Goal: Task Accomplishment & Management: Manage account settings

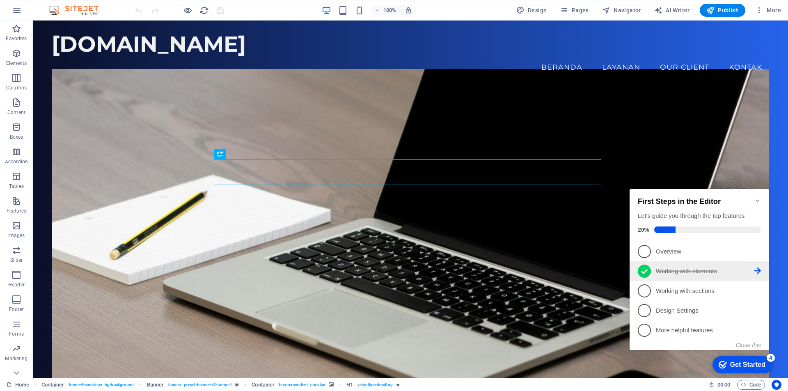
click at [644, 271] on icon at bounding box center [644, 271] width 7 height 5
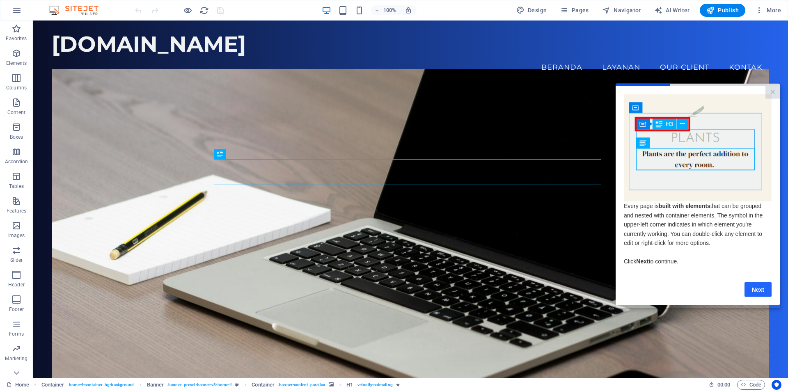
click at [757, 293] on link "Next" at bounding box center [758, 289] width 27 height 15
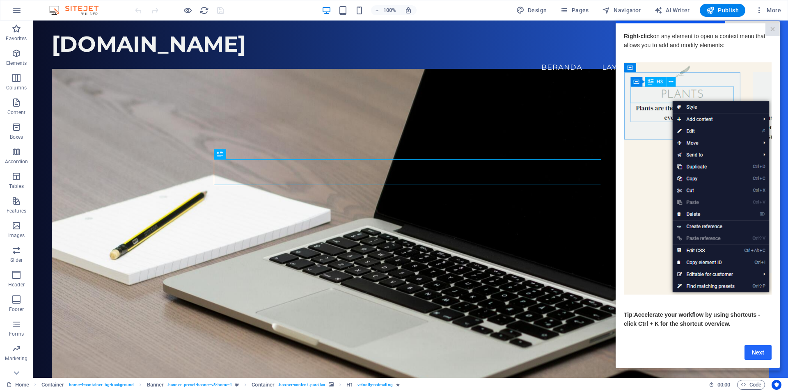
click at [768, 358] on link "Next" at bounding box center [758, 352] width 27 height 15
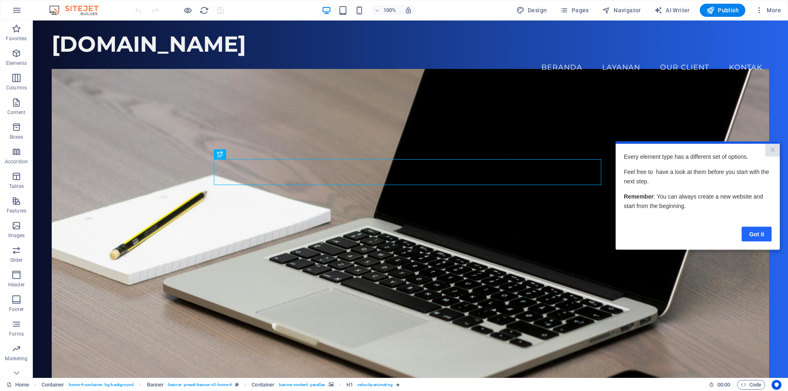
click at [767, 232] on link "Got it" at bounding box center [757, 234] width 30 height 15
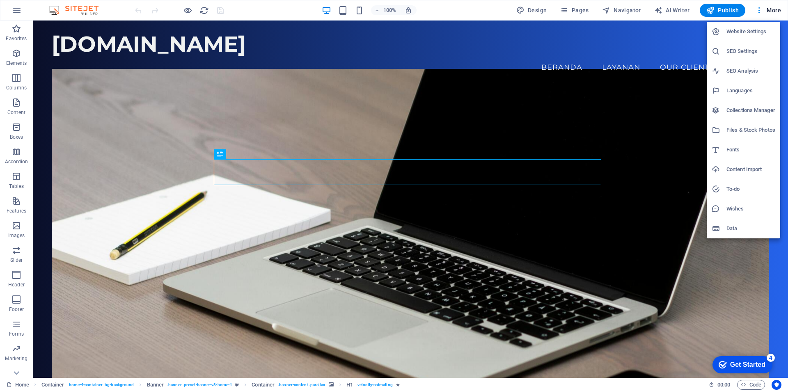
click at [748, 30] on h6 "Website Settings" at bounding box center [751, 32] width 49 height 10
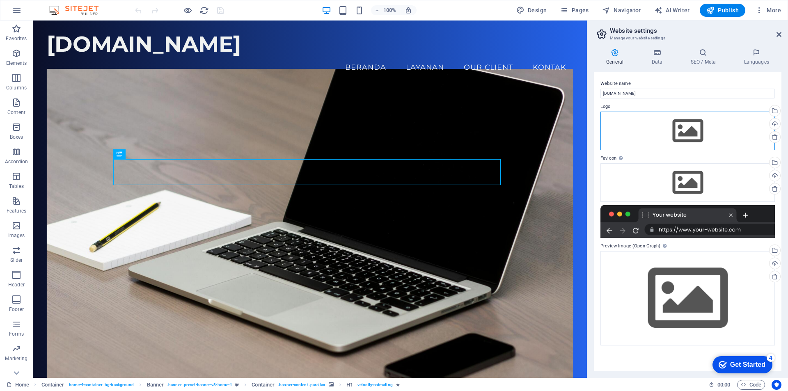
click at [685, 136] on div "Drag files here, click to choose files or select files from Files or our free s…" at bounding box center [688, 131] width 174 height 39
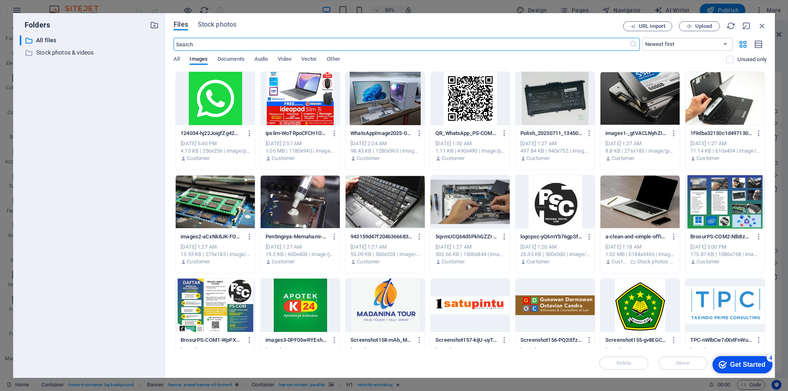
click at [554, 206] on div at bounding box center [555, 201] width 79 height 53
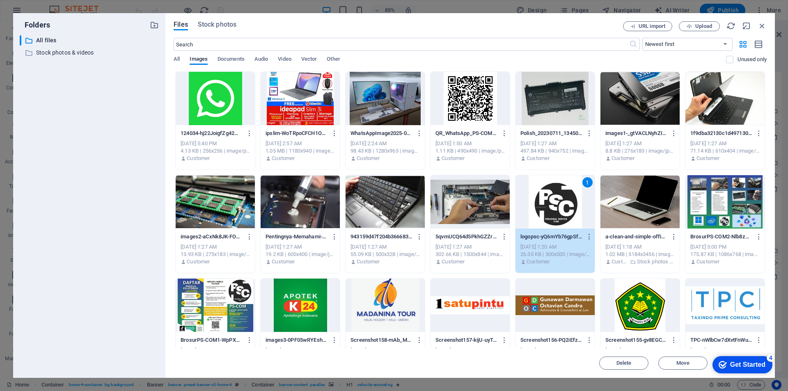
click at [548, 227] on div "1" at bounding box center [555, 201] width 79 height 53
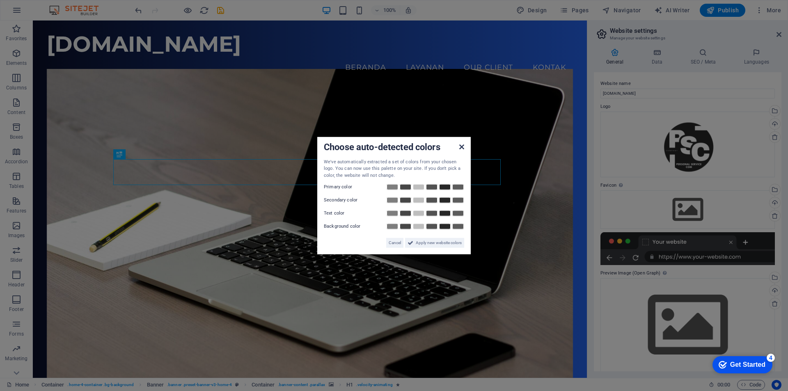
drag, startPoint x: 461, startPoint y: 147, endPoint x: 429, endPoint y: 126, distance: 38.4
click at [461, 147] on icon at bounding box center [461, 146] width 5 height 7
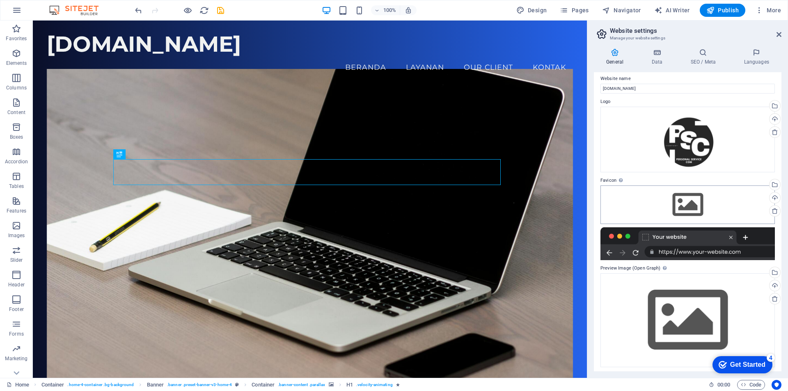
scroll to position [7, 0]
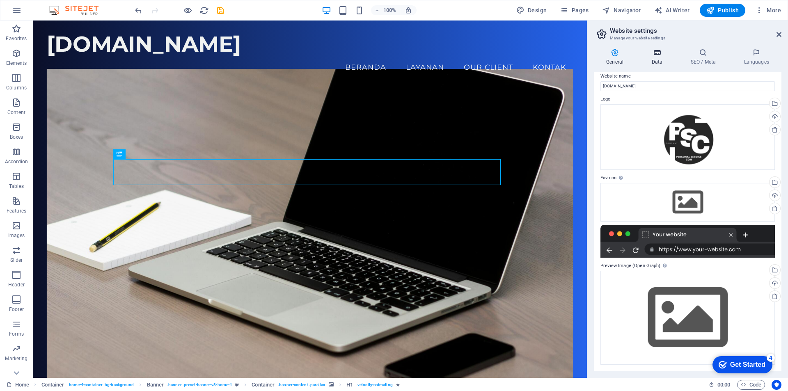
click at [657, 60] on h4 "Data" at bounding box center [658, 56] width 39 height 17
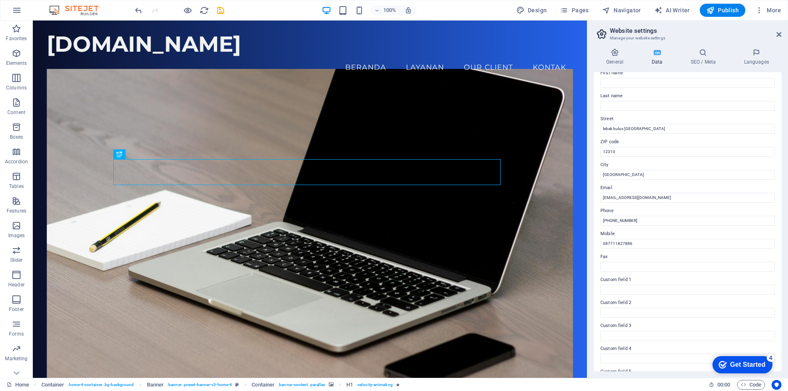
scroll to position [0, 0]
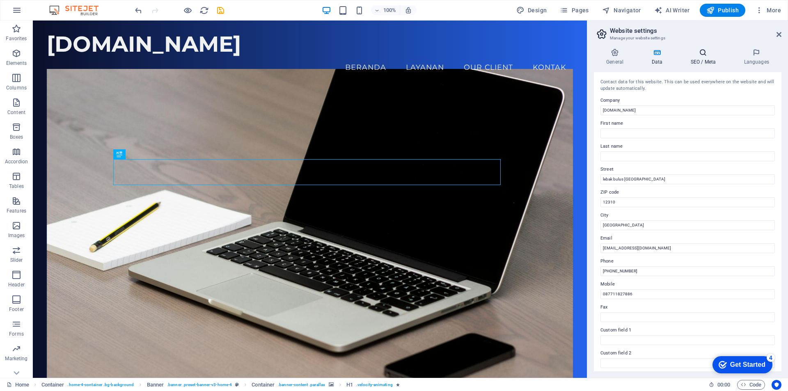
click at [703, 59] on h4 "SEO / Meta" at bounding box center [704, 56] width 53 height 17
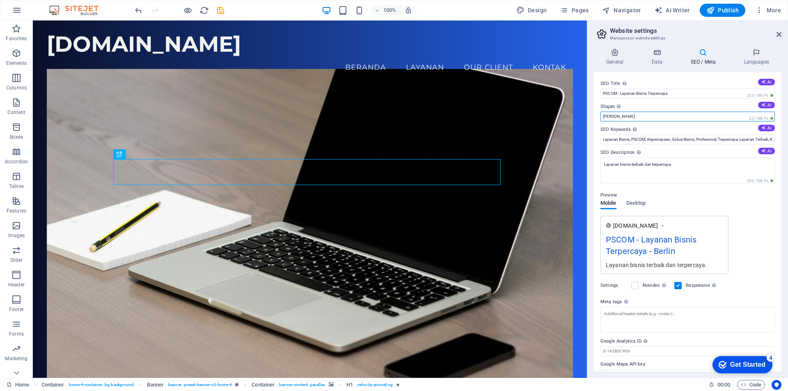
click at [619, 117] on input "Berlin" at bounding box center [688, 117] width 174 height 10
click at [683, 92] on input "PSCOM - Layanan Bisnis Terpercaya" at bounding box center [688, 94] width 174 height 10
click at [648, 92] on input "PSCOM - Layanan Bisnis Terpercaya" at bounding box center [688, 94] width 174 height 10
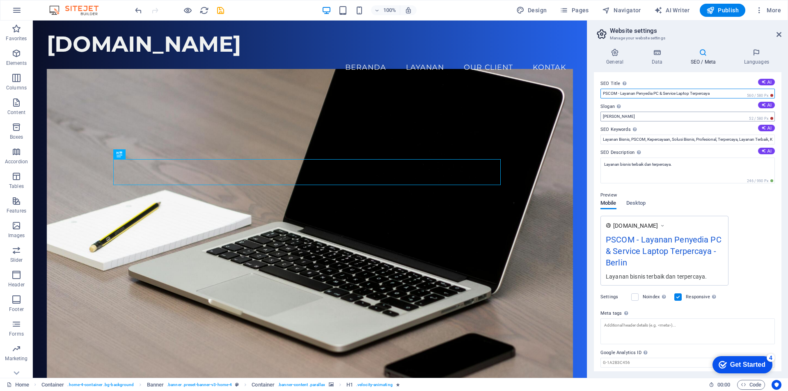
type input "PSCOM - Layanan Penyedia PC & Service Laptop Terpercaya"
click at [639, 117] on input "Berlin" at bounding box center [688, 117] width 174 height 10
type input "B"
type input "A"
click at [603, 116] on input "Jabodetabek" at bounding box center [688, 117] width 174 height 10
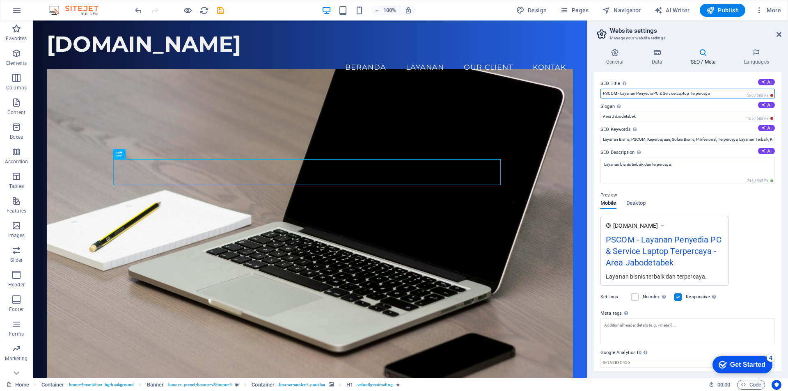
drag, startPoint x: 620, startPoint y: 92, endPoint x: 645, endPoint y: 92, distance: 25.0
click at [645, 92] on input "PSCOM - Layanan Penyedia PC & Service Laptop Terpercaya" at bounding box center [688, 94] width 174 height 10
drag, startPoint x: 720, startPoint y: 93, endPoint x: 602, endPoint y: 96, distance: 118.7
click at [602, 96] on input "PSCOM - Layanan Penyedia PC & Service Laptop Terpercaya" at bounding box center [688, 94] width 174 height 10
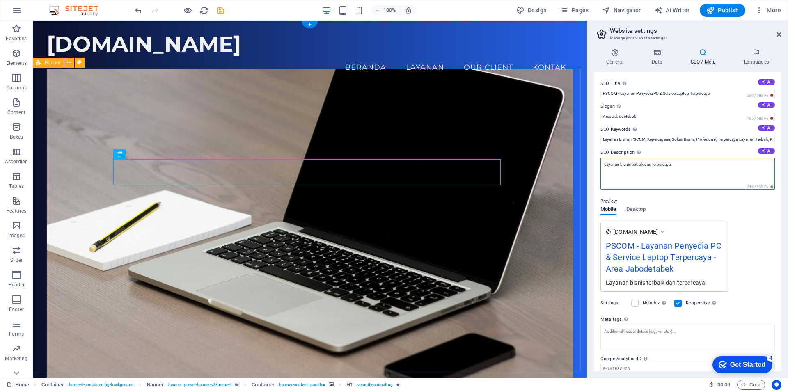
drag, startPoint x: 712, startPoint y: 183, endPoint x: 577, endPoint y: 163, distance: 136.6
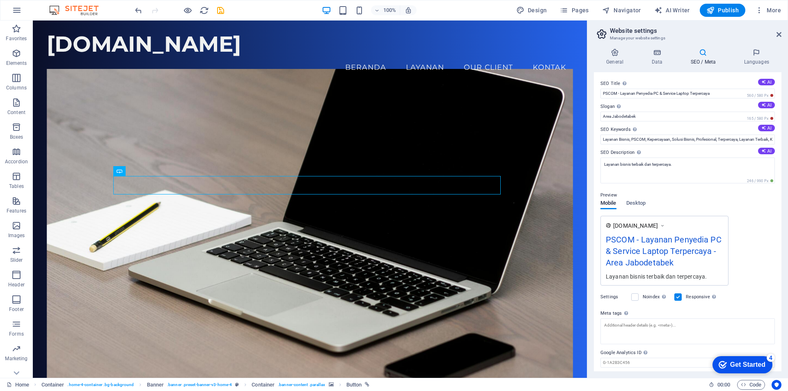
click at [667, 199] on div "Preview" at bounding box center [688, 195] width 174 height 10
click at [769, 243] on div "www.example.com PSCOM - Layanan Penyedia PC & Service Laptop Terpercaya - AreaJ…" at bounding box center [688, 251] width 174 height 70
click at [484, 123] on figure at bounding box center [310, 232] width 527 height 326
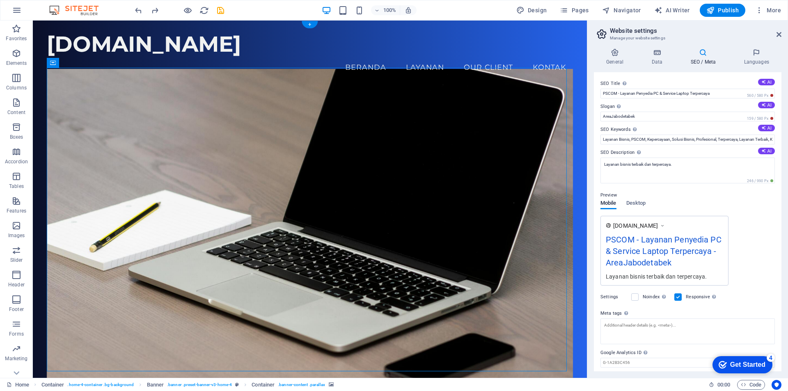
click at [497, 315] on figure at bounding box center [310, 232] width 527 height 326
click at [611, 116] on input "AreaJabodetabek" at bounding box center [688, 117] width 174 height 10
type input "Area Jabodetabek"
click at [750, 205] on div "Preview Mobile Desktop www.example.com PSCOM - Layanan Penyedia PC & Service La…" at bounding box center [688, 235] width 174 height 102
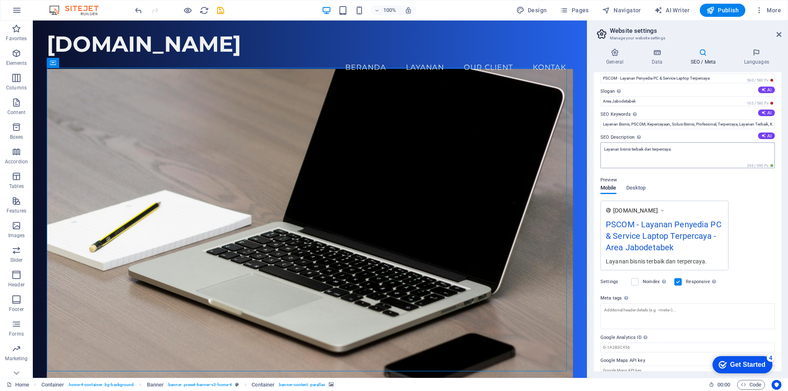
scroll to position [26, 0]
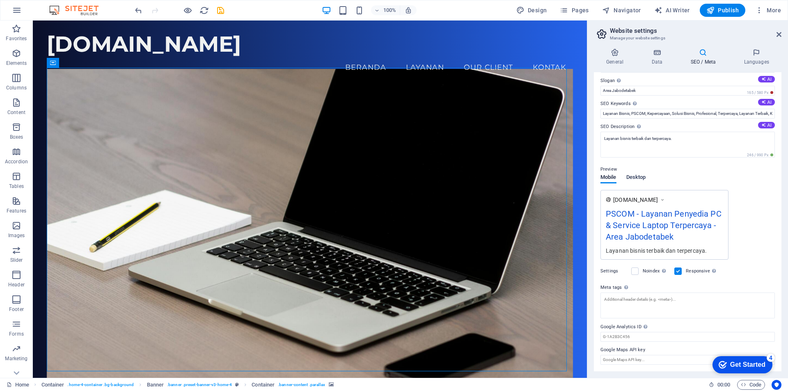
click at [640, 177] on span "Desktop" at bounding box center [636, 177] width 20 height 11
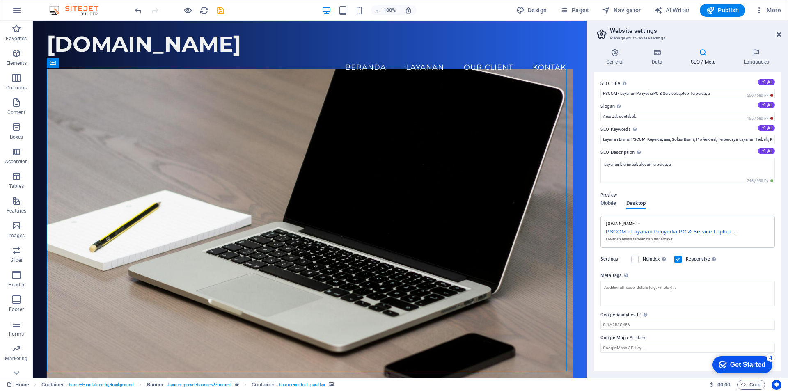
scroll to position [0, 0]
drag, startPoint x: 726, startPoint y: 12, endPoint x: 681, endPoint y: 14, distance: 45.2
click at [725, 12] on span "Publish" at bounding box center [722, 10] width 32 height 8
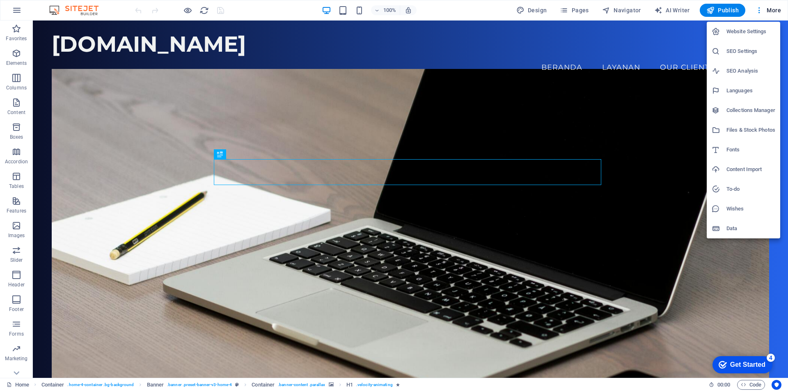
click at [748, 31] on h6 "Website Settings" at bounding box center [751, 32] width 49 height 10
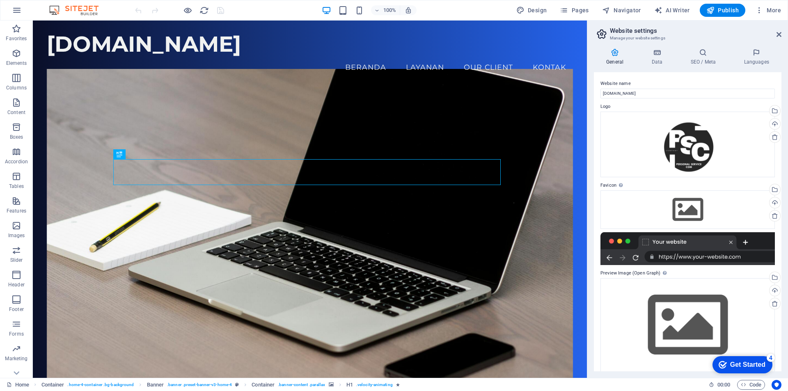
click at [603, 32] on icon at bounding box center [602, 33] width 12 height 11
click at [768, 11] on span "More" at bounding box center [768, 10] width 26 height 8
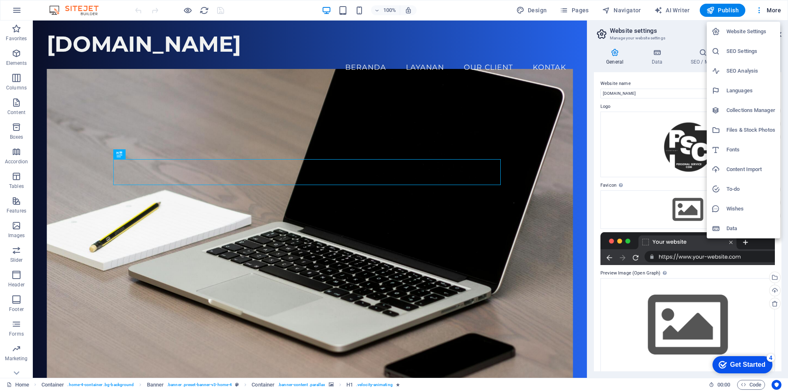
click at [759, 12] on div at bounding box center [394, 195] width 788 height 391
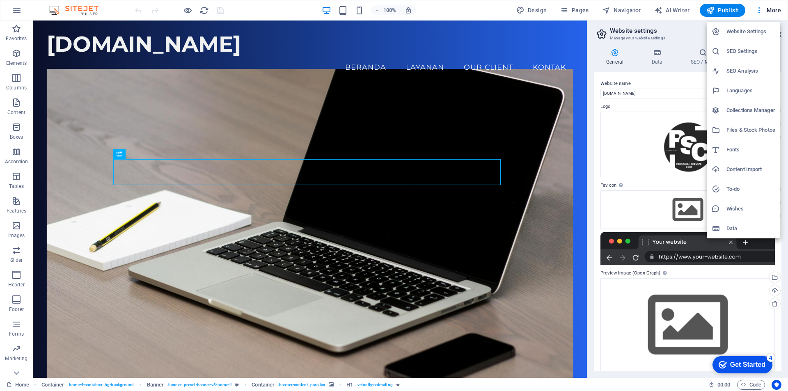
click at [773, 10] on div at bounding box center [394, 195] width 788 height 391
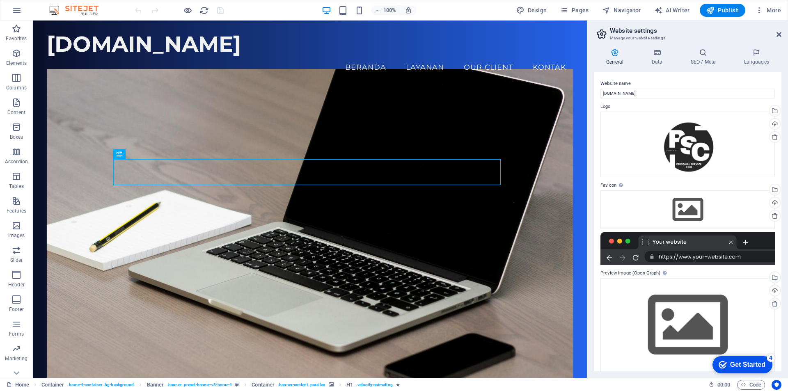
click at [773, 10] on span "More" at bounding box center [768, 10] width 26 height 8
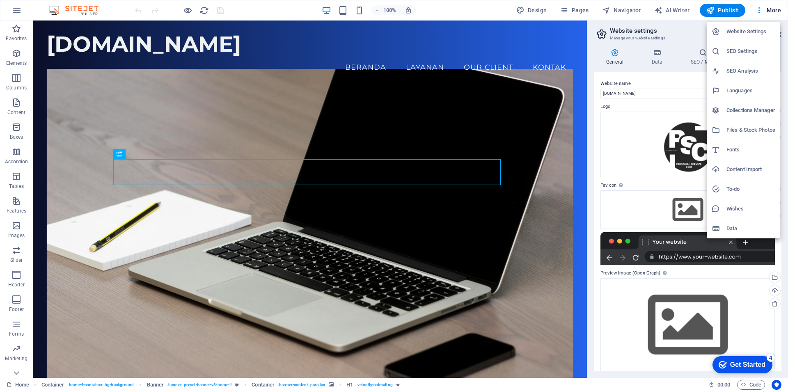
click at [751, 386] on div at bounding box center [394, 195] width 788 height 391
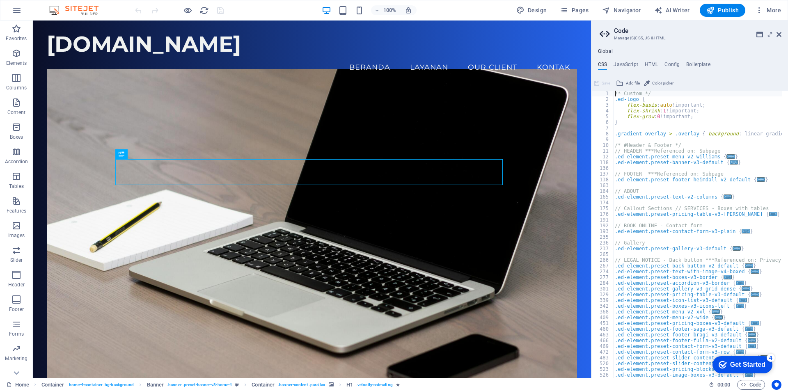
click at [621, 94] on div "/* Custom */ .ed-logo { flex-basis : auto !important; flex-shrink : 1 !importan…" at bounding box center [782, 237] width 338 height 293
click at [615, 93] on div "/* Custom */ .ed-logo { flex-basis : auto !important; flex-shrink : 1 !importan…" at bounding box center [782, 237] width 338 height 293
click at [621, 94] on div "/* Custom */ .ed-logo { flex-basis : auto !important; flex-shrink : 1 !importan…" at bounding box center [782, 237] width 338 height 293
click at [637, 94] on div "/* Custom */ .ed-logo { flex-basis : auto !important; flex-shrink : 1 !importan…" at bounding box center [782, 237] width 338 height 293
click at [658, 94] on div "/* Custom */ .ed-logo { flex-basis : auto !important; flex-shrink : 1 !importan…" at bounding box center [782, 237] width 338 height 293
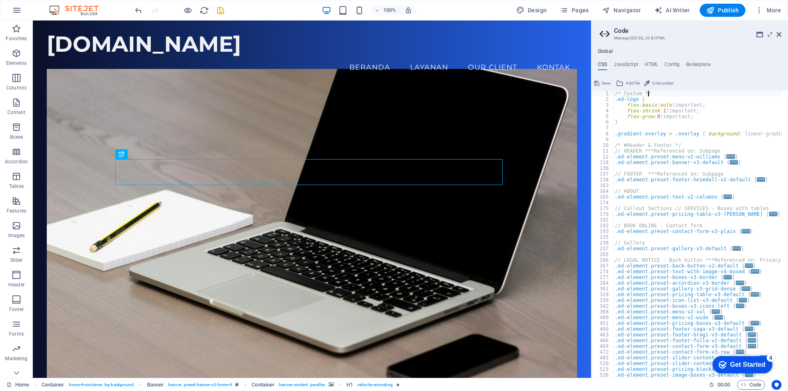
click at [614, 92] on div "/* Custom */ .ed-logo { flex-basis : auto !important; flex-shrink : 1 !importan…" at bounding box center [782, 237] width 338 height 293
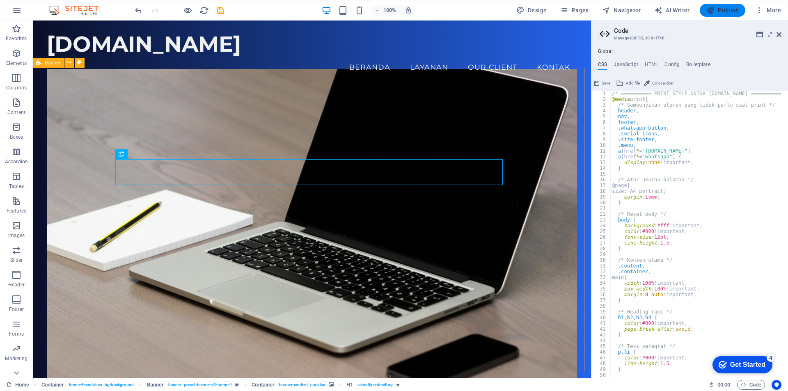
click at [729, 10] on span "Publish" at bounding box center [722, 10] width 32 height 8
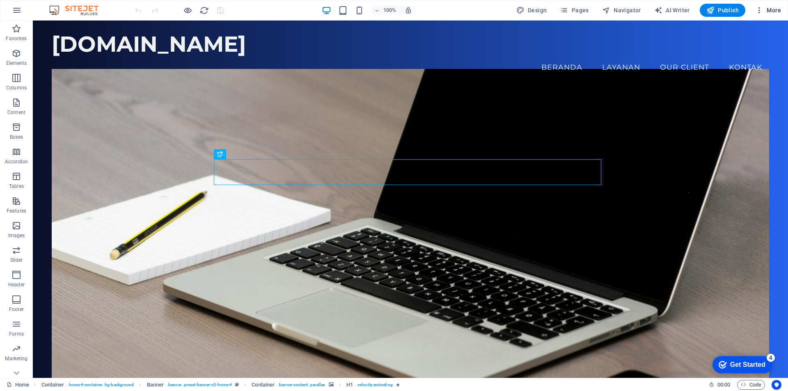
click at [771, 9] on span "More" at bounding box center [768, 10] width 26 height 8
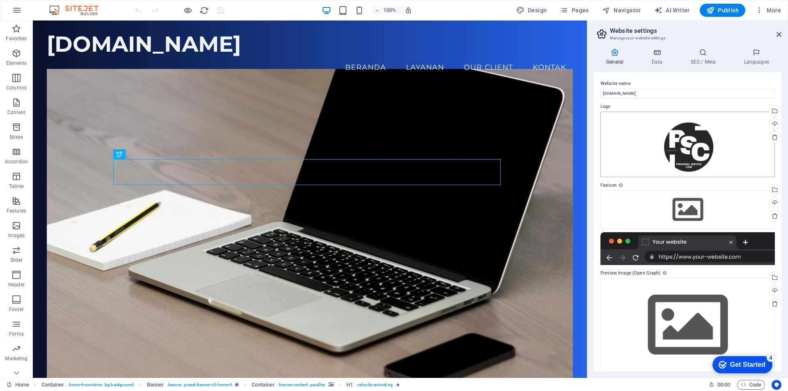
scroll to position [7, 0]
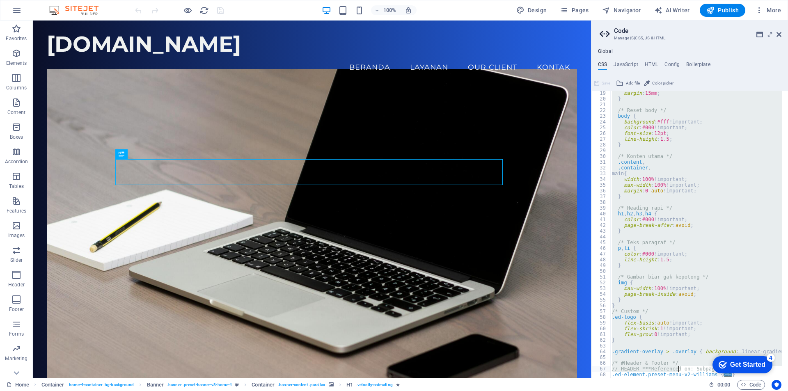
scroll to position [127, 0]
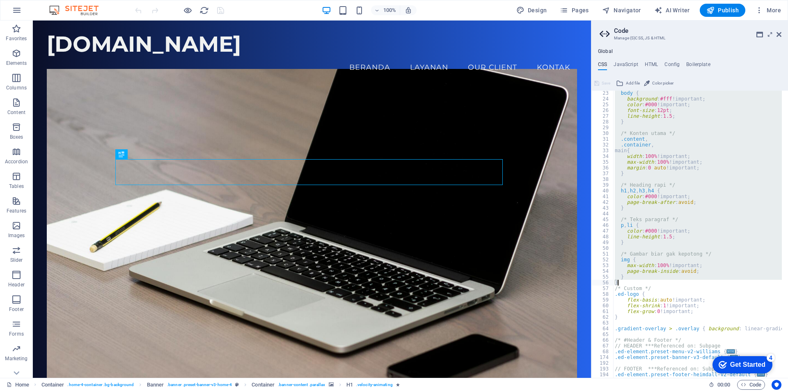
drag, startPoint x: 611, startPoint y: 93, endPoint x: 668, endPoint y: 281, distance: 196.6
click at [668, 281] on div "body { background : #fff !important; color : #000 !important; font-size : 12pt …" at bounding box center [782, 236] width 338 height 293
type textarea "} }"
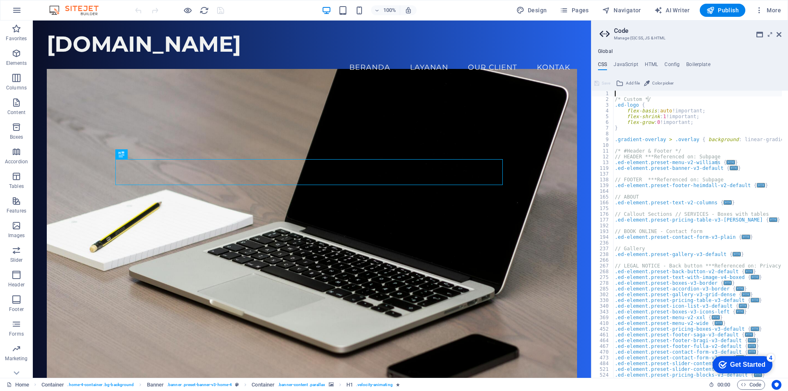
scroll to position [0, 0]
click at [631, 95] on div "/* Custom */ .ed-logo { flex-basis : auto !important; flex-shrink : 1 !importan…" at bounding box center [782, 237] width 338 height 293
click at [656, 100] on div "/* Custom */ .ed-logo { flex-basis : auto !important; flex-shrink : 1 !importan…" at bounding box center [782, 237] width 338 height 293
type textarea "/* Custom */"
click at [624, 94] on div "/* Custom */ .ed-logo { flex-basis : auto !important; flex-shrink : 1 !importan…" at bounding box center [782, 237] width 338 height 293
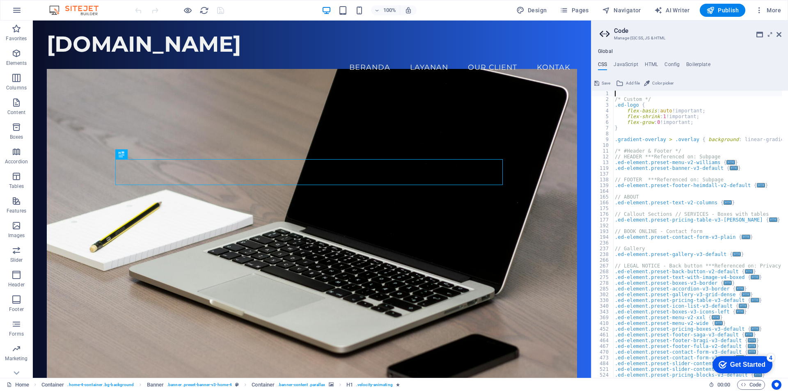
type textarea "/* Custom */"
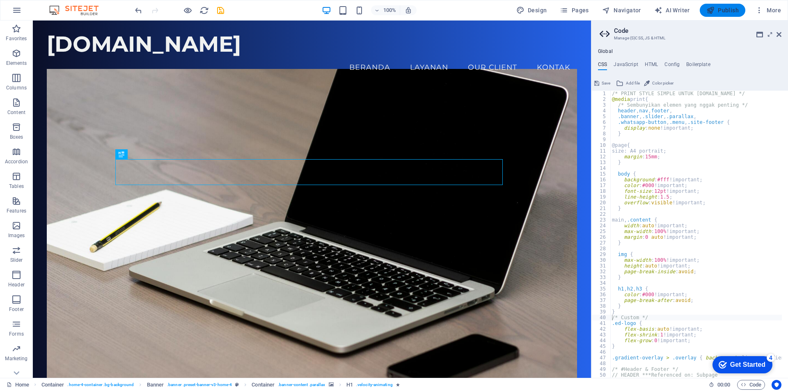
click at [726, 11] on span "Publish" at bounding box center [722, 10] width 32 height 8
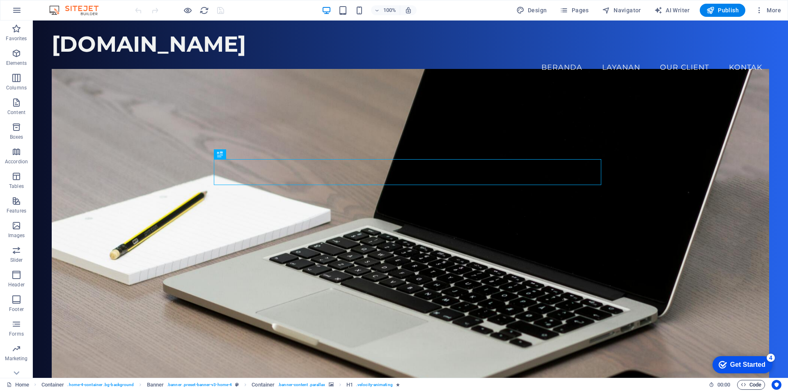
drag, startPoint x: 754, startPoint y: 388, endPoint x: 750, endPoint y: 385, distance: 5.0
click at [754, 388] on span "Code" at bounding box center [751, 385] width 21 height 10
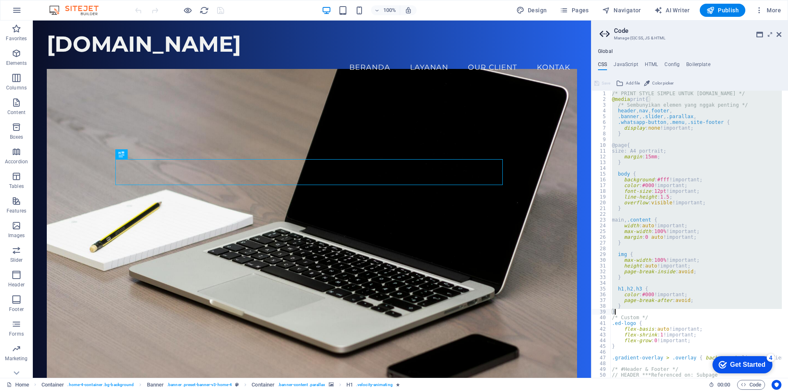
drag, startPoint x: 612, startPoint y: 92, endPoint x: 620, endPoint y: 313, distance: 220.6
click at [620, 313] on div "/* PRINT STYLE SIMPLE UNTUK PSCOM.ID */ @media print { /* Sembunyikan elemen ya…" at bounding box center [779, 237] width 338 height 293
type textarea "} }"
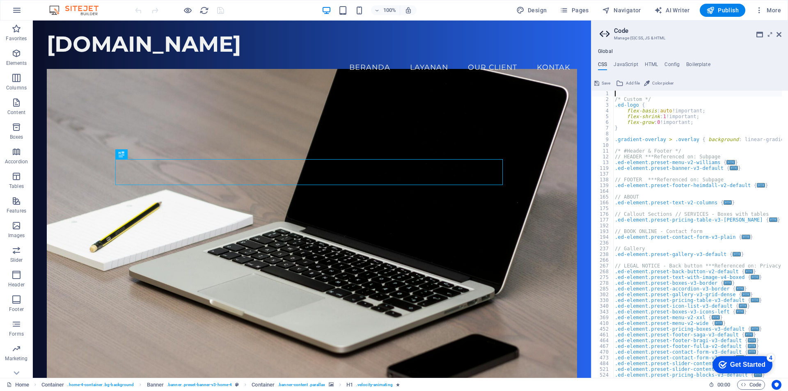
type textarea "/* Custom */"
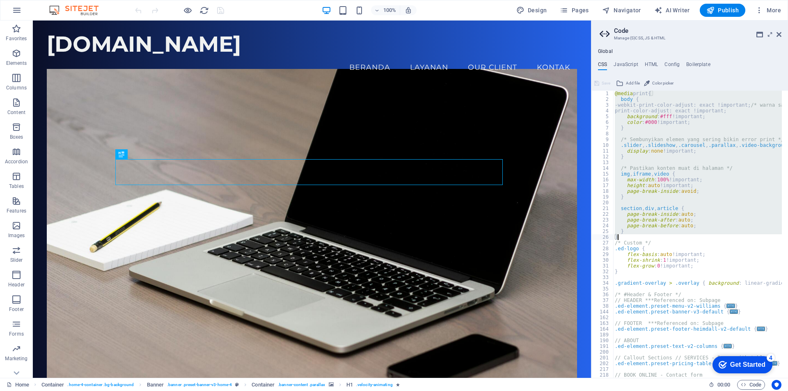
drag, startPoint x: 614, startPoint y: 92, endPoint x: 642, endPoint y: 236, distance: 146.4
click at [642, 236] on div "@media print { body { -webkit-print-color-adjust: exact !important; /* warna sa…" at bounding box center [782, 237] width 338 height 293
type textarea "} }"
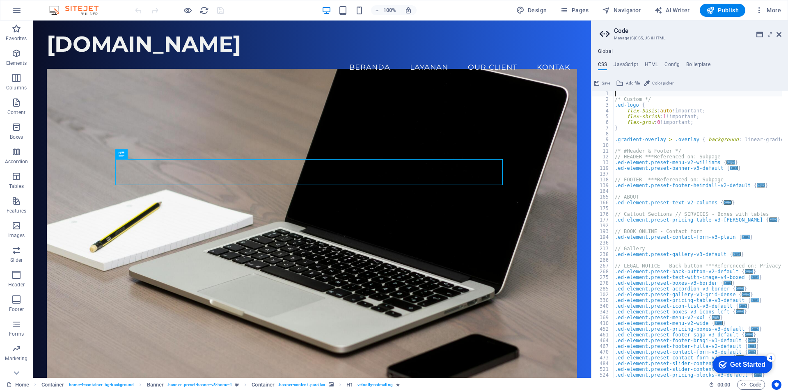
type textarea "/* Custom */"
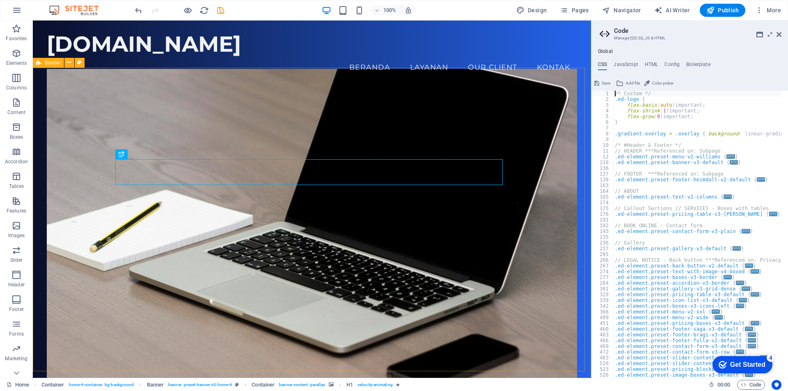
click at [602, 84] on span "Save" at bounding box center [606, 83] width 9 height 10
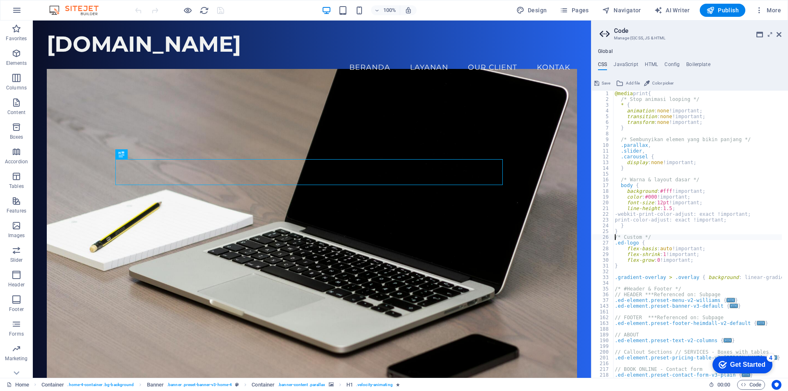
click at [601, 84] on button "Save" at bounding box center [602, 83] width 18 height 10
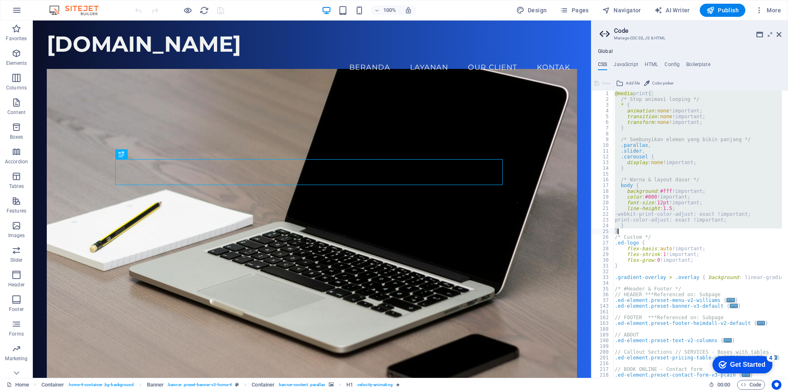
drag, startPoint x: 614, startPoint y: 93, endPoint x: 628, endPoint y: 233, distance: 140.7
click at [628, 233] on div "@media print { /* Stop animasi looping */ * { animation : none !important; tran…" at bounding box center [782, 237] width 338 height 293
type textarea "} }"
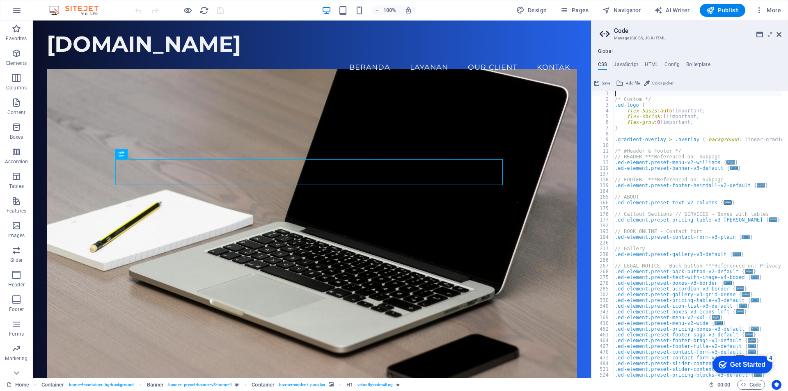
type textarea "/* Custom */"
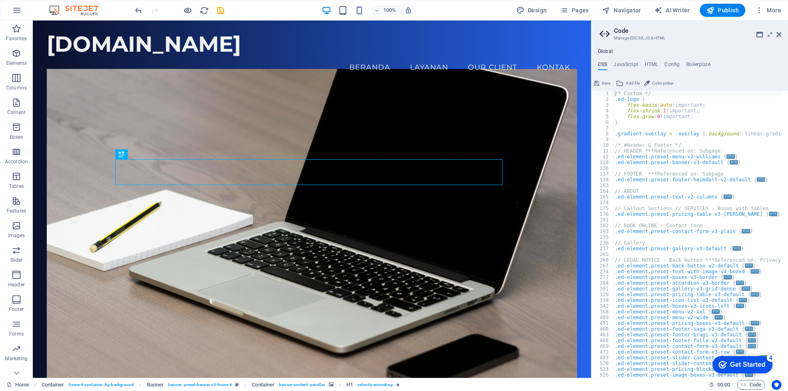
click at [603, 83] on span "Save" at bounding box center [606, 83] width 9 height 10
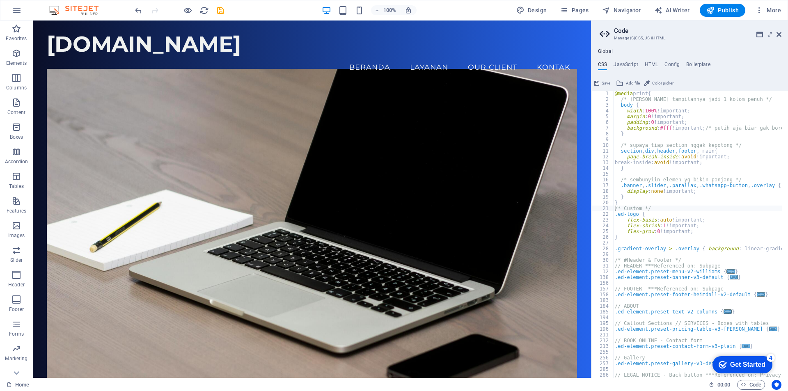
click at [599, 83] on button "Save" at bounding box center [602, 83] width 18 height 10
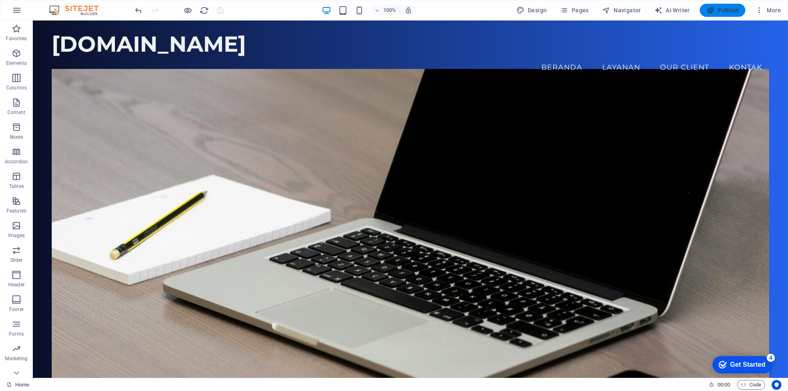
click at [720, 9] on span "Publish" at bounding box center [722, 10] width 32 height 8
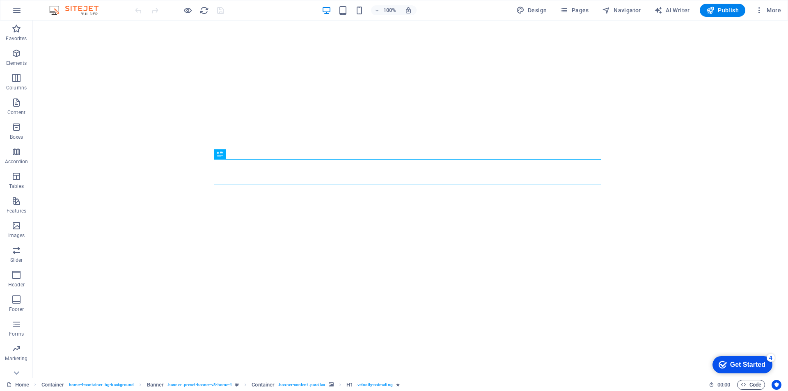
click at [753, 385] on span "Code" at bounding box center [751, 385] width 21 height 10
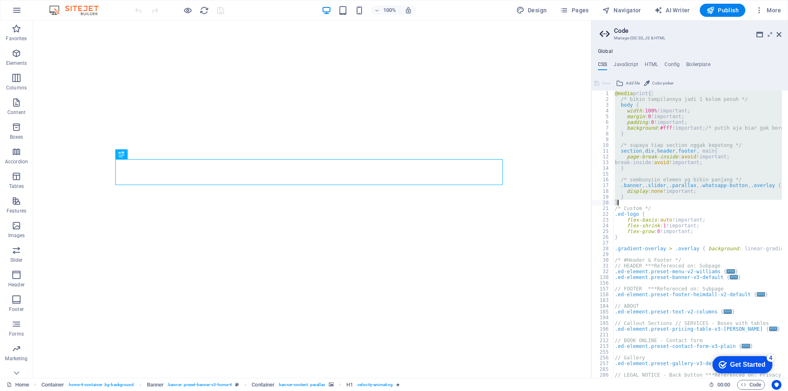
drag, startPoint x: 614, startPoint y: 93, endPoint x: 622, endPoint y: 202, distance: 109.5
click at [622, 202] on div "@media print { /* bikin tampilannya jadi 1 kolom penuh */ body { width : 100% !…" at bounding box center [782, 237] width 338 height 293
type textarea "} }"
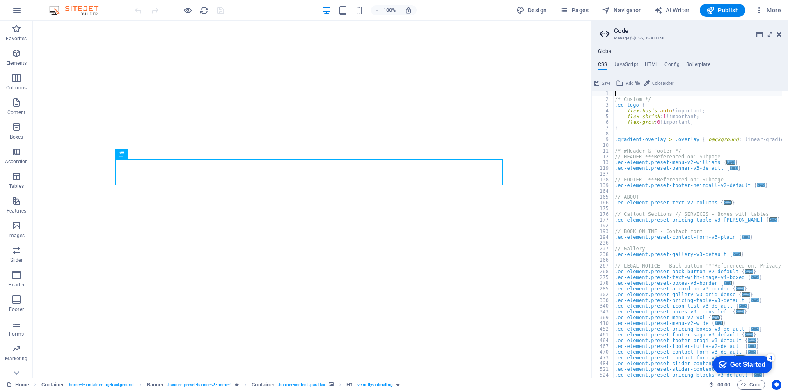
type textarea "/* Custom */"
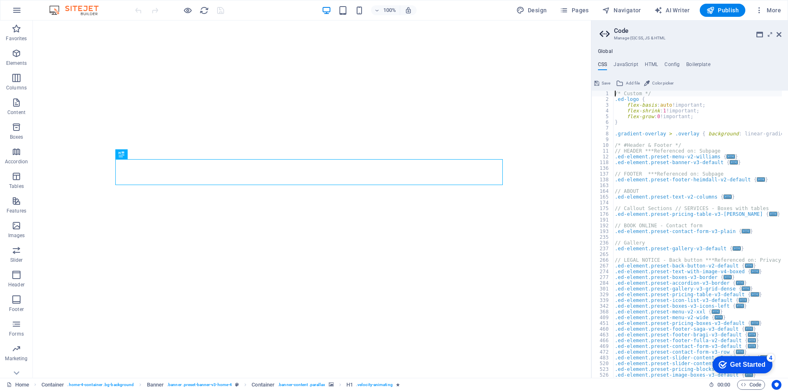
click at [600, 80] on button "Save" at bounding box center [602, 83] width 18 height 10
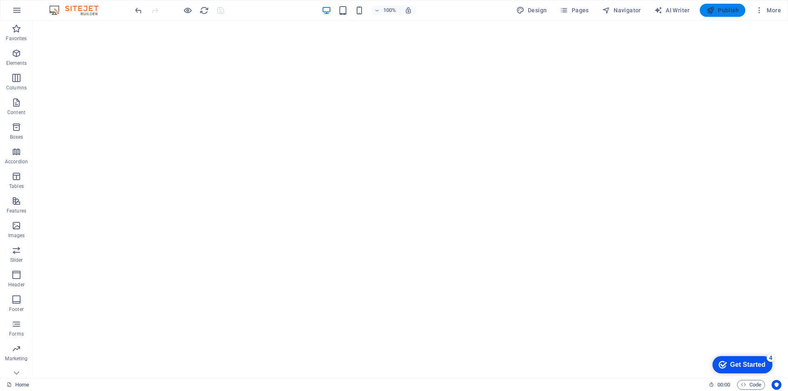
click at [727, 9] on span "Publish" at bounding box center [722, 10] width 32 height 8
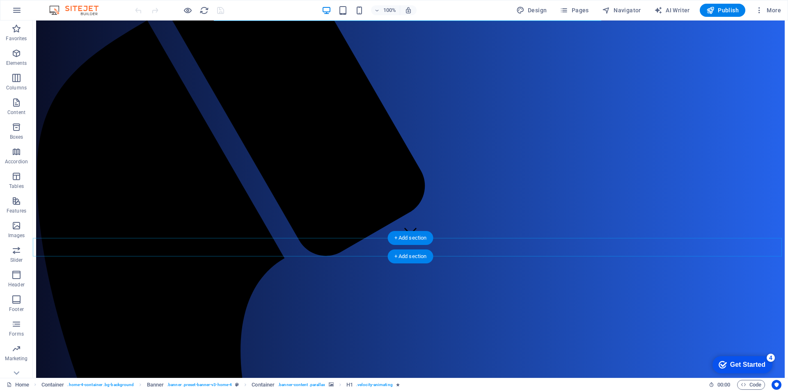
scroll to position [164, 0]
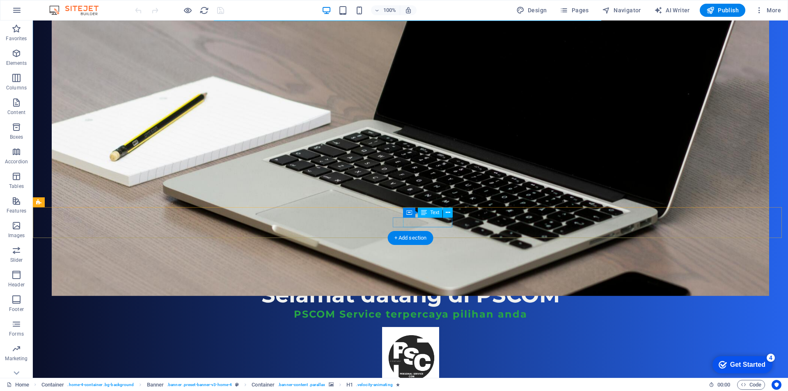
click at [448, 213] on icon at bounding box center [448, 213] width 5 height 9
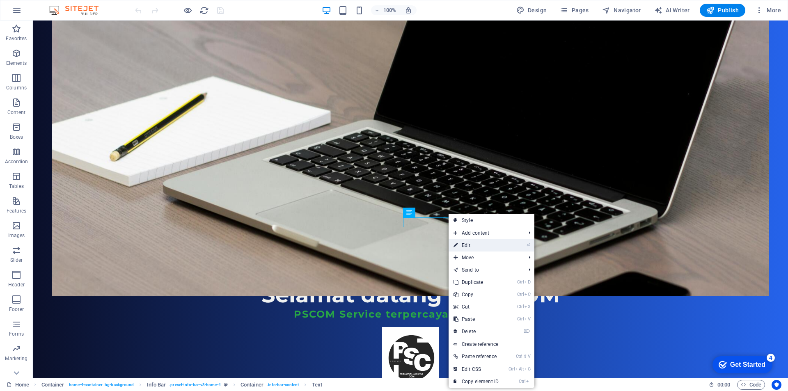
drag, startPoint x: 465, startPoint y: 245, endPoint x: 287, endPoint y: 224, distance: 178.6
click at [465, 245] on link "⏎ Edit" at bounding box center [476, 245] width 55 height 12
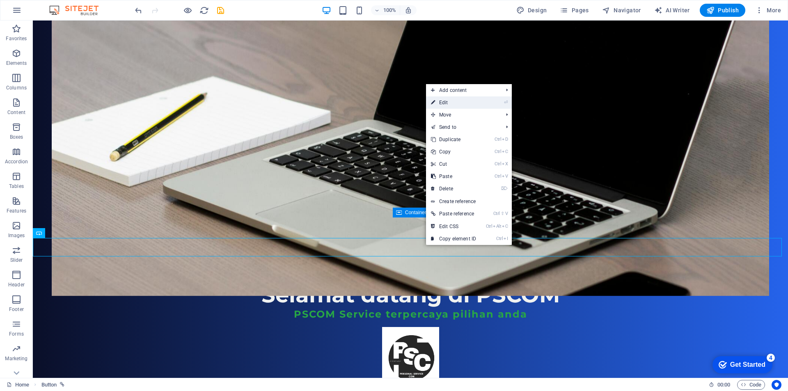
click at [457, 105] on link "⏎ Edit" at bounding box center [453, 102] width 55 height 12
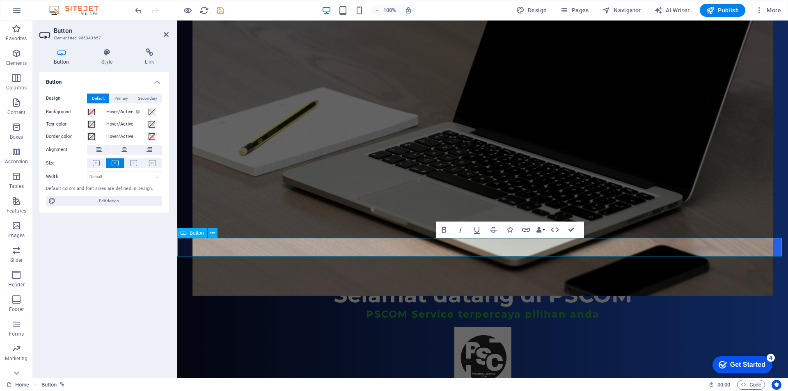
drag, startPoint x: 511, startPoint y: 248, endPoint x: 399, endPoint y: 253, distance: 111.8
drag, startPoint x: 449, startPoint y: 248, endPoint x: 401, endPoint y: 250, distance: 48.1
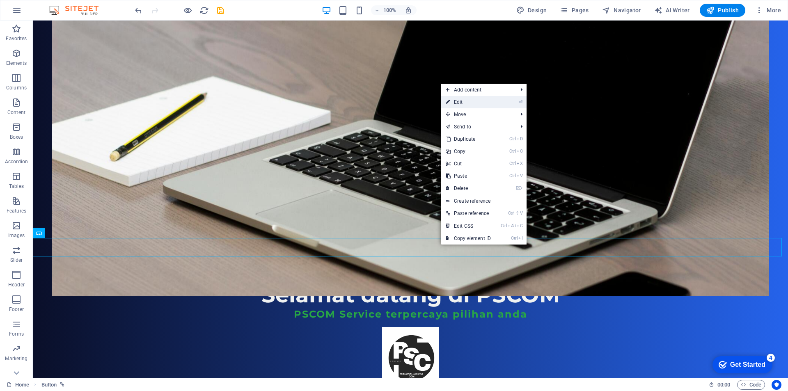
click at [478, 103] on link "⏎ Edit" at bounding box center [468, 102] width 55 height 12
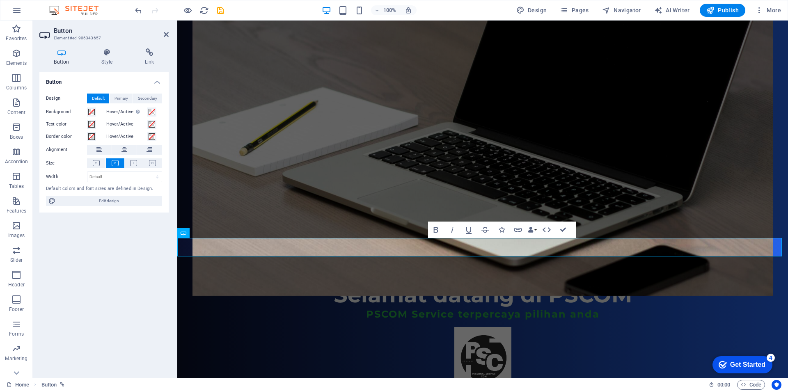
click at [212, 185] on figure at bounding box center [483, 133] width 580 height 326
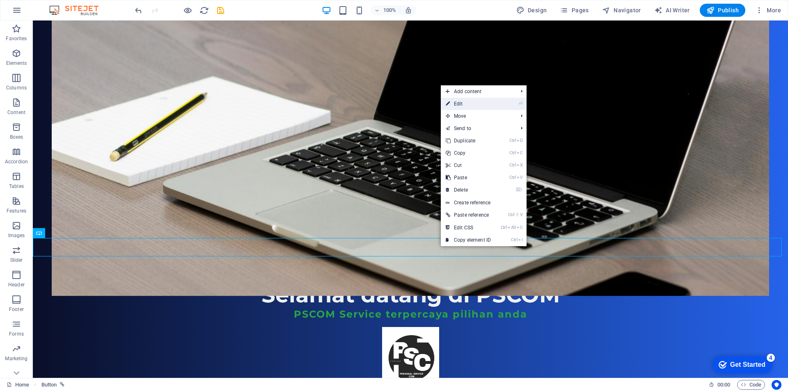
click at [469, 106] on link "⏎ Edit" at bounding box center [468, 104] width 55 height 12
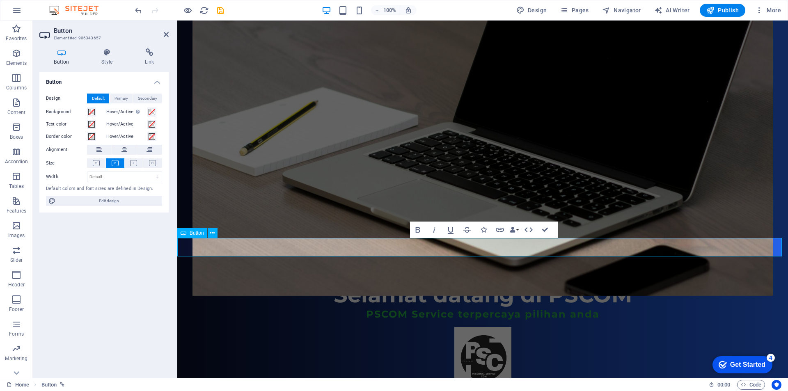
click at [263, 163] on figure at bounding box center [483, 133] width 580 height 326
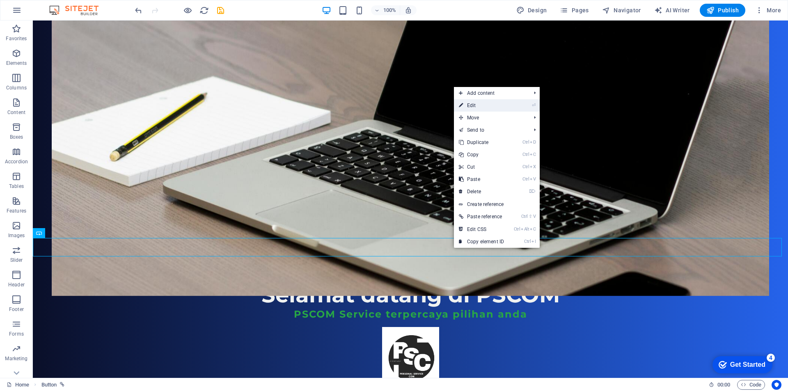
drag, startPoint x: 486, startPoint y: 105, endPoint x: 310, endPoint y: 92, distance: 177.0
click at [486, 105] on link "⏎ Edit" at bounding box center [481, 105] width 55 height 12
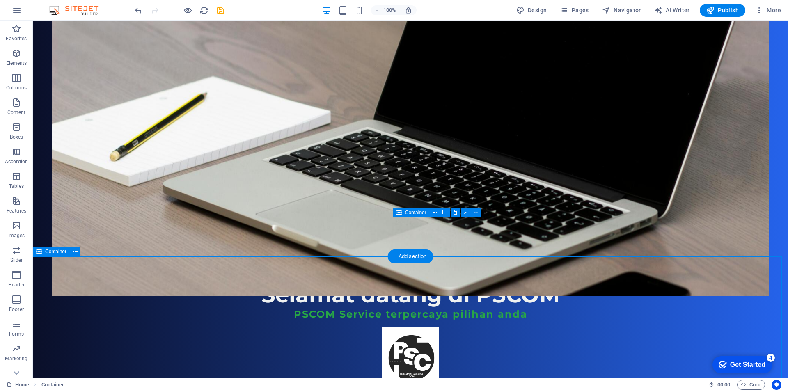
click at [151, 172] on figure at bounding box center [411, 133] width 718 height 326
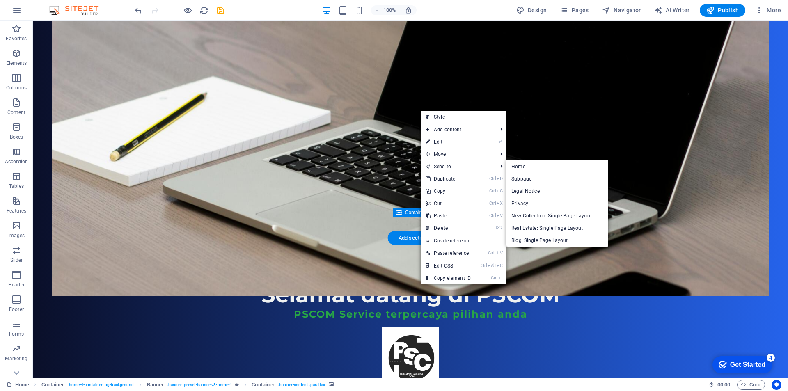
click at [143, 168] on figure at bounding box center [411, 133] width 718 height 326
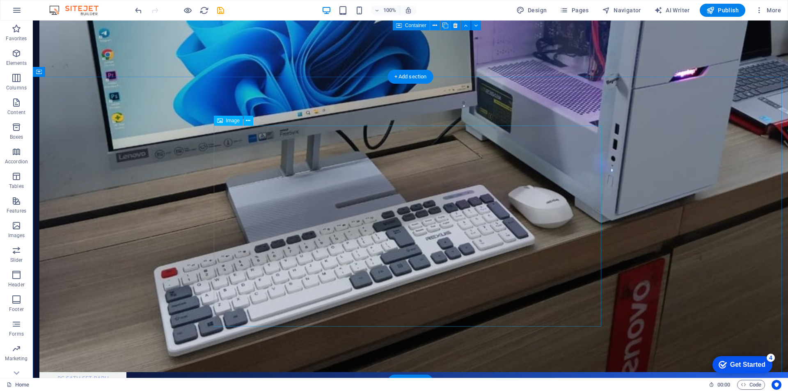
scroll to position [1904, 0]
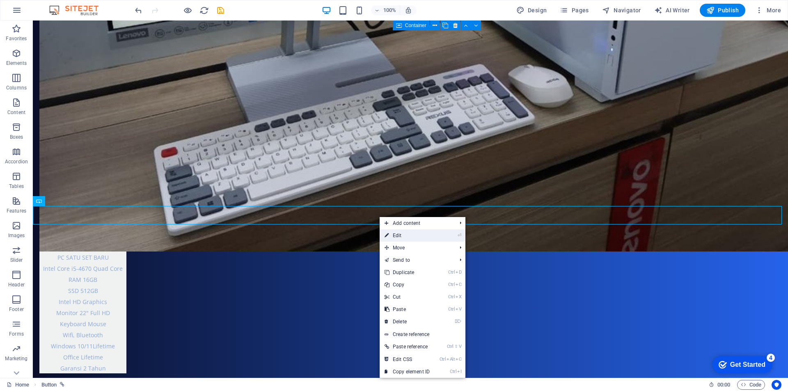
drag, startPoint x: 396, startPoint y: 236, endPoint x: 226, endPoint y: 211, distance: 171.7
click at [396, 236] on link "⏎ Edit" at bounding box center [407, 235] width 55 height 12
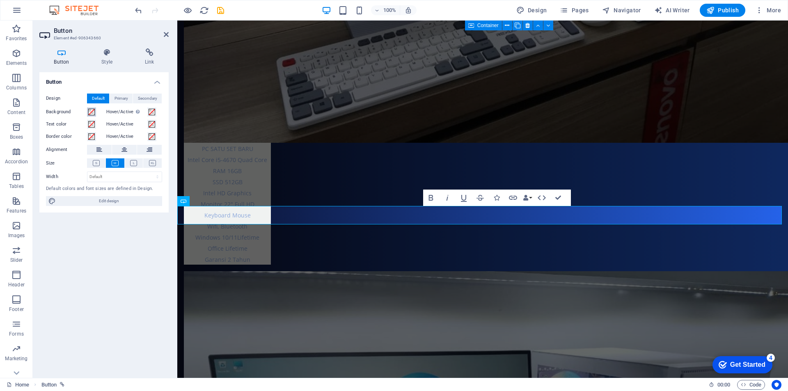
click at [90, 113] on span at bounding box center [91, 112] width 7 height 7
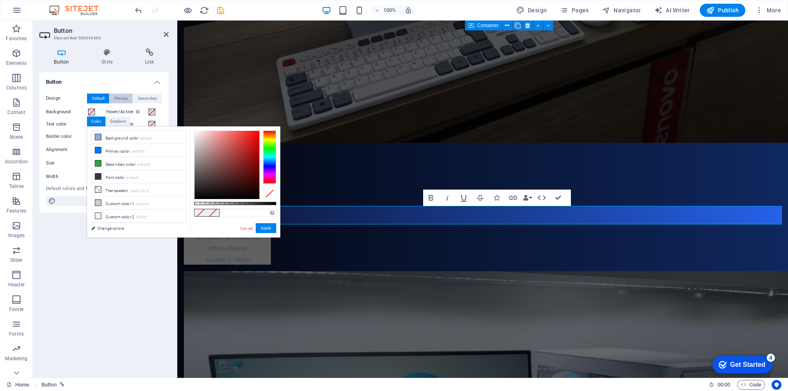
click at [126, 103] on span "Primary" at bounding box center [122, 99] width 14 height 10
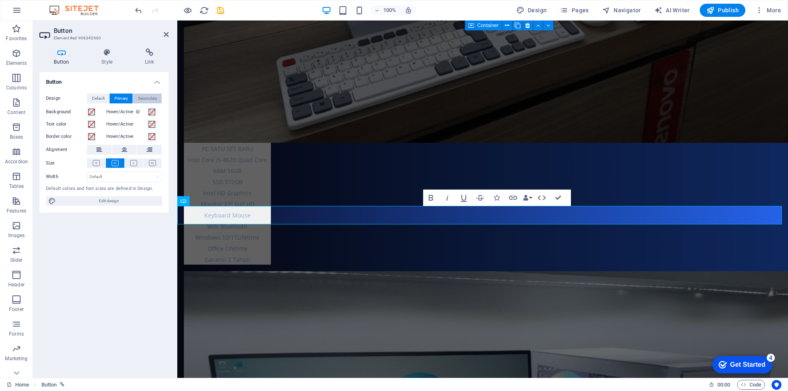
click at [146, 97] on span "Secondary" at bounding box center [147, 99] width 19 height 10
click at [115, 84] on h4 "Button" at bounding box center [103, 79] width 129 height 15
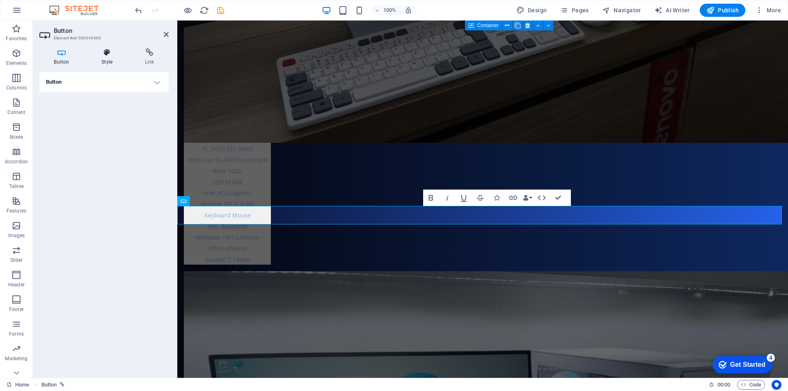
click at [106, 62] on h4 "Style" at bounding box center [109, 56] width 44 height 17
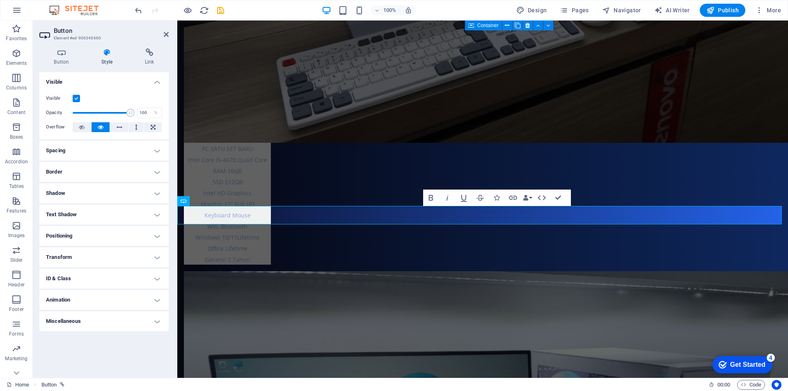
click at [112, 154] on h4 "Spacing" at bounding box center [103, 151] width 129 height 20
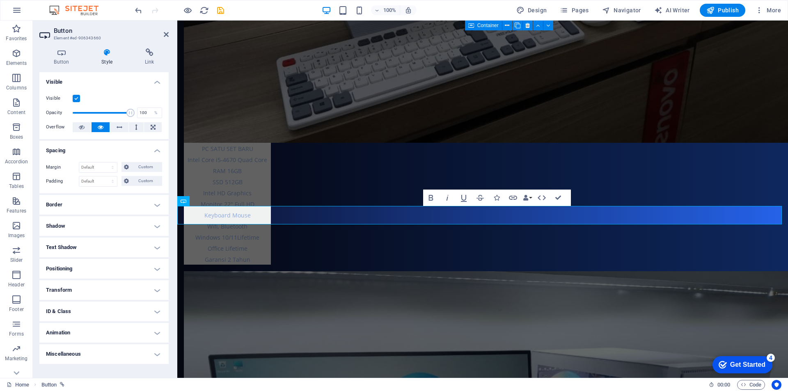
click at [100, 205] on h4 "Border" at bounding box center [103, 205] width 129 height 20
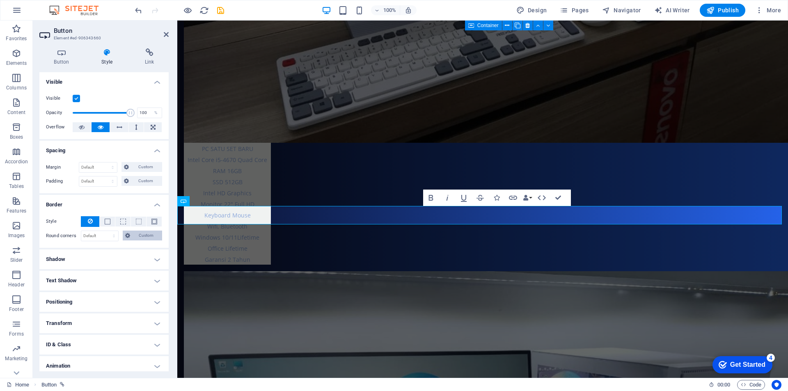
click at [148, 238] on span "Custom" at bounding box center [147, 236] width 28 height 10
click at [152, 222] on span at bounding box center [154, 222] width 6 height 6
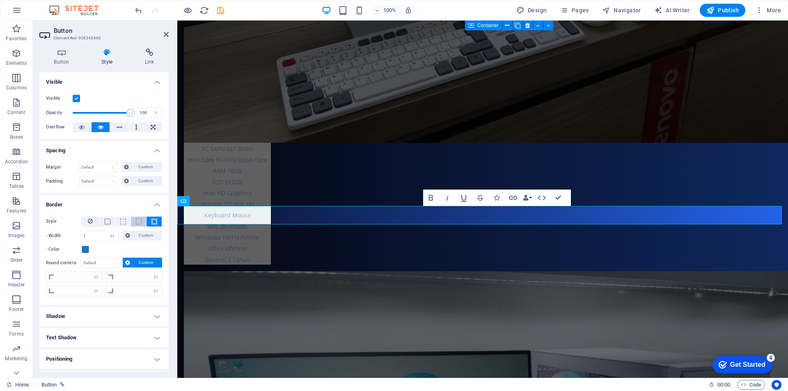
click at [136, 224] on span at bounding box center [139, 222] width 6 height 6
click at [121, 223] on span at bounding box center [123, 222] width 6 height 6
click at [105, 223] on span at bounding box center [108, 222] width 6 height 6
click at [112, 317] on h4 "Shadow" at bounding box center [103, 317] width 129 height 20
click at [112, 333] on span "Outside" at bounding box center [118, 333] width 14 height 10
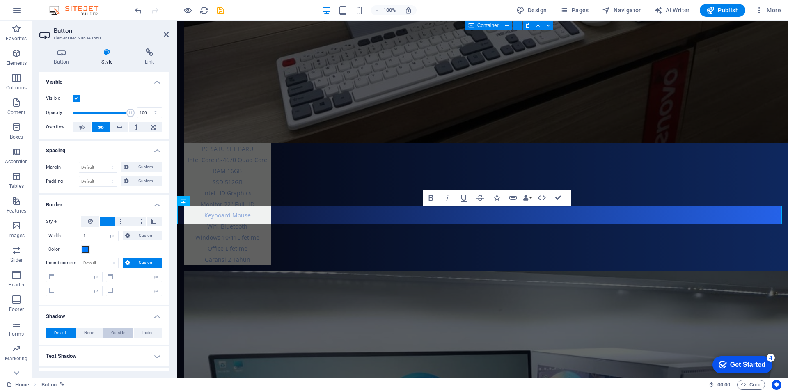
type input "2"
type input "4"
click at [147, 332] on span "Inside" at bounding box center [147, 333] width 11 height 10
click at [123, 331] on span "Outside" at bounding box center [118, 333] width 14 height 10
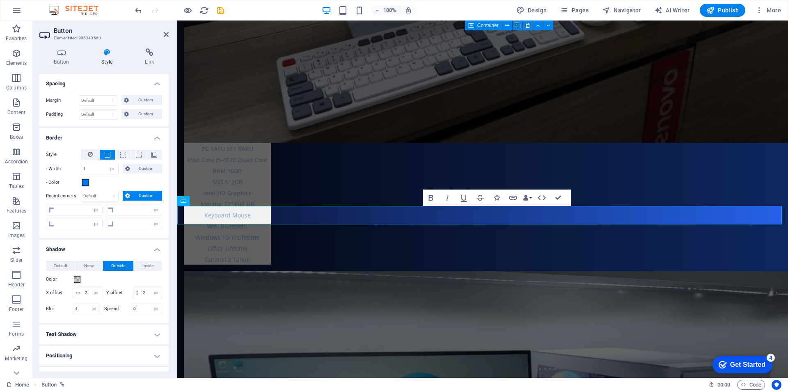
scroll to position [82, 0]
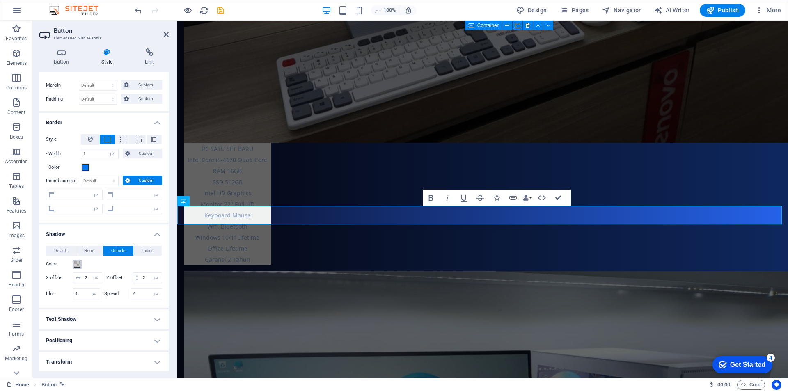
click at [77, 266] on span at bounding box center [77, 264] width 7 height 7
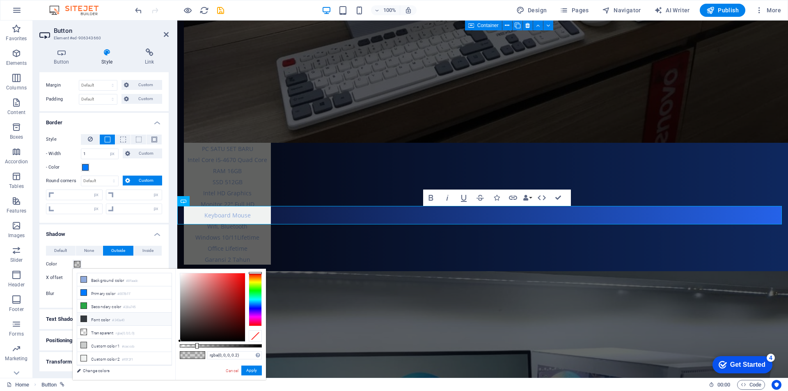
click at [83, 316] on icon at bounding box center [84, 319] width 6 height 6
type input "#343a40"
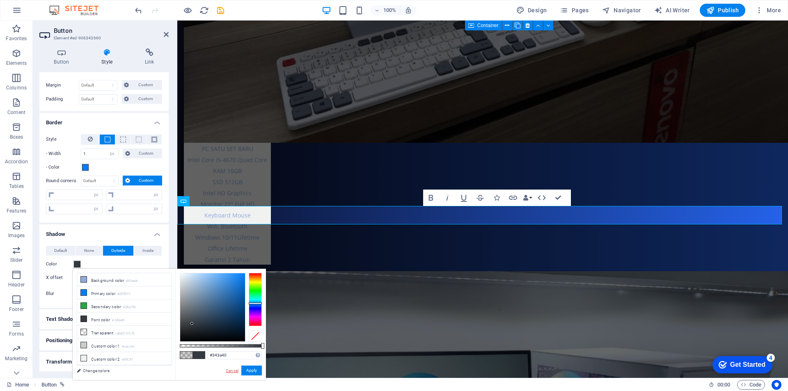
click at [235, 371] on link "Cancel" at bounding box center [232, 371] width 14 height 6
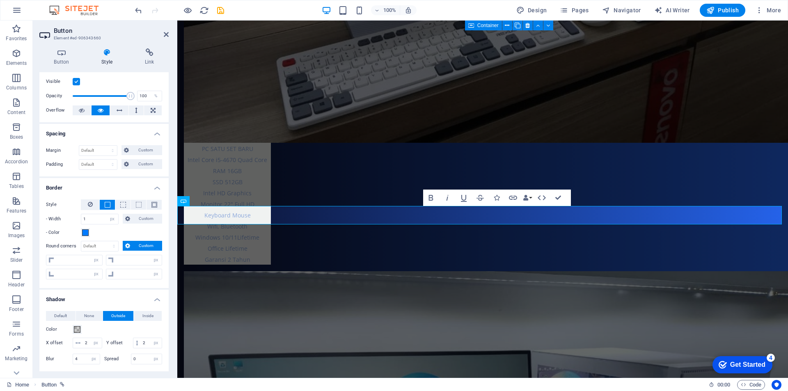
scroll to position [0, 0]
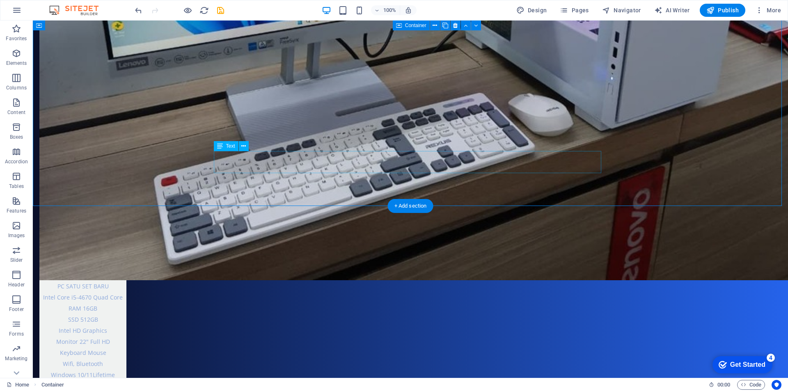
scroll to position [1904, 0]
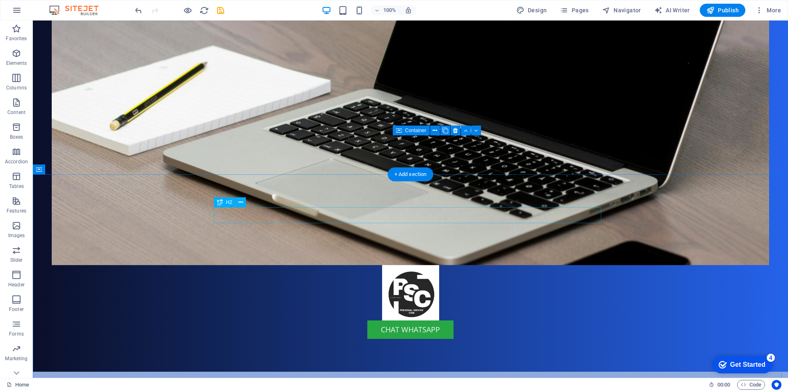
scroll to position [246, 0]
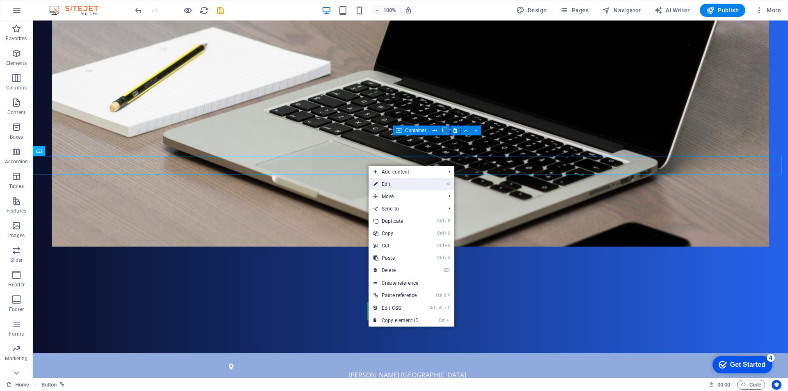
click at [383, 183] on link "⏎ Edit" at bounding box center [396, 184] width 55 height 12
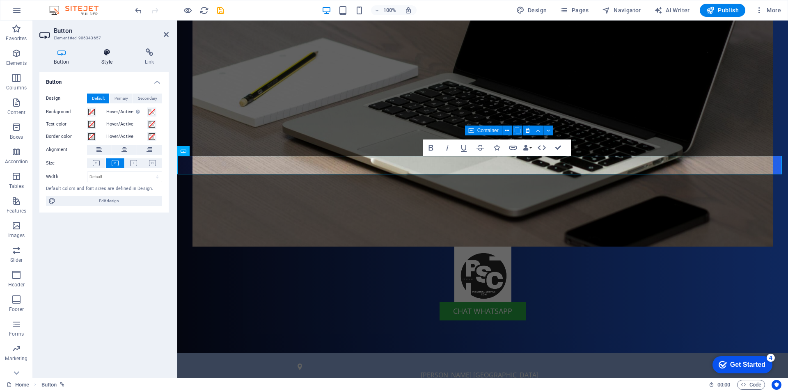
click at [111, 59] on h4 "Style" at bounding box center [109, 56] width 44 height 17
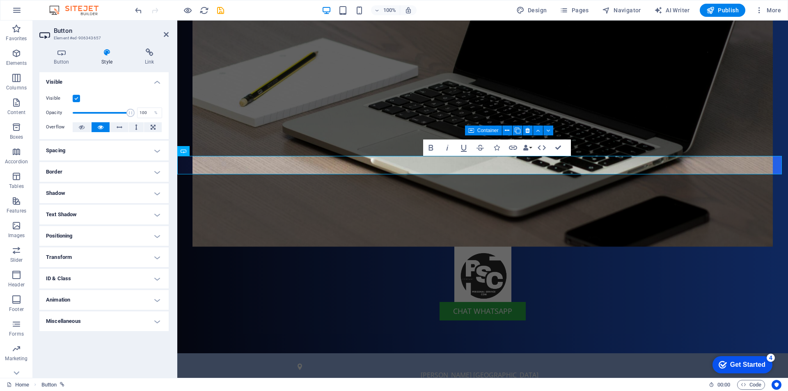
click at [112, 171] on h4 "Border" at bounding box center [103, 172] width 129 height 20
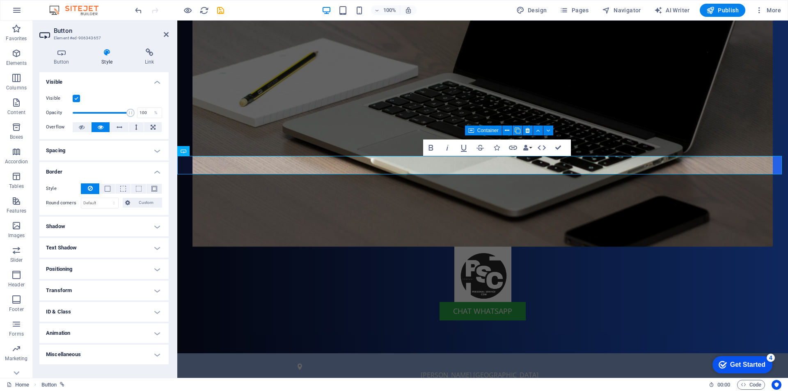
click at [89, 230] on h4 "Shadow" at bounding box center [103, 227] width 129 height 20
click at [93, 270] on input "2" at bounding box center [92, 270] width 19 height 10
type input "5"
click at [103, 256] on div "Color" at bounding box center [104, 257] width 116 height 10
click at [94, 271] on input "5" at bounding box center [92, 270] width 19 height 10
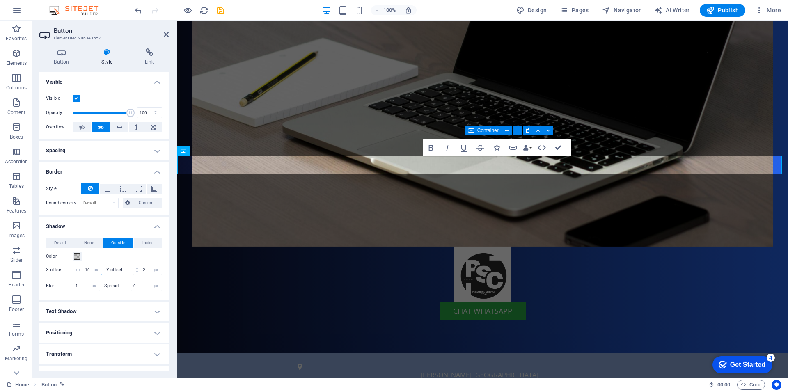
type input "10"
click at [119, 259] on div "Color" at bounding box center [104, 257] width 116 height 10
click at [309, 206] on button at bounding box center [313, 202] width 10 height 10
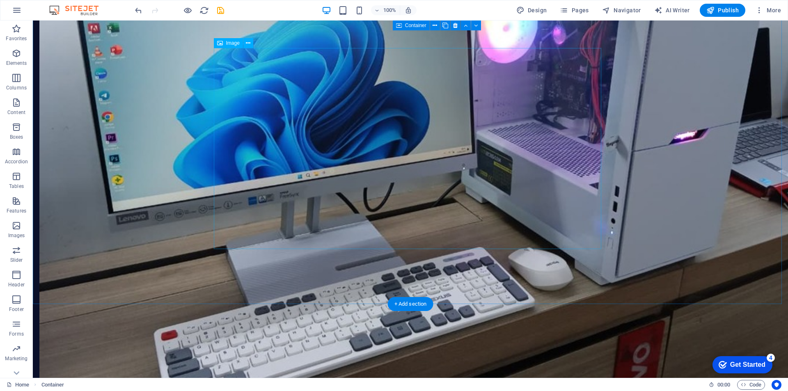
scroll to position [1806, 0]
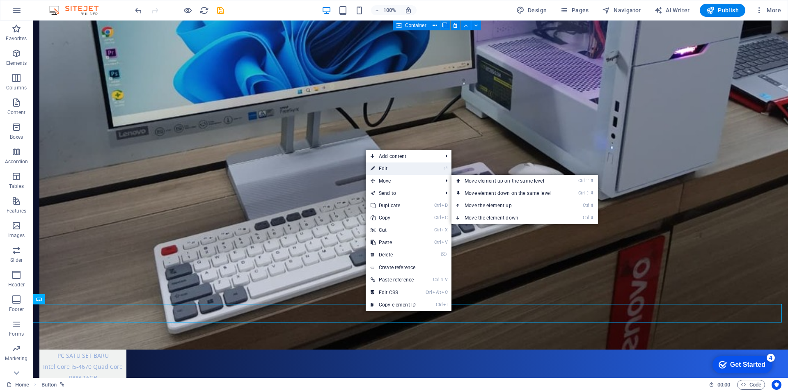
click at [401, 171] on link "⏎ Edit" at bounding box center [393, 169] width 55 height 12
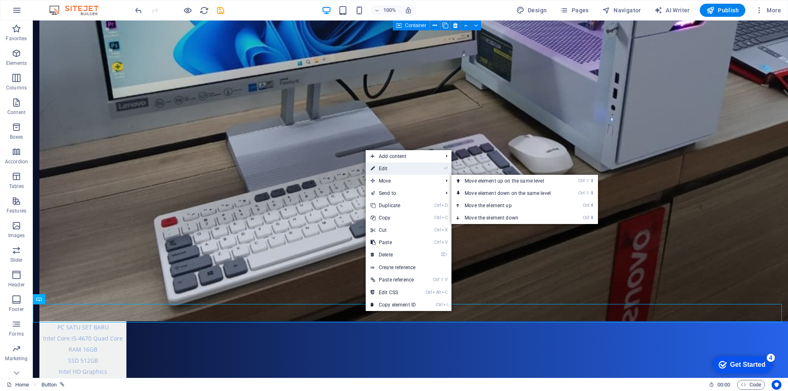
select select "px"
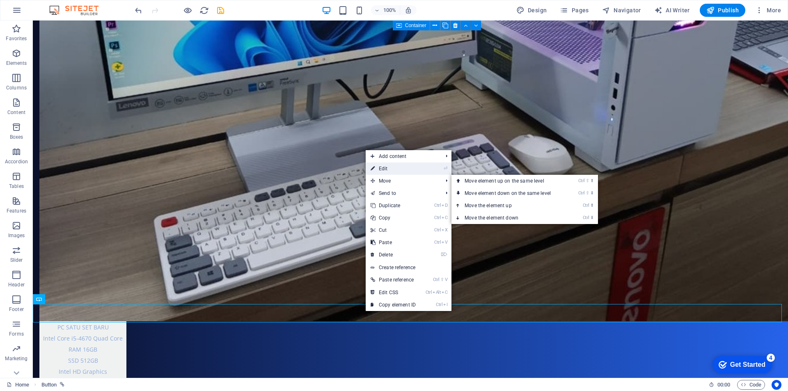
select select "px"
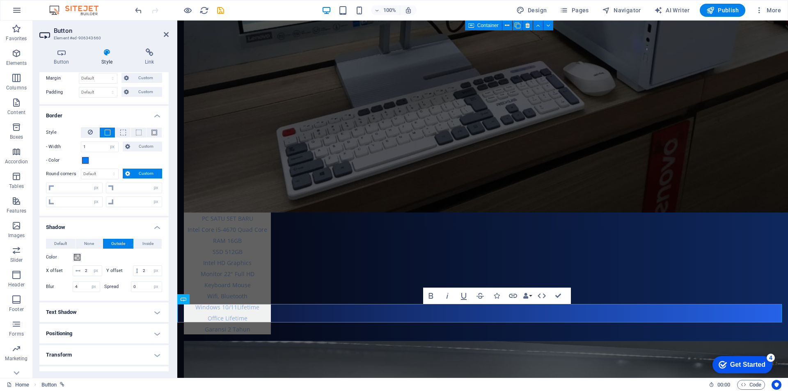
scroll to position [75, 0]
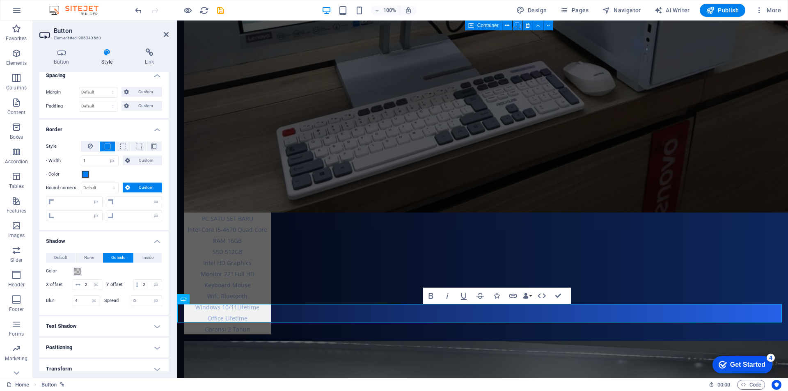
click at [115, 259] on span "Outside" at bounding box center [118, 258] width 14 height 10
drag, startPoint x: 427, startPoint y: 314, endPoint x: 348, endPoint y: 267, distance: 91.8
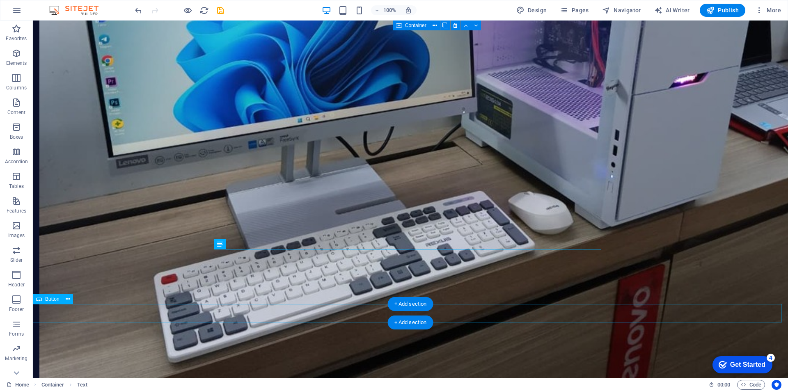
scroll to position [1806, 0]
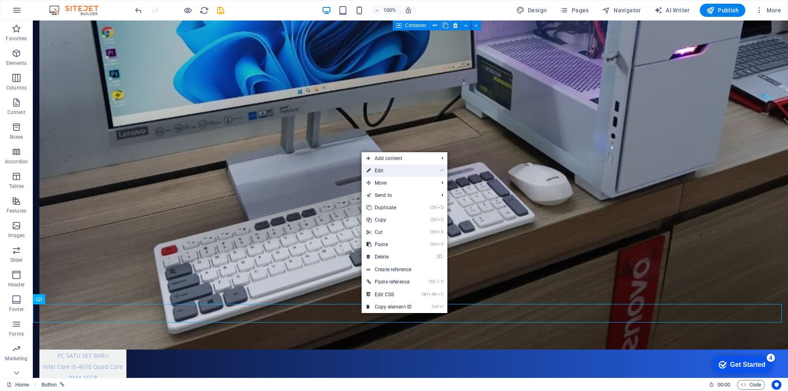
click at [394, 171] on link "⏎ Edit" at bounding box center [389, 171] width 55 height 12
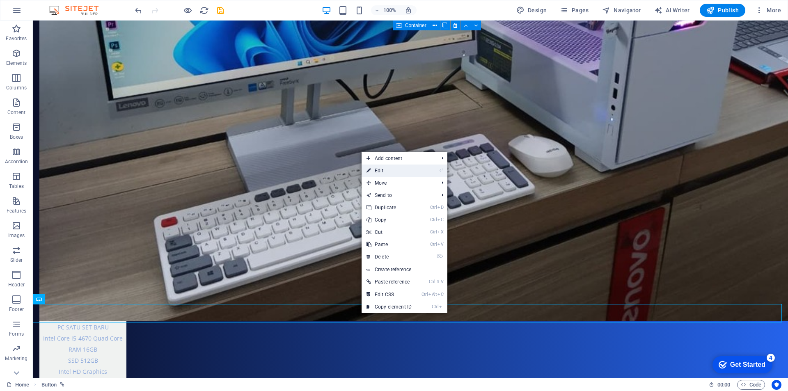
select select "px"
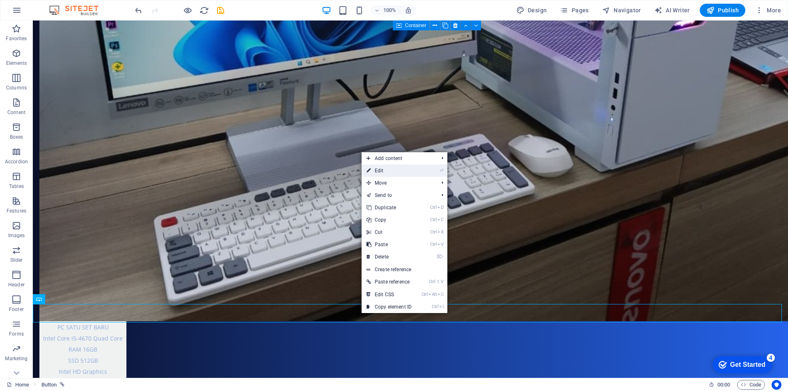
select select "px"
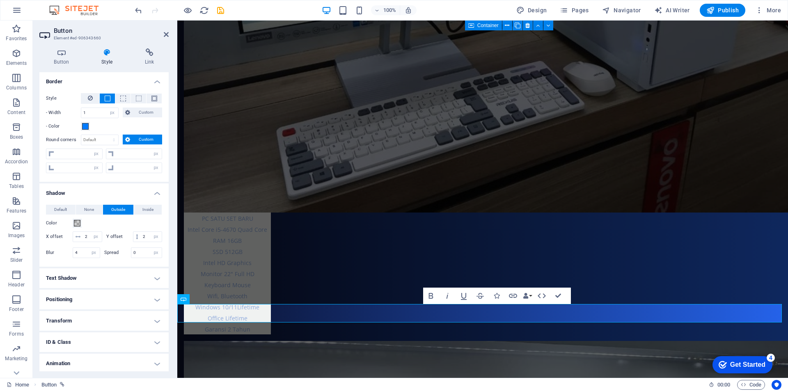
scroll to position [157, 0]
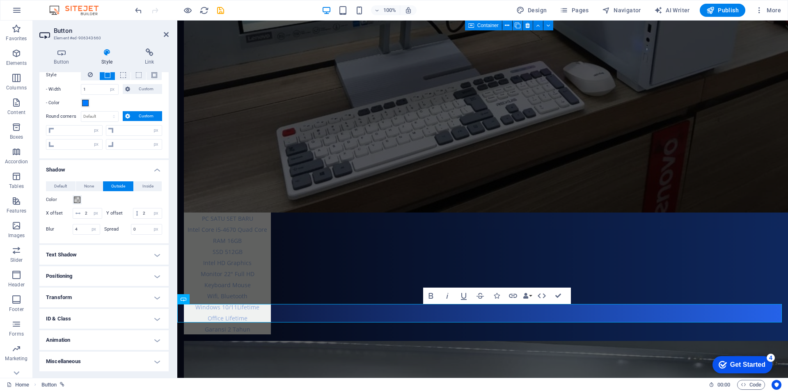
click at [117, 253] on h4 "Text Shadow" at bounding box center [103, 255] width 129 height 20
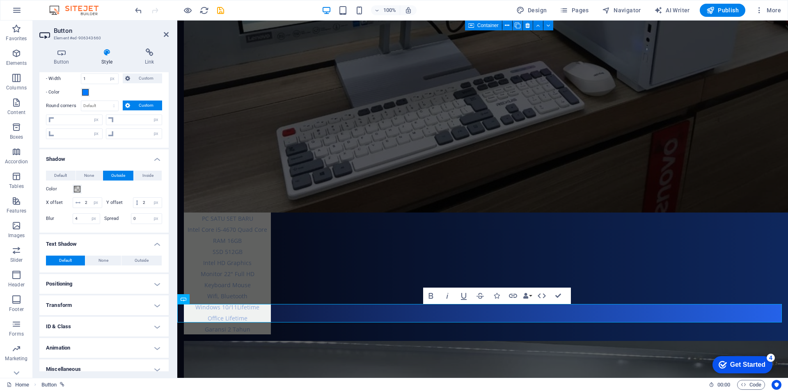
click at [114, 249] on h4 "Text Shadow" at bounding box center [103, 241] width 129 height 15
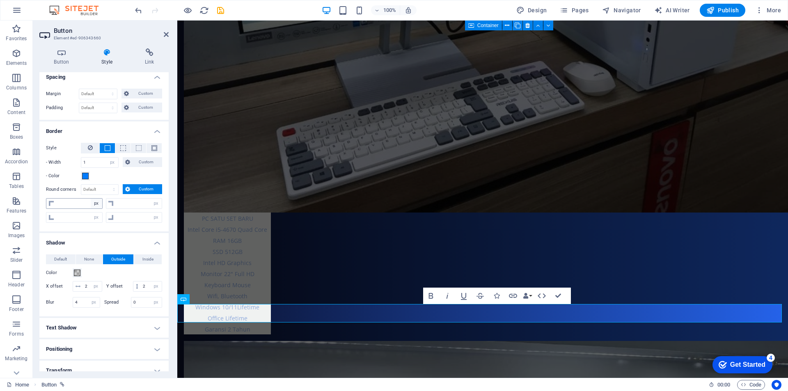
scroll to position [82, 0]
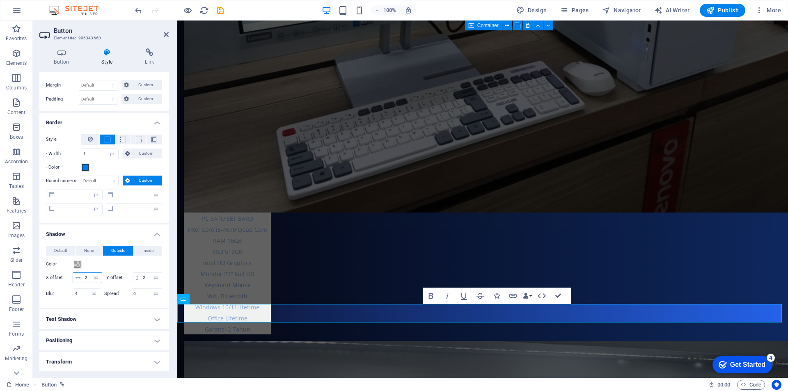
click at [95, 277] on input "2" at bounding box center [92, 278] width 19 height 10
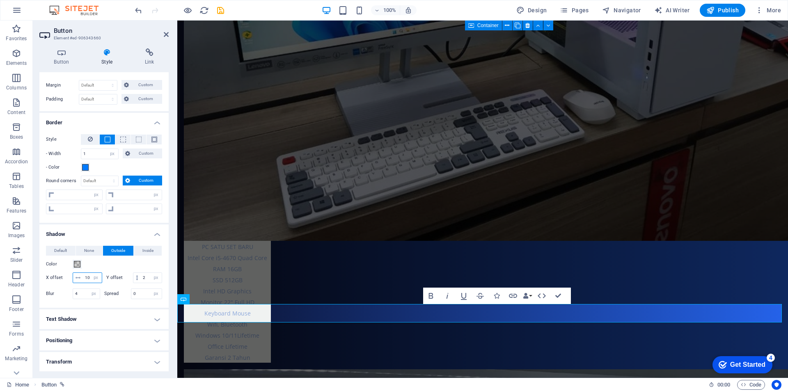
type input "10"
click at [129, 268] on div "Color" at bounding box center [104, 264] width 116 height 10
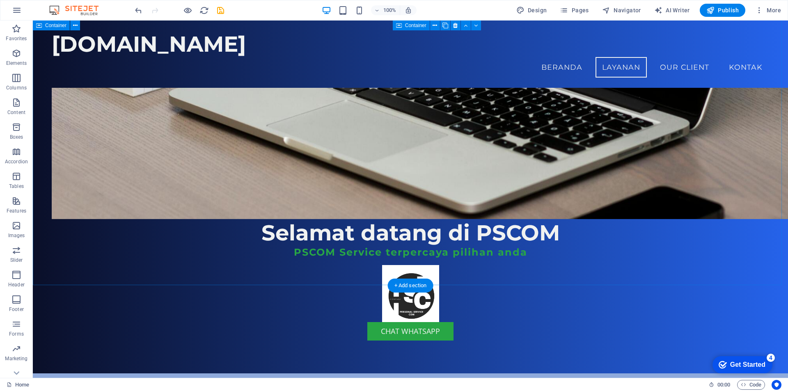
scroll to position [199, 0]
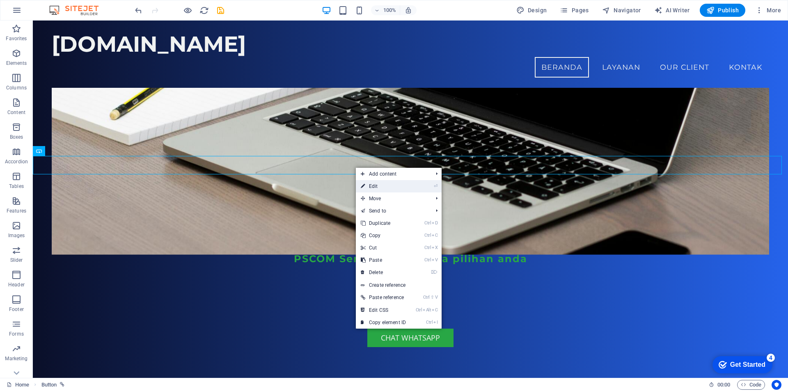
drag, startPoint x: 384, startPoint y: 184, endPoint x: 85, endPoint y: 130, distance: 303.3
click at [384, 184] on link "⏎ Edit" at bounding box center [383, 186] width 55 height 12
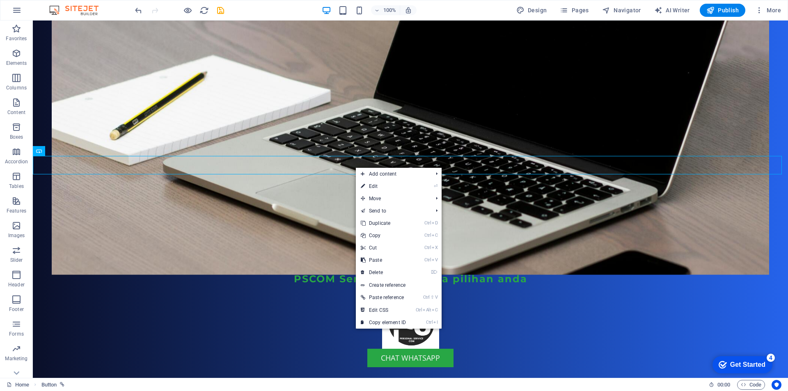
select select "px"
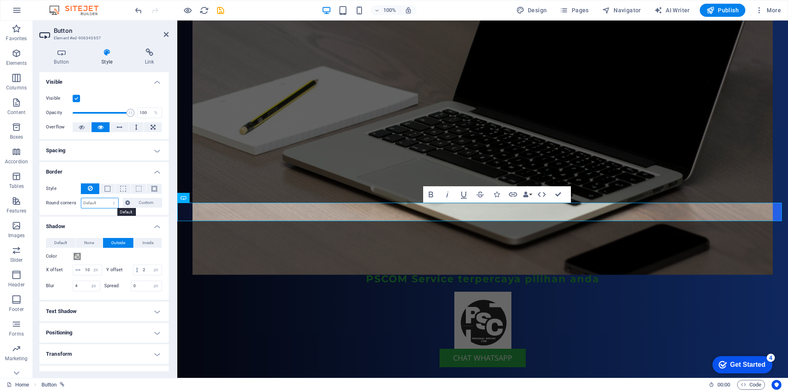
click at [108, 203] on select "Default px rem % vh vw Custom" at bounding box center [99, 203] width 37 height 10
click at [139, 204] on span "Custom" at bounding box center [147, 203] width 28 height 10
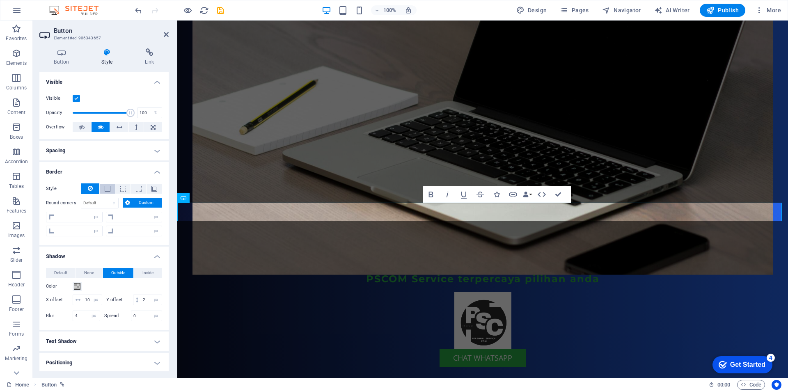
click at [107, 192] on span at bounding box center [108, 189] width 2 height 10
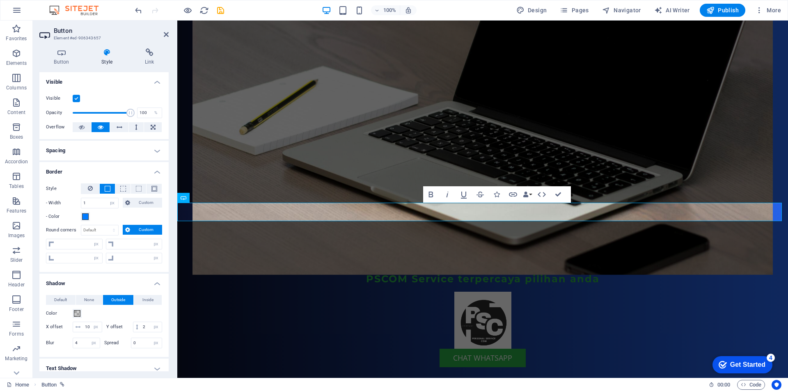
click at [107, 192] on span at bounding box center [108, 189] width 2 height 10
click at [154, 189] on span at bounding box center [154, 189] width 6 height 6
click at [98, 202] on input "1" at bounding box center [99, 203] width 37 height 10
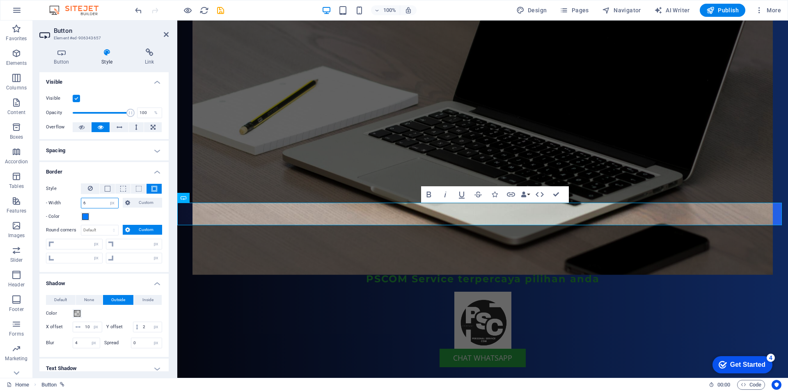
type input "6"
click at [233, 151] on figure at bounding box center [483, 113] width 580 height 326
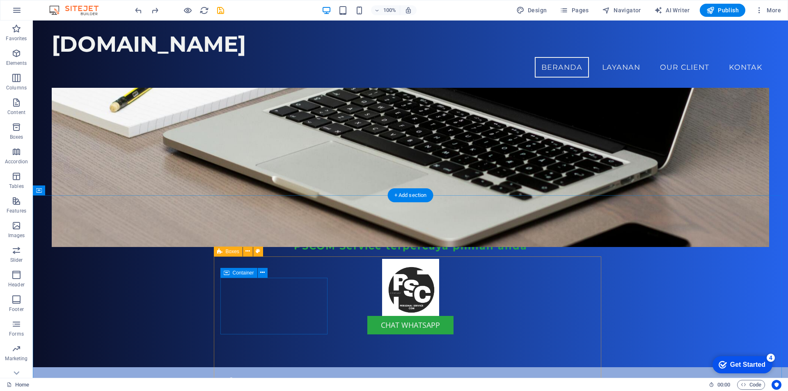
scroll to position [112, 0]
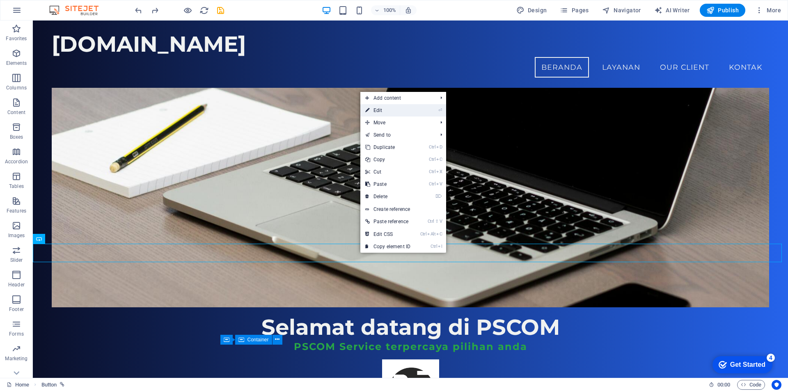
click at [386, 112] on link "⏎ Edit" at bounding box center [387, 110] width 55 height 12
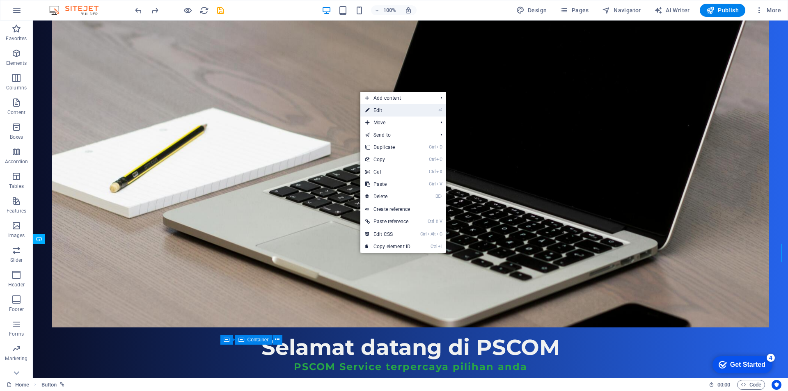
select select "px"
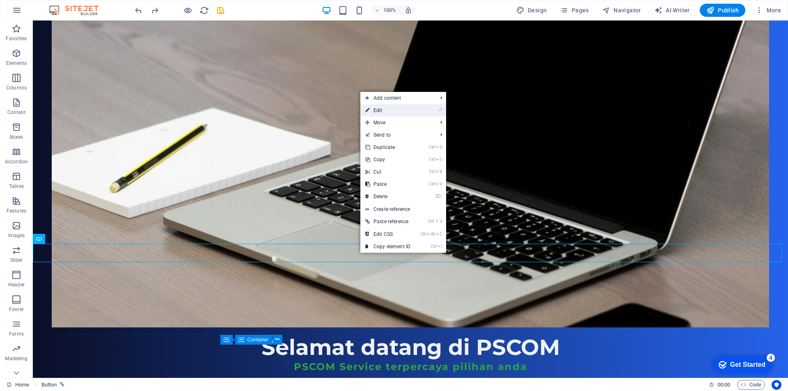
select select "px"
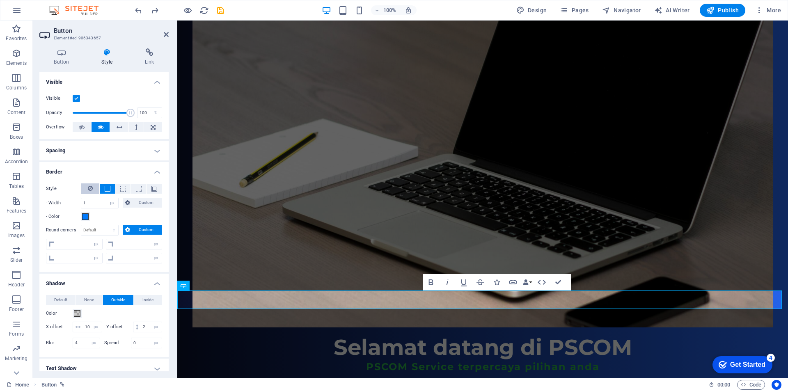
click at [92, 190] on icon at bounding box center [90, 188] width 5 height 10
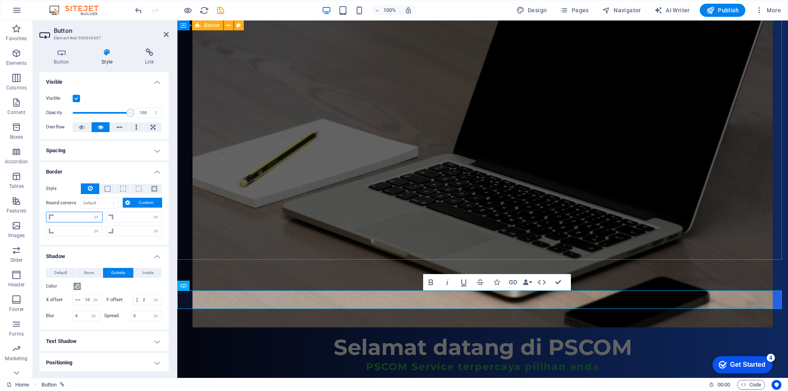
click at [73, 218] on input "number" at bounding box center [79, 217] width 46 height 10
type input "10"
type input "0"
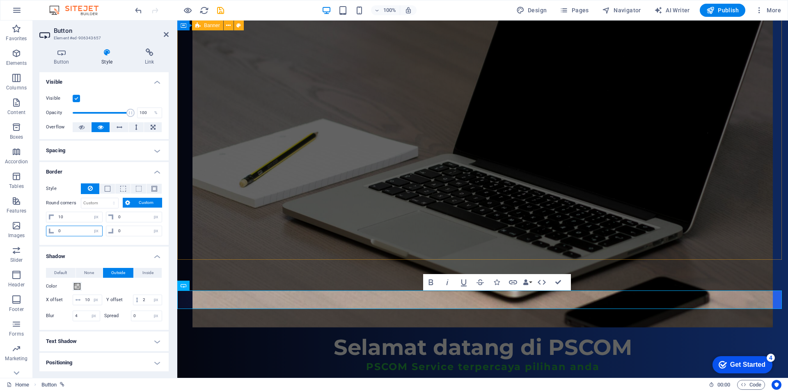
click at [75, 232] on input "0" at bounding box center [79, 231] width 46 height 10
type input "10"
click at [134, 218] on input "0" at bounding box center [139, 217] width 46 height 10
type input "10"
click at [138, 231] on input "0" at bounding box center [139, 231] width 46 height 10
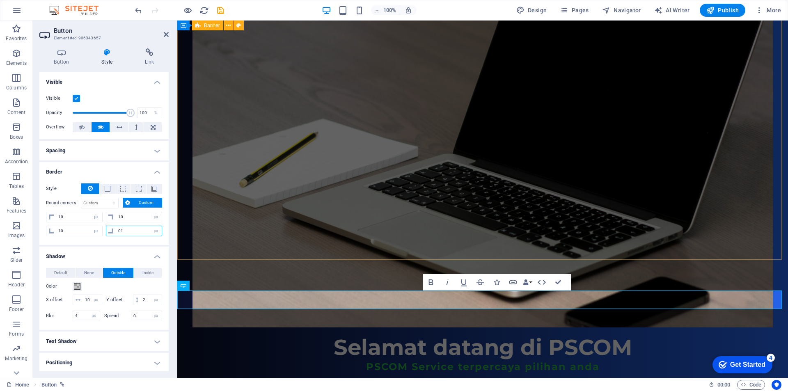
type input "010"
type input "10"
select select "px"
type input "10"
click at [228, 244] on figure at bounding box center [483, 165] width 580 height 326
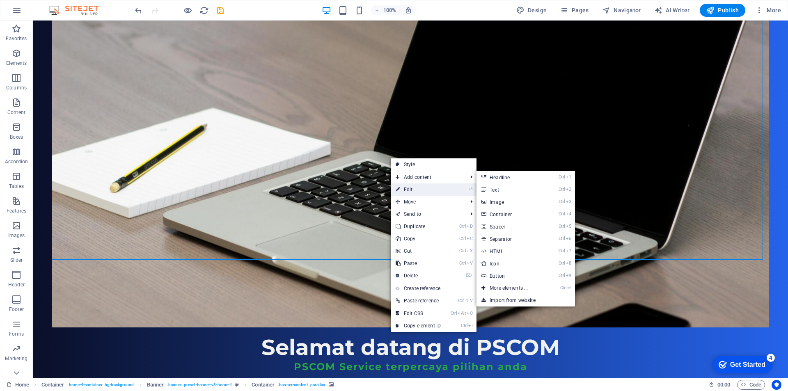
click at [412, 186] on link "⏎ Edit" at bounding box center [418, 189] width 55 height 12
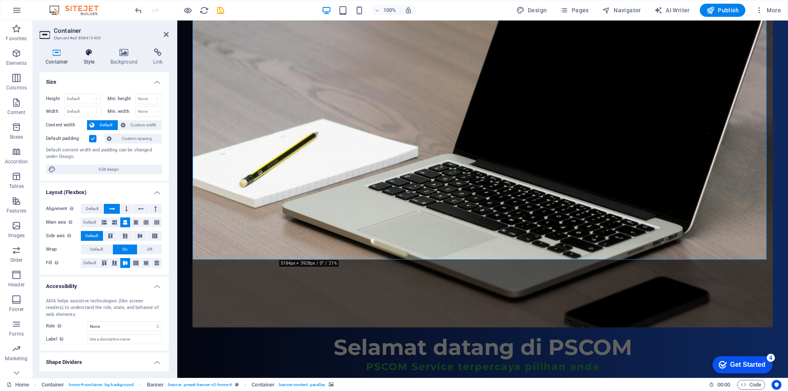
click at [92, 60] on h4 "Style" at bounding box center [91, 56] width 27 height 17
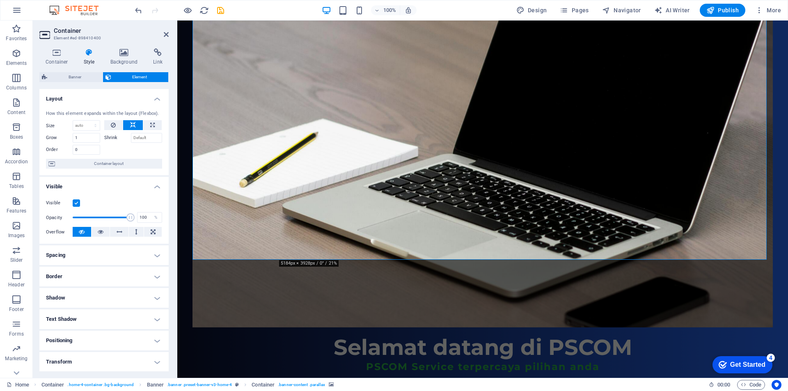
click at [89, 278] on h4 "Border" at bounding box center [103, 277] width 129 height 20
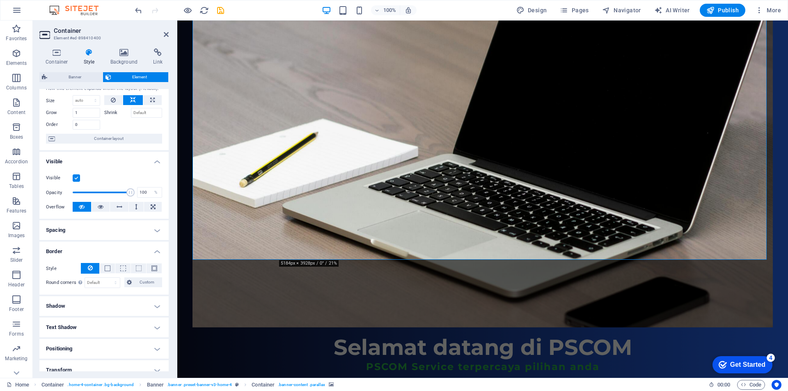
scroll to position [98, 0]
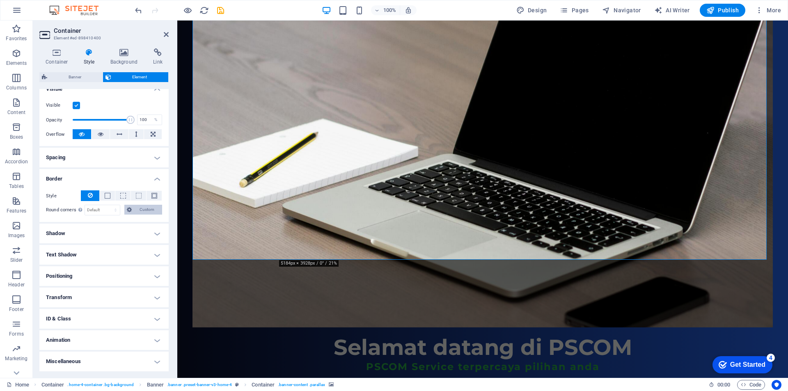
click at [137, 211] on span "Custom" at bounding box center [146, 210] width 25 height 10
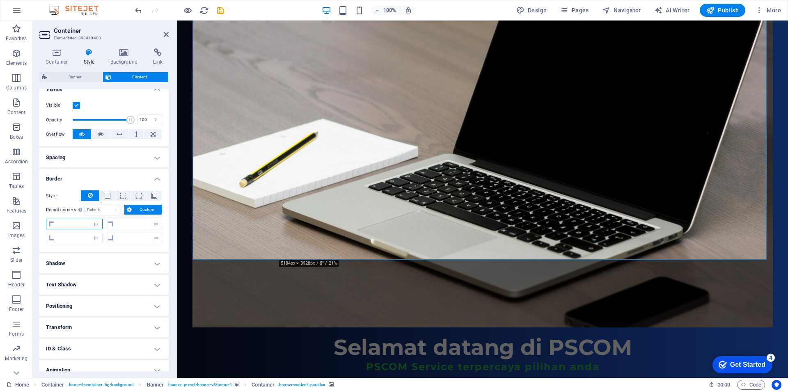
click at [73, 224] on input "number" at bounding box center [79, 224] width 46 height 10
type input "20"
type input "0"
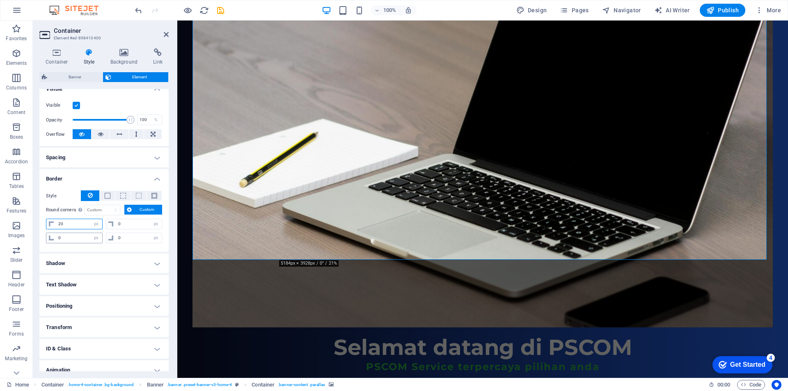
type input "20"
click at [77, 236] on input "0" at bounding box center [79, 238] width 46 height 10
type input "20"
click at [135, 224] on input "0" at bounding box center [139, 224] width 46 height 10
click at [193, 304] on span "Container" at bounding box center [200, 304] width 21 height 5
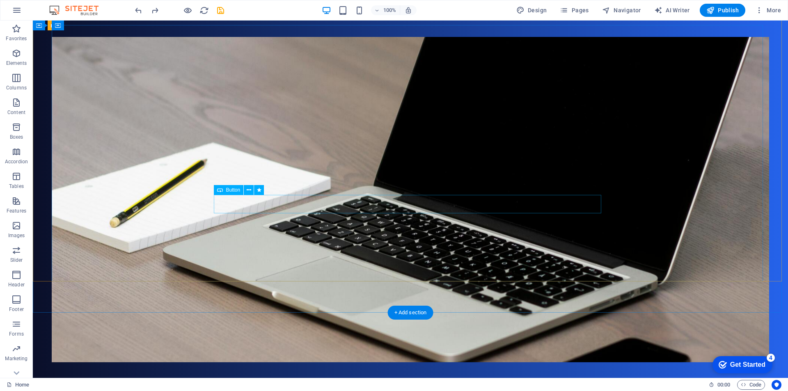
scroll to position [41, 0]
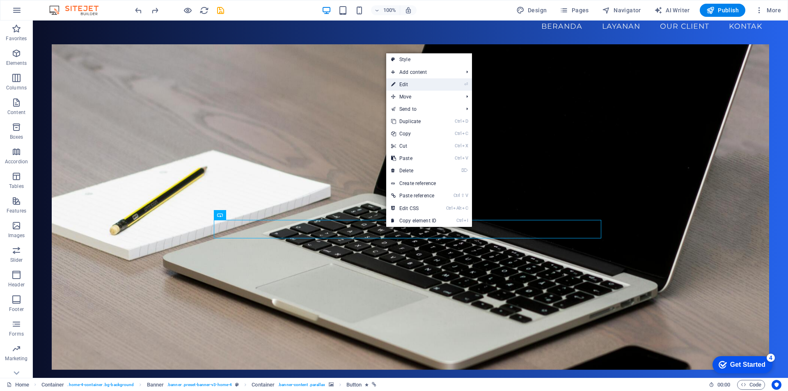
click at [421, 87] on link "⏎ Edit" at bounding box center [413, 84] width 55 height 12
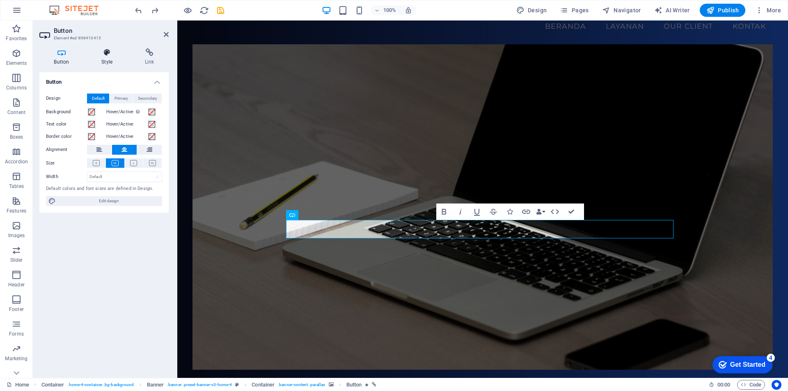
click at [108, 58] on h4 "Style" at bounding box center [109, 56] width 44 height 17
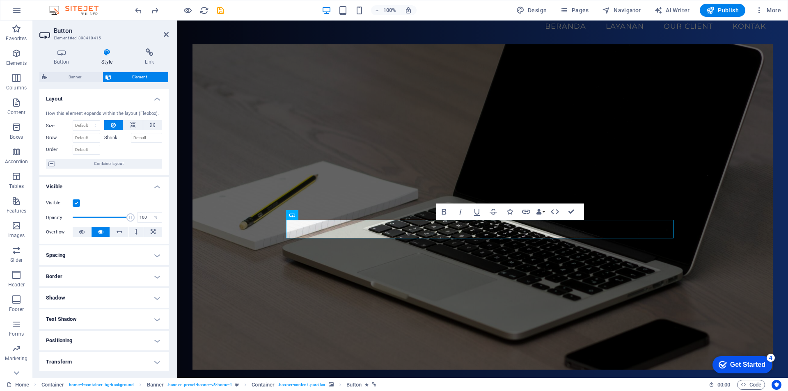
click at [100, 278] on h4 "Border" at bounding box center [103, 277] width 129 height 20
click at [146, 309] on span "Custom" at bounding box center [147, 308] width 28 height 10
click at [76, 323] on input "number" at bounding box center [79, 322] width 46 height 10
type input "20"
type input "0"
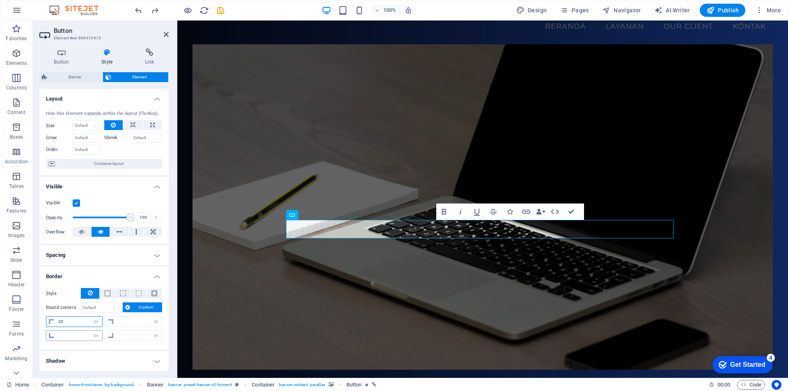
type input "0"
type input "20"
click at [69, 335] on input "0" at bounding box center [79, 336] width 46 height 10
type input "20"
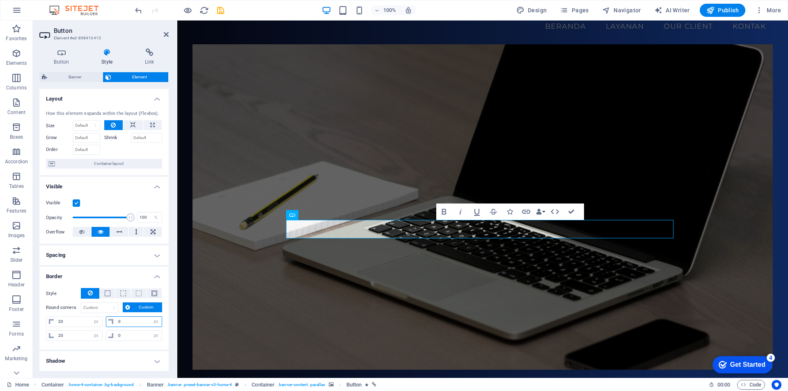
click at [127, 322] on input "0" at bounding box center [139, 322] width 46 height 10
type input "20"
click at [131, 338] on input "0" at bounding box center [139, 336] width 46 height 10
type input "020"
type input "20"
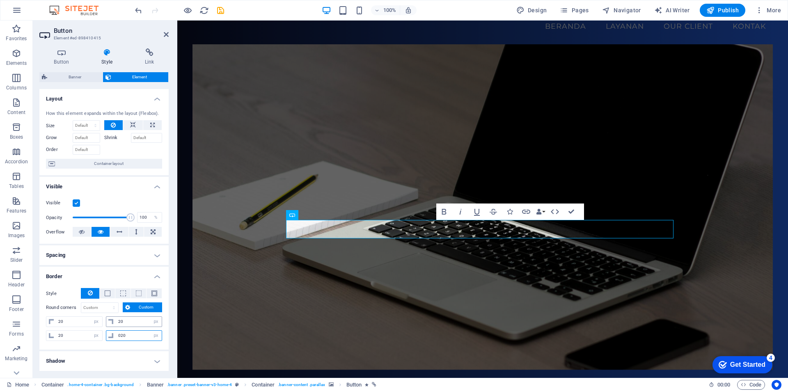
select select "px"
type input "20"
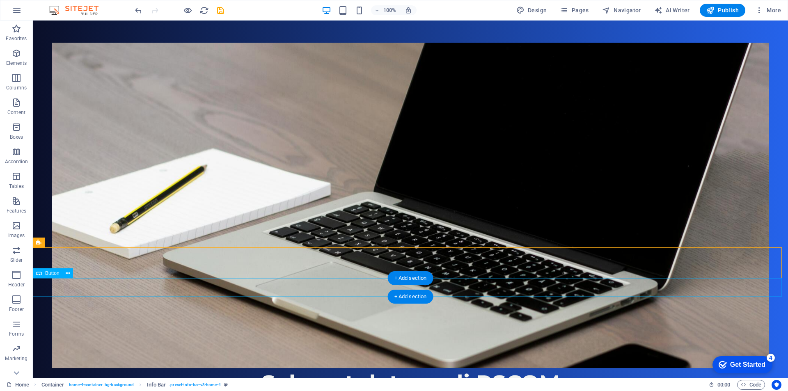
scroll to position [164, 0]
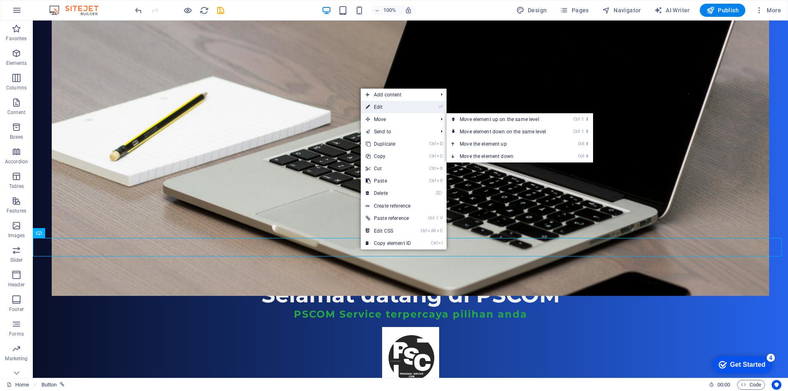
click at [385, 108] on link "⏎ Edit" at bounding box center [388, 107] width 55 height 12
select select "px"
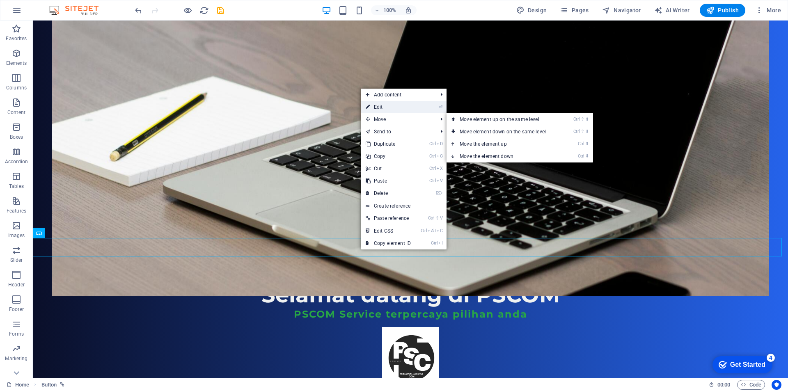
select select "px"
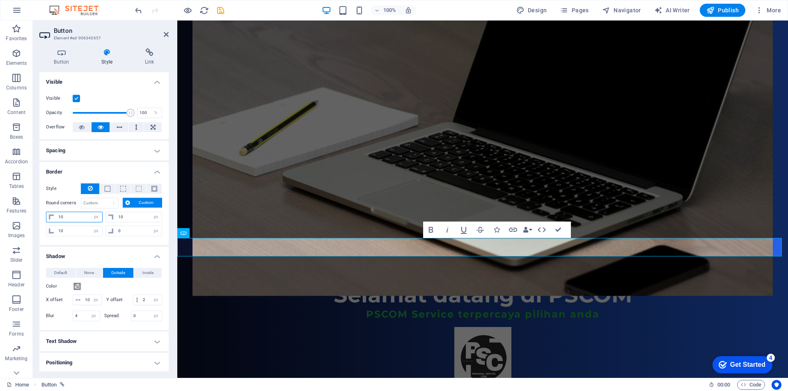
click at [72, 218] on input "10" at bounding box center [79, 217] width 46 height 10
type input "1"
type input "30"
click at [70, 229] on input "10" at bounding box center [79, 231] width 46 height 10
type input "1"
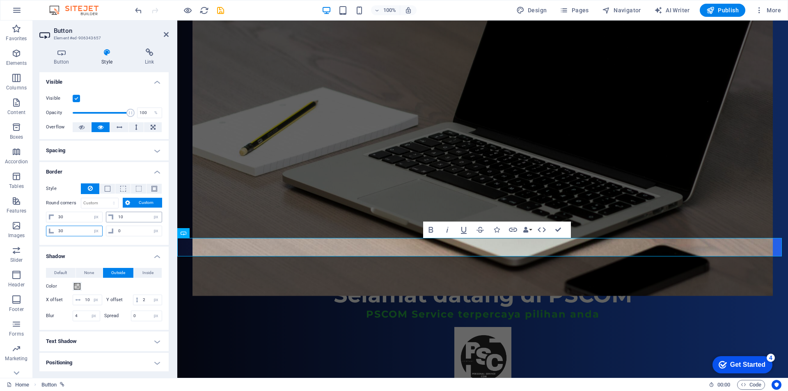
type input "30"
click at [132, 217] on input "10" at bounding box center [139, 217] width 46 height 10
drag, startPoint x: 133, startPoint y: 218, endPoint x: 99, endPoint y: 225, distance: 34.9
click at [99, 225] on div "30 px rem % vh vw 1030 px rem % vh vw 30 px rem % vh vw 0 px rem % vh vw" at bounding box center [104, 224] width 116 height 25
type input "30"
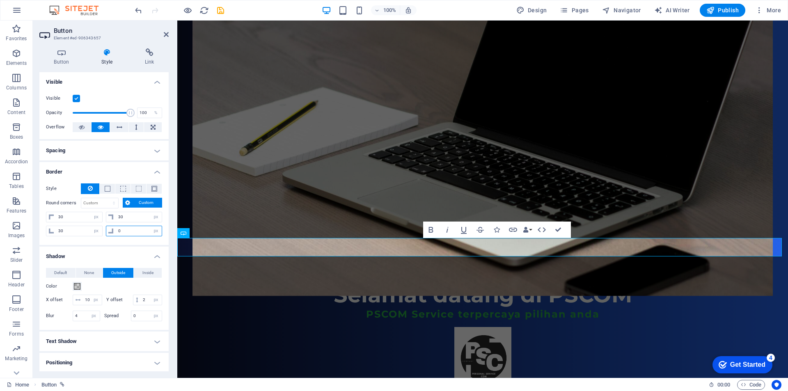
click at [126, 233] on input "0" at bounding box center [139, 231] width 46 height 10
type input "030"
type input "30"
select select "px"
type input "30"
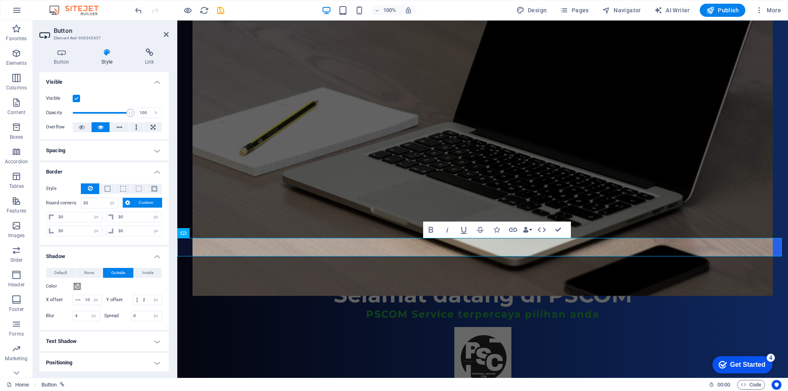
click at [120, 241] on div "Style - Width 1 auto px rem % vh vw Custom Custom 1 auto px rem % vh vw 1 auto …" at bounding box center [103, 211] width 129 height 68
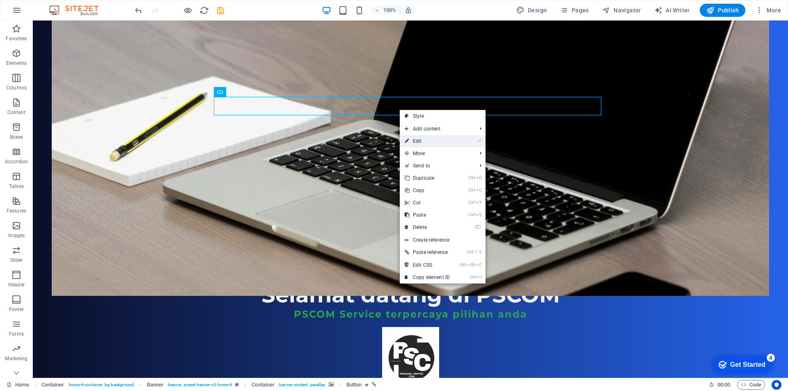
click at [421, 142] on link "⏎ Edit" at bounding box center [427, 141] width 55 height 12
select select "px"
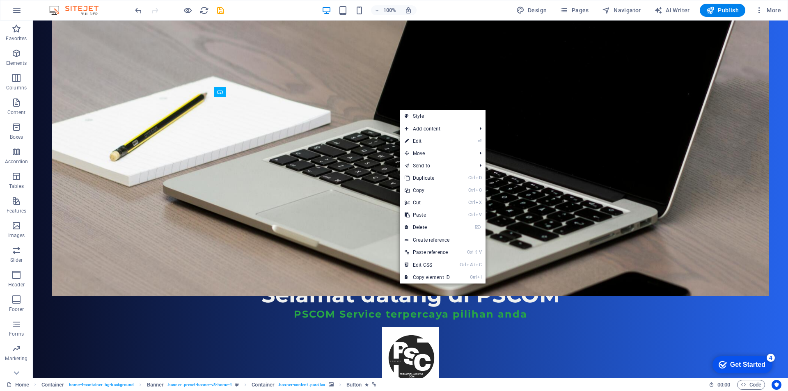
select select "px"
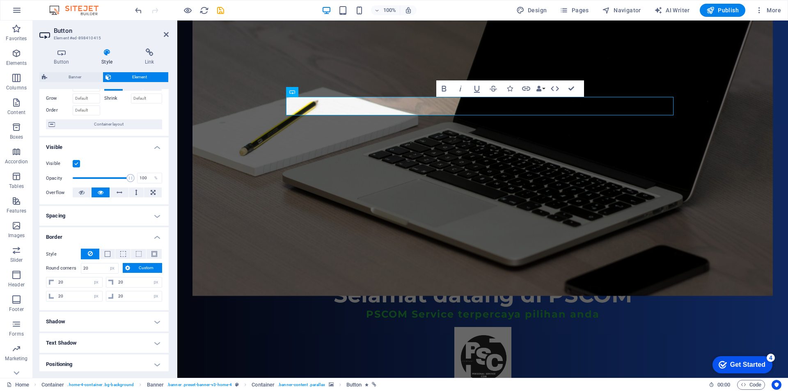
scroll to position [41, 0]
drag, startPoint x: 64, startPoint y: 281, endPoint x: 46, endPoint y: 281, distance: 18.5
click at [46, 281] on div "20 px rem % vh vw" at bounding box center [74, 280] width 57 height 11
type input "30"
select select "DISABLED_OPTION_VALUE"
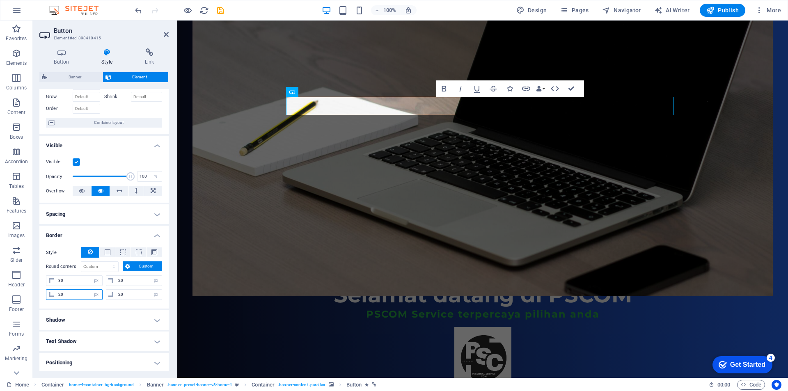
drag, startPoint x: 69, startPoint y: 294, endPoint x: 49, endPoint y: 294, distance: 20.5
click at [49, 294] on div "20 px rem % vh vw" at bounding box center [74, 294] width 57 height 11
type input "30"
drag, startPoint x: 141, startPoint y: 278, endPoint x: 114, endPoint y: 281, distance: 26.8
click at [114, 281] on div "20 px rem % vh vw" at bounding box center [134, 280] width 57 height 11
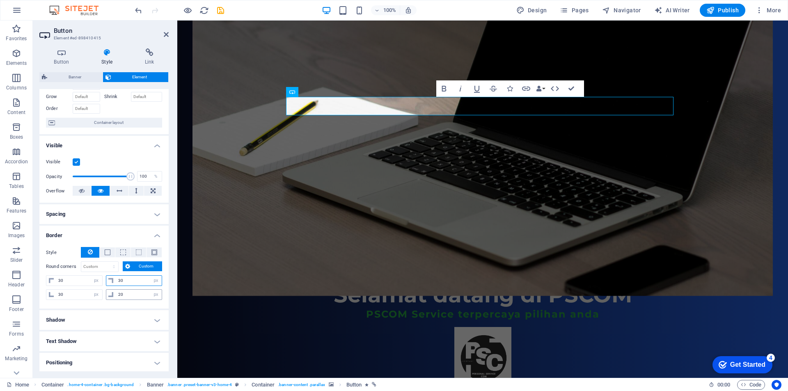
type input "30"
click at [108, 299] on div "20 px rem % vh vw" at bounding box center [134, 294] width 57 height 11
type input "30"
select select "px"
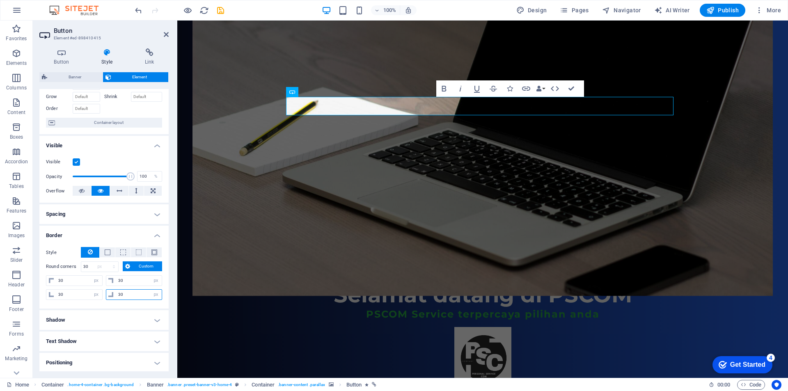
type input "30"
click at [132, 305] on div "Style - Width 1 auto px rem % vh vw Custom Custom 1 auto px rem % vh vw 1 auto …" at bounding box center [103, 275] width 129 height 68
click at [238, 168] on figure at bounding box center [483, 133] width 580 height 326
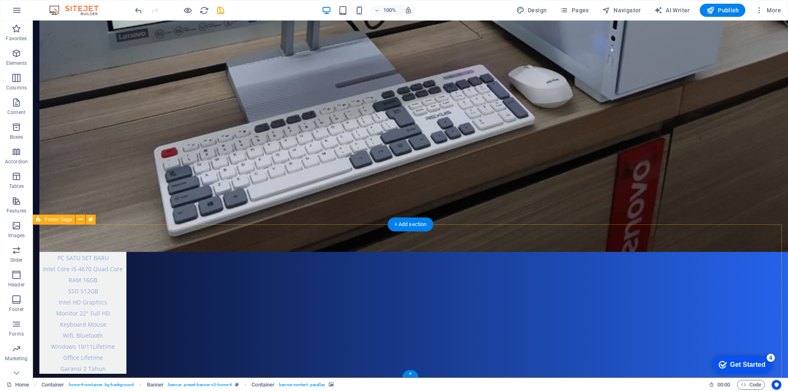
scroll to position [1904, 0]
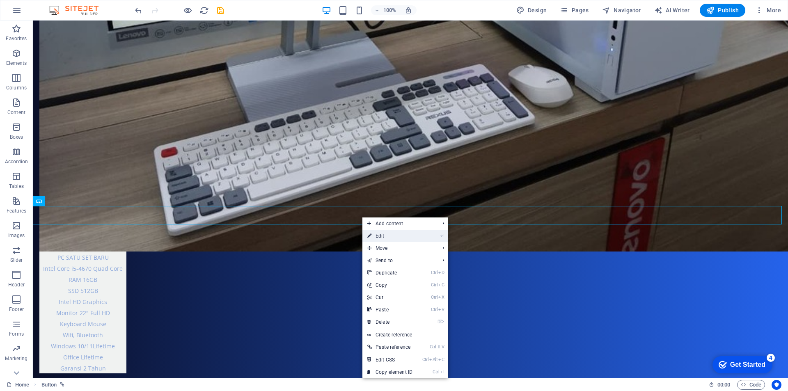
drag, startPoint x: 379, startPoint y: 234, endPoint x: 152, endPoint y: 212, distance: 227.7
click at [379, 234] on link "⏎ Edit" at bounding box center [389, 236] width 55 height 12
select select "px"
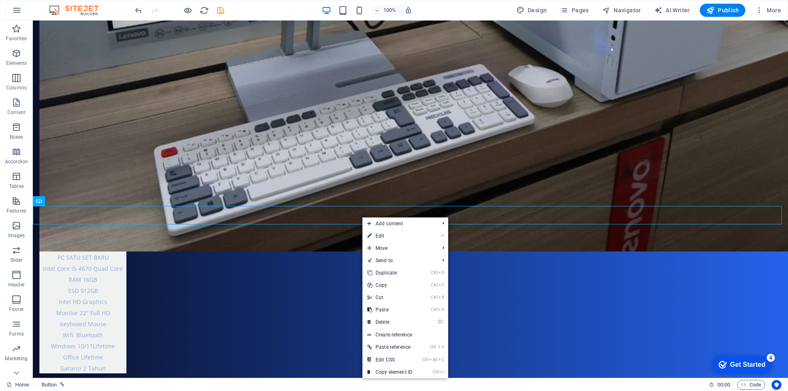
select select "px"
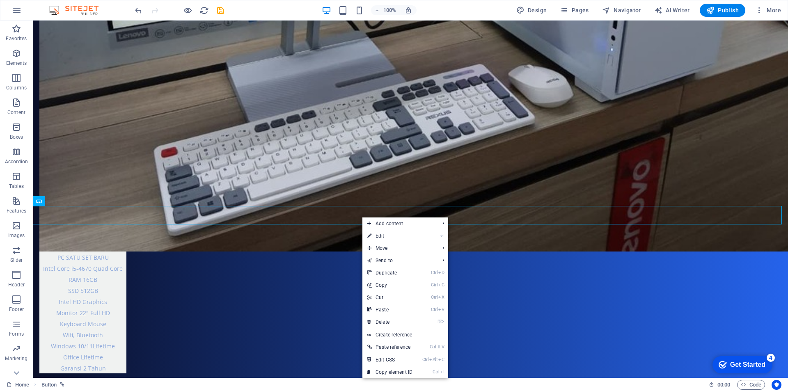
select select "px"
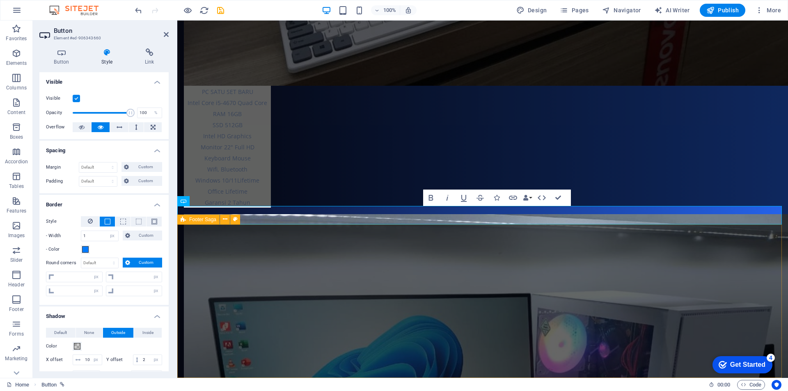
scroll to position [1875, 0]
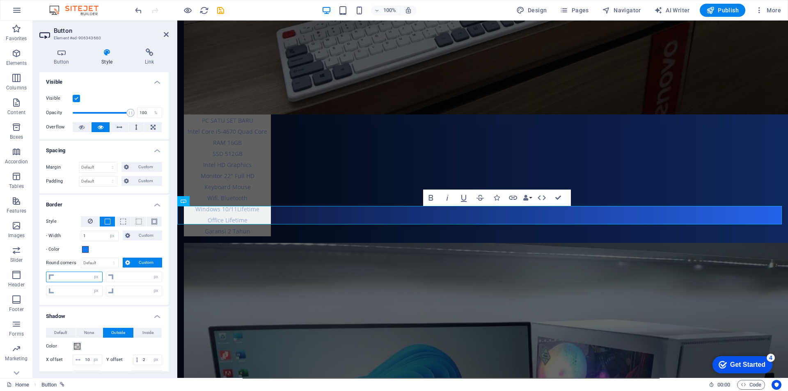
click at [66, 279] on input "number" at bounding box center [79, 277] width 46 height 10
type input "30"
type input "0"
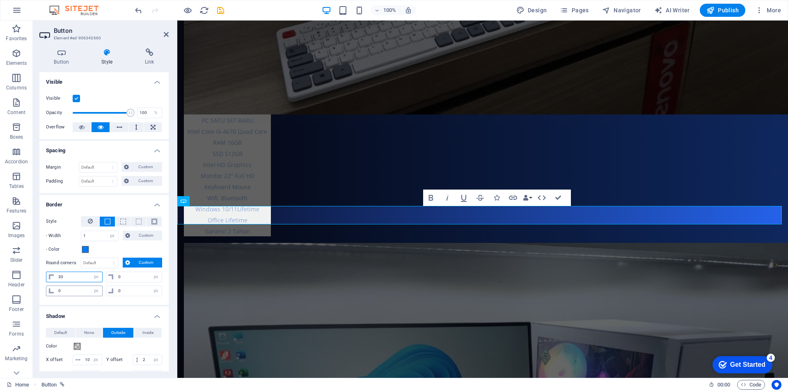
type input "30"
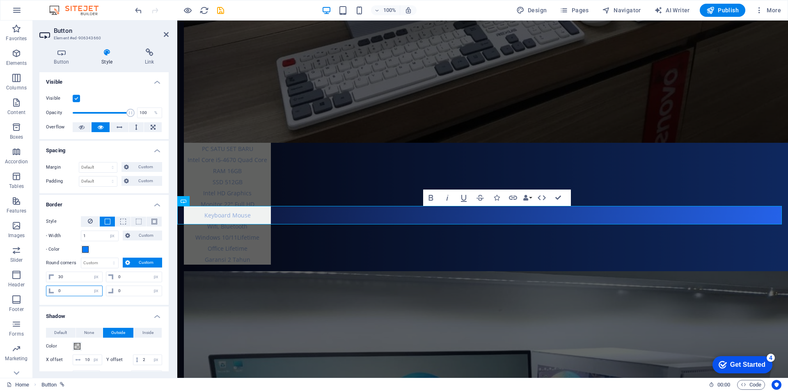
click at [69, 291] on input "0" at bounding box center [79, 291] width 46 height 10
type input "30"
click at [127, 278] on input "0" at bounding box center [139, 277] width 46 height 10
type input "30"
click at [128, 292] on input "0" at bounding box center [139, 291] width 46 height 10
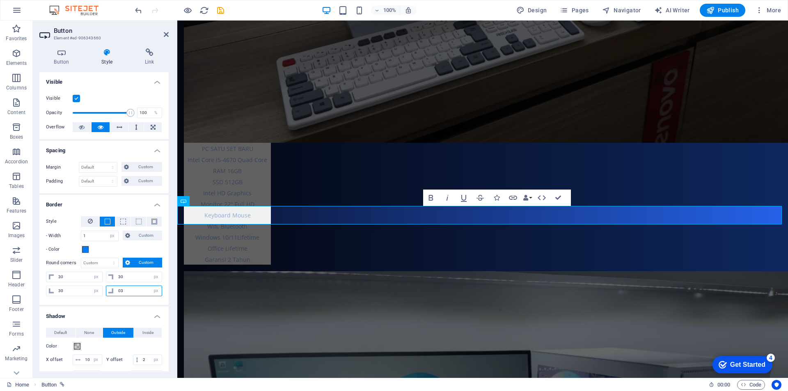
type input "030"
type input "30"
select select "px"
type input "30"
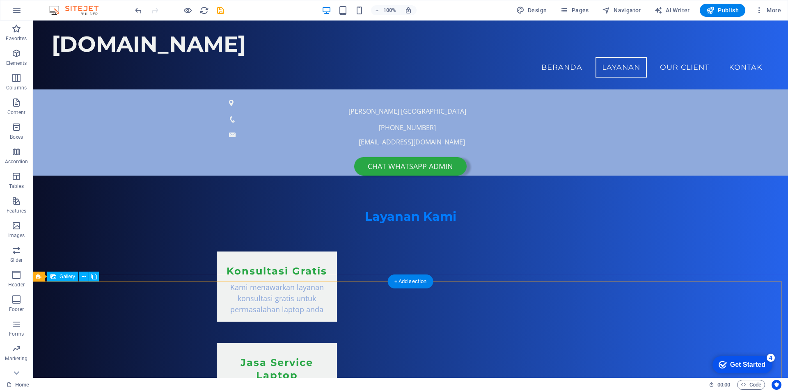
scroll to position [298, 0]
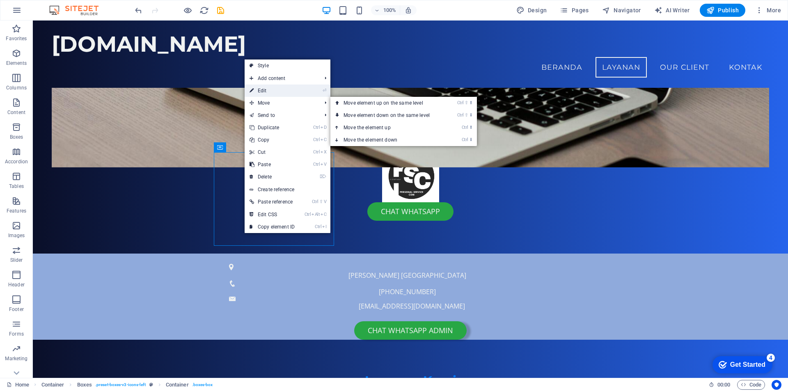
click at [276, 91] on link "⏎ Edit" at bounding box center [272, 91] width 55 height 12
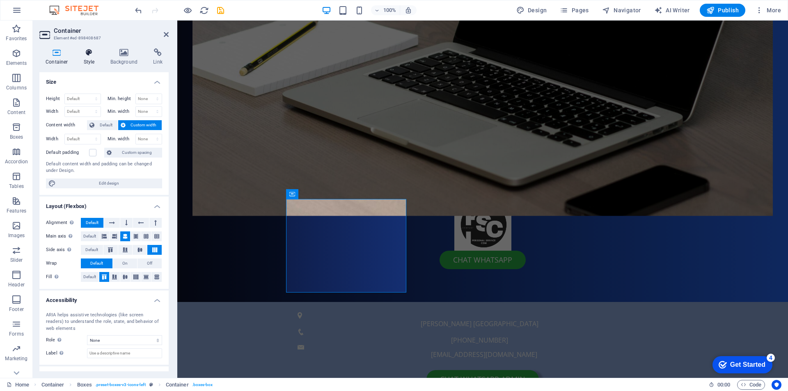
click at [88, 57] on h4 "Style" at bounding box center [91, 56] width 27 height 17
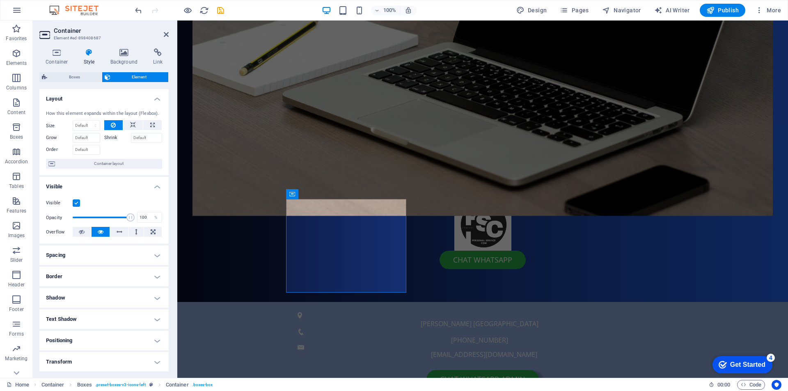
click at [102, 277] on h4 "Border" at bounding box center [103, 277] width 129 height 20
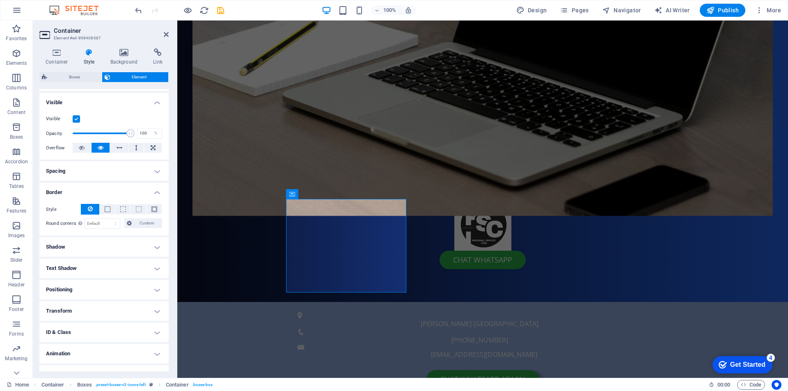
scroll to position [98, 0]
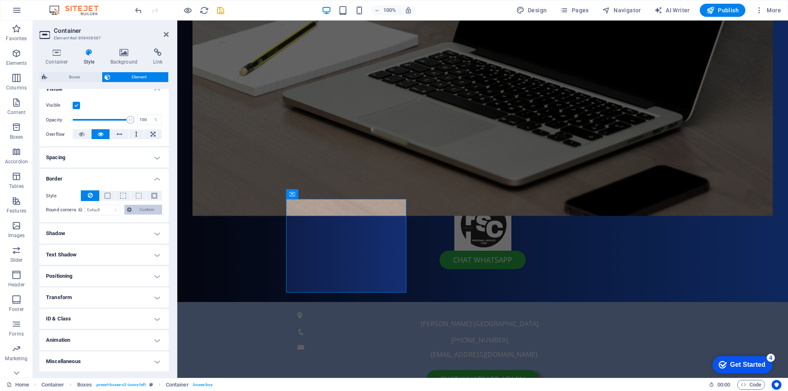
click at [149, 208] on span "Custom" at bounding box center [146, 210] width 25 height 10
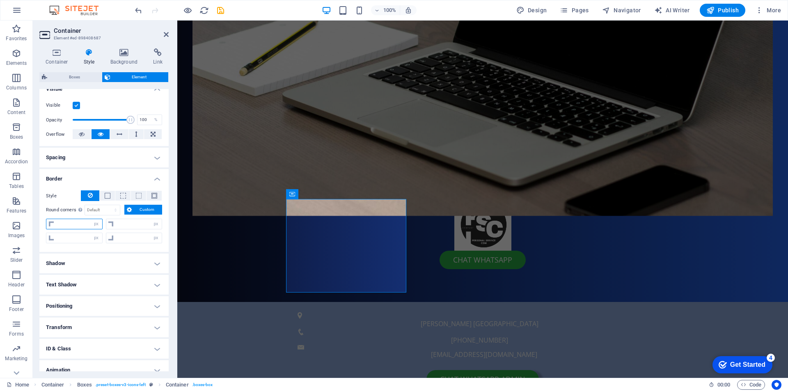
click at [70, 225] on input "number" at bounding box center [79, 224] width 46 height 10
type input "20"
type input "0"
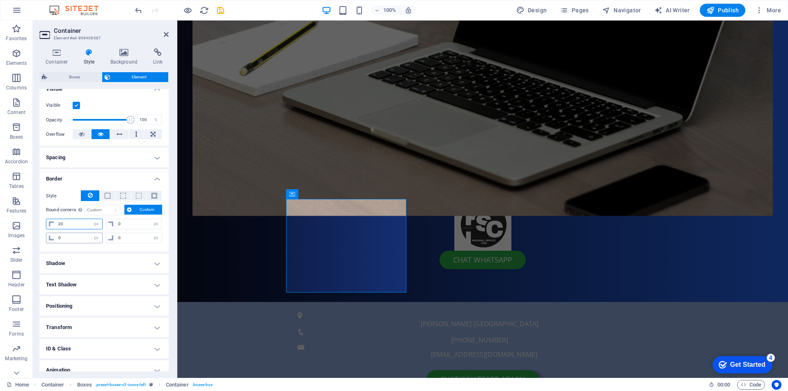
type input "20"
click at [73, 243] on input "0" at bounding box center [79, 238] width 46 height 10
type input "20"
click at [130, 225] on input "0" at bounding box center [139, 224] width 46 height 10
type input "20"
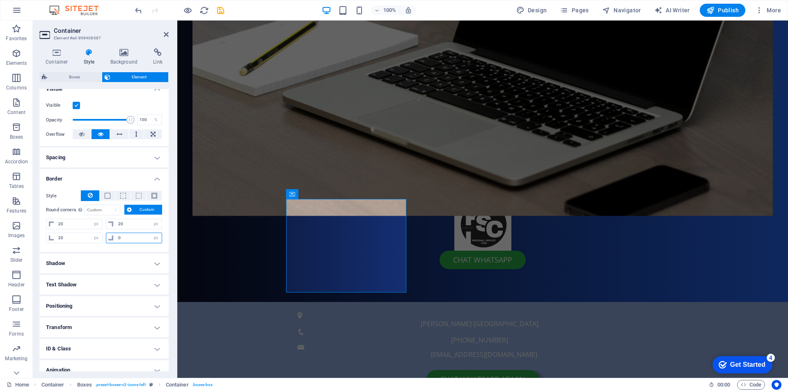
click at [124, 238] on input "0" at bounding box center [139, 238] width 46 height 10
type input "020"
type input "20"
select select "px"
type input "20"
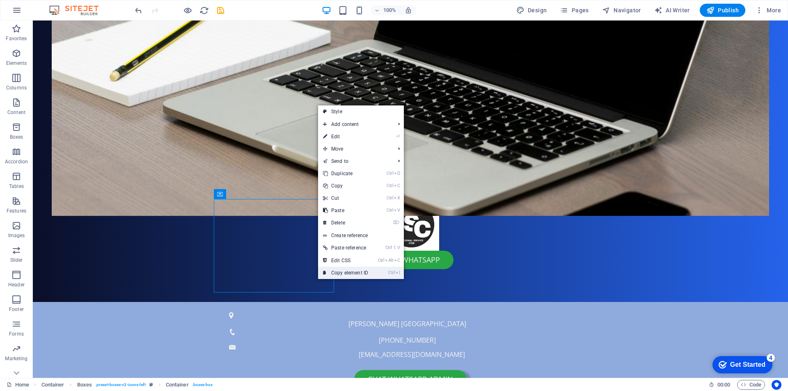
drag, startPoint x: 356, startPoint y: 275, endPoint x: 338, endPoint y: 254, distance: 26.8
click at [356, 275] on link "Ctrl I Copy element ID" at bounding box center [345, 273] width 55 height 12
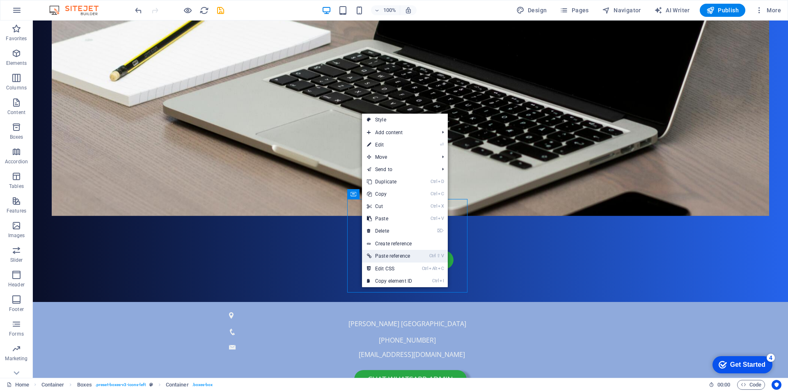
click at [403, 257] on link "Ctrl ⇧ V Paste reference" at bounding box center [389, 256] width 55 height 12
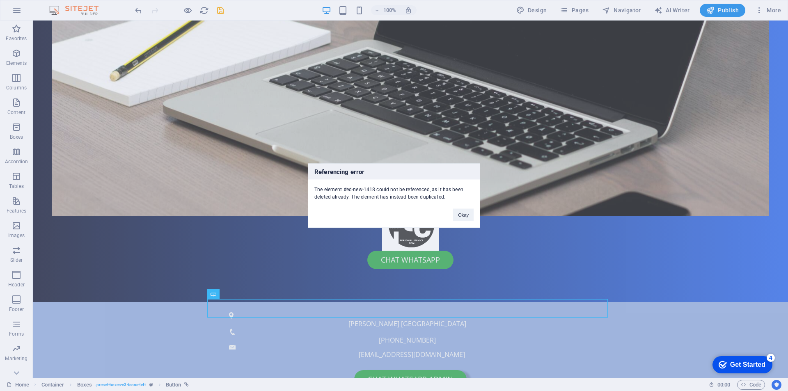
drag, startPoint x: 135, startPoint y: 273, endPoint x: 105, endPoint y: 253, distance: 36.3
click at [135, 273] on div "Referencing error The element #ed-new-1418 could not be referenced, as it has b…" at bounding box center [394, 195] width 788 height 391
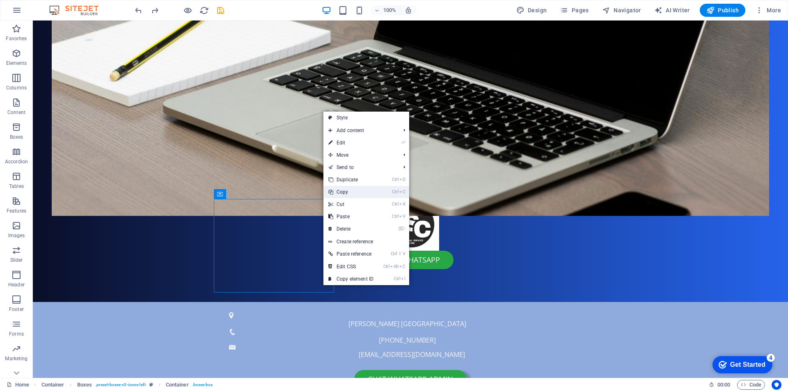
click at [347, 194] on link "Ctrl C Copy" at bounding box center [350, 192] width 55 height 12
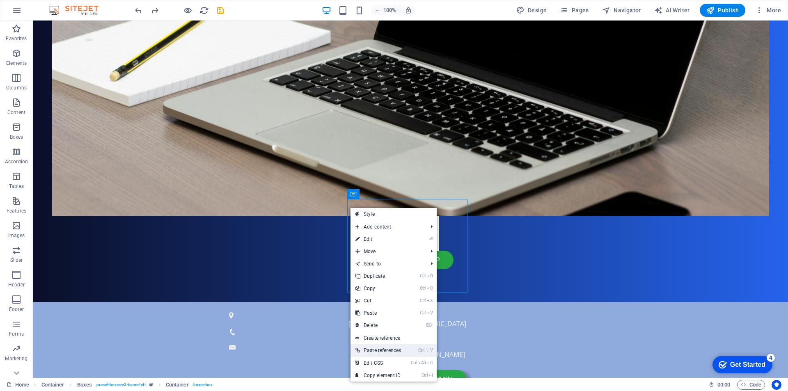
click at [383, 351] on link "Ctrl ⇧ V Paste references" at bounding box center [378, 350] width 55 height 12
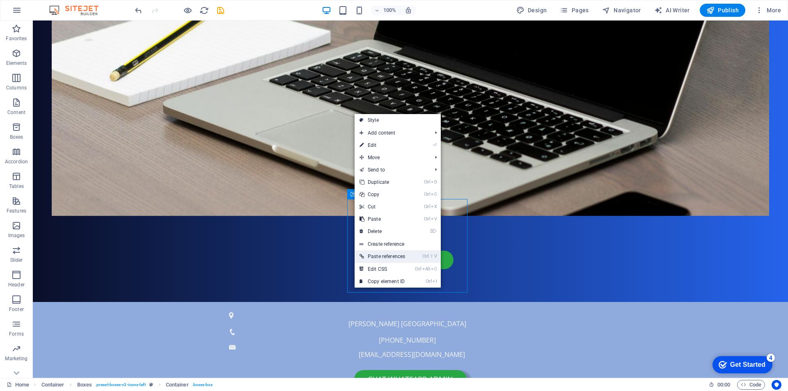
click at [374, 254] on link "Ctrl ⇧ V Paste references" at bounding box center [382, 256] width 55 height 12
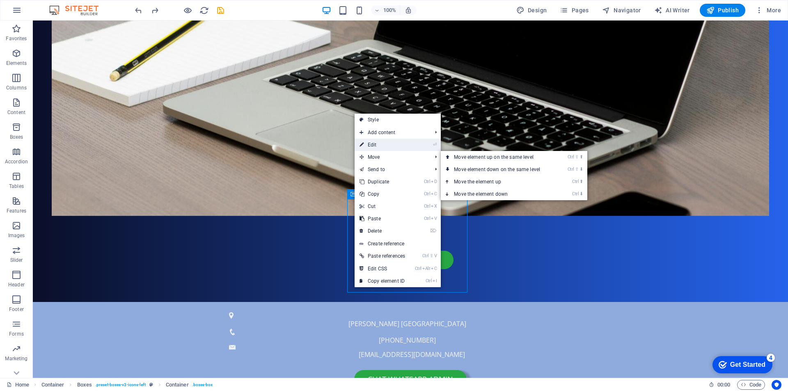
click at [383, 145] on link "⏎ Edit" at bounding box center [382, 145] width 55 height 12
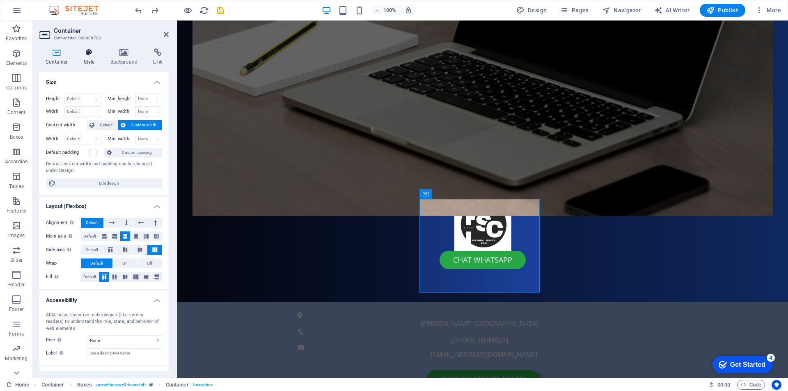
click at [89, 64] on h4 "Style" at bounding box center [91, 56] width 27 height 17
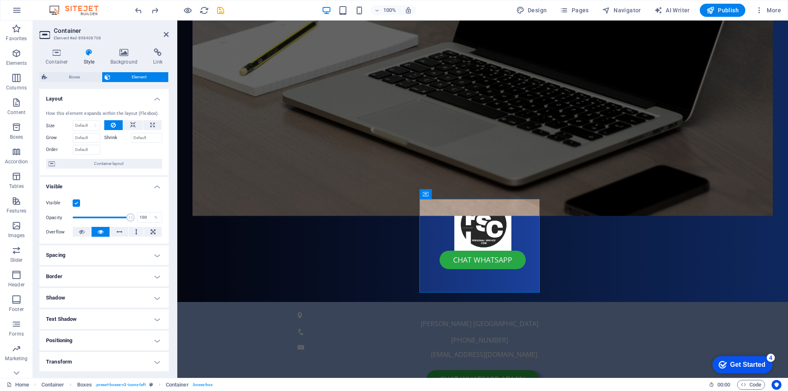
click at [121, 278] on h4 "Border" at bounding box center [103, 277] width 129 height 20
click at [139, 308] on span "Custom" at bounding box center [146, 308] width 25 height 10
click at [80, 323] on input "number" at bounding box center [79, 322] width 46 height 10
type input "30"
type input "0"
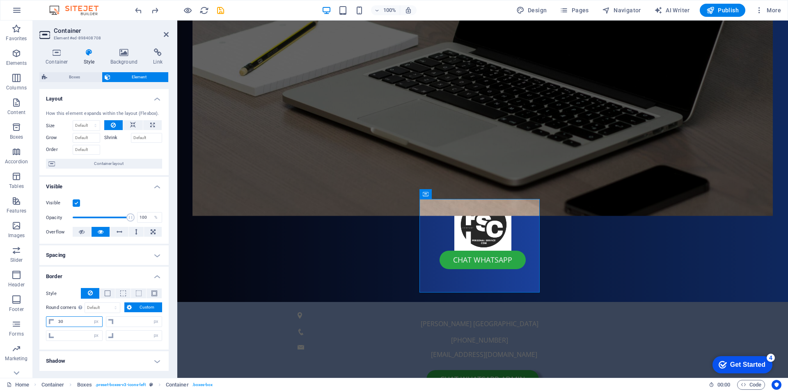
type input "0"
type input "30"
click at [73, 331] on input "0" at bounding box center [79, 336] width 46 height 10
type input "30"
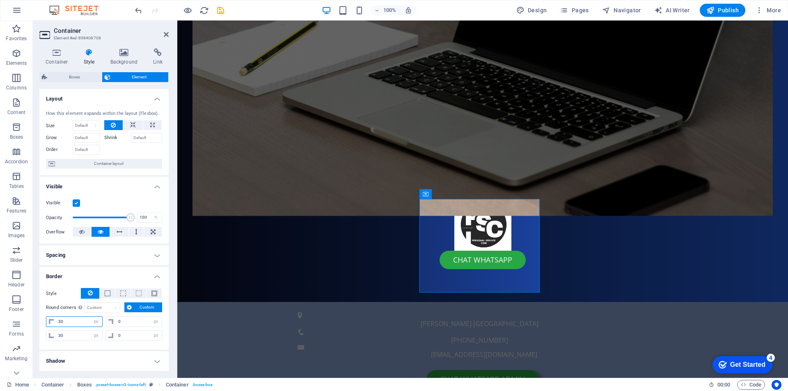
drag, startPoint x: 69, startPoint y: 322, endPoint x: 41, endPoint y: 322, distance: 27.1
click at [41, 322] on div "Style - Width 1 auto px rem % vh vw Custom Custom 1 auto px rem % vh vw 1 auto …" at bounding box center [103, 316] width 129 height 68
type input "20"
drag, startPoint x: 69, startPoint y: 336, endPoint x: 42, endPoint y: 336, distance: 26.7
click at [42, 336] on div "Style - Width 1 auto px rem % vh vw Custom Custom 1 auto px rem % vh vw 1 auto …" at bounding box center [103, 316] width 129 height 68
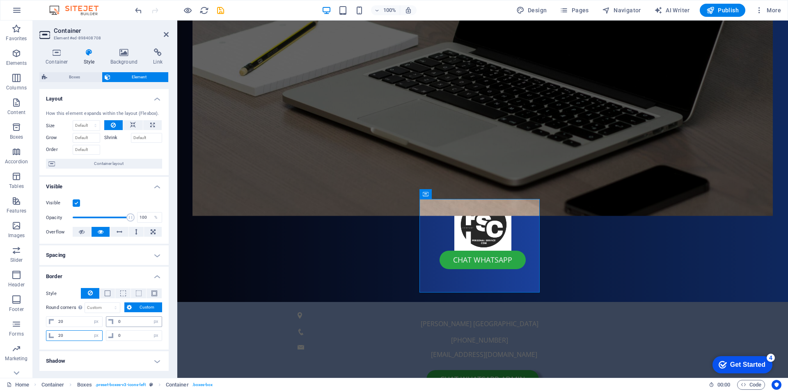
type input "20"
click at [126, 324] on input "0" at bounding box center [139, 322] width 46 height 10
type input "20"
click at [126, 337] on input "0" at bounding box center [139, 336] width 46 height 10
type input "020"
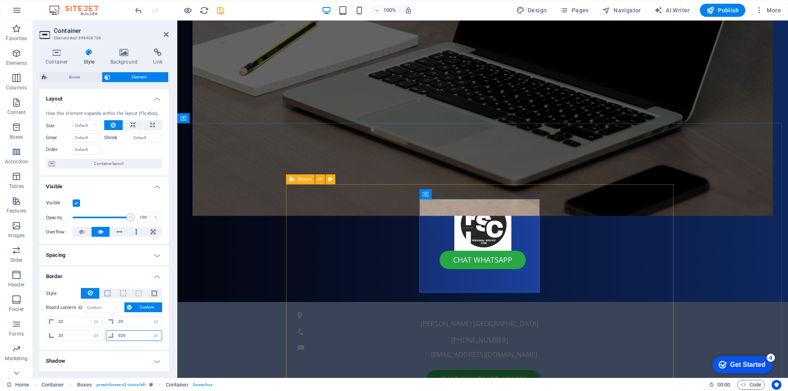
type input "20"
select select "px"
type input "20"
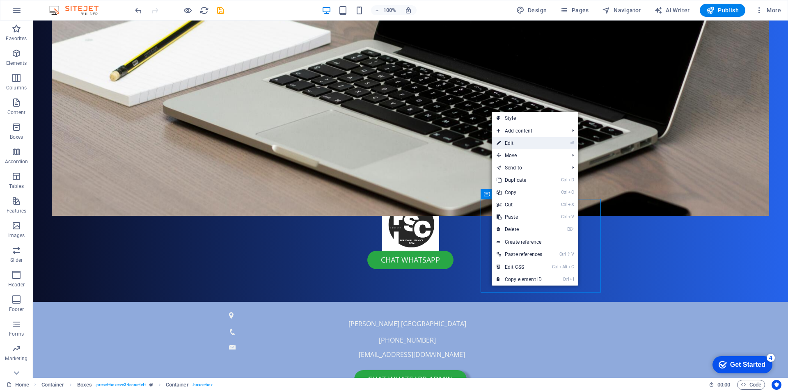
click at [513, 144] on link "⏎ Edit" at bounding box center [519, 143] width 55 height 12
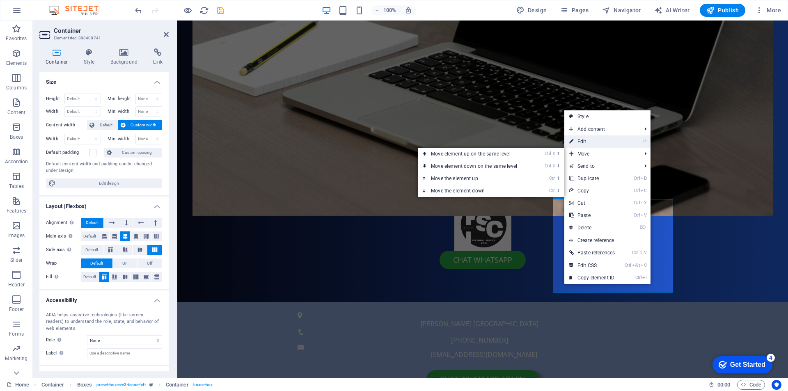
drag, startPoint x: 585, startPoint y: 140, endPoint x: 285, endPoint y: 153, distance: 299.5
click at [585, 140] on link "⏎ Edit" at bounding box center [591, 141] width 55 height 12
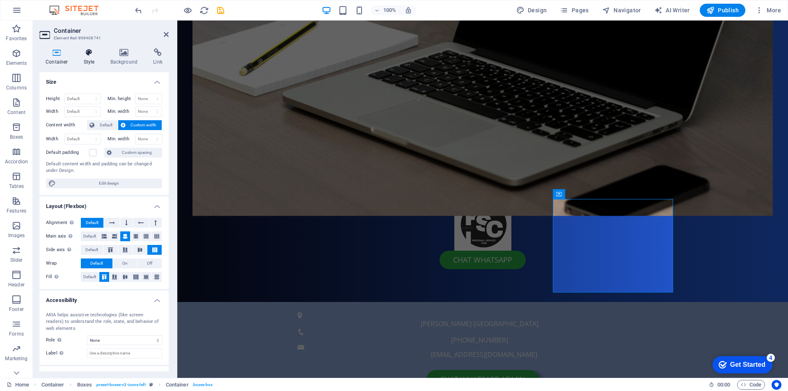
click at [89, 59] on h4 "Style" at bounding box center [91, 56] width 27 height 17
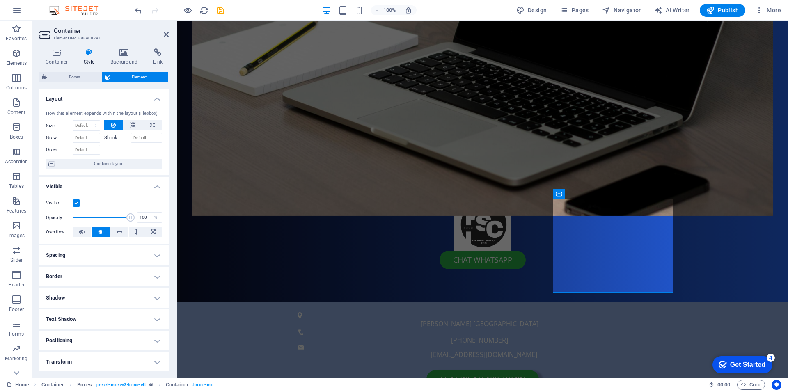
click at [92, 278] on h4 "Border" at bounding box center [103, 277] width 129 height 20
click at [147, 309] on span "Custom" at bounding box center [146, 308] width 25 height 10
click at [76, 323] on input "number" at bounding box center [79, 322] width 46 height 10
type input "20"
type input "0"
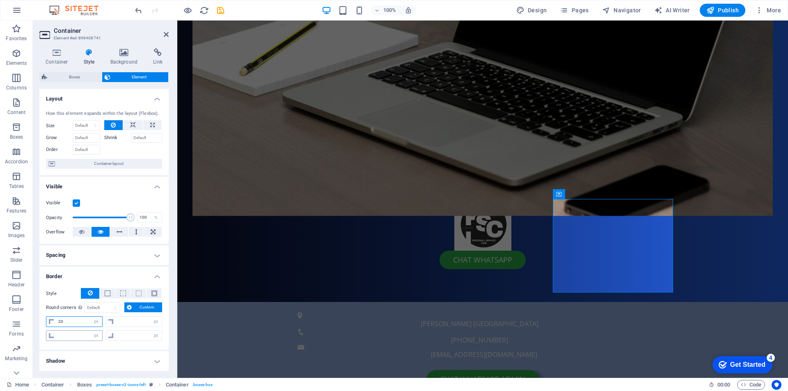
type input "0"
type input "20"
click at [69, 337] on input "0" at bounding box center [79, 336] width 46 height 10
type input "20"
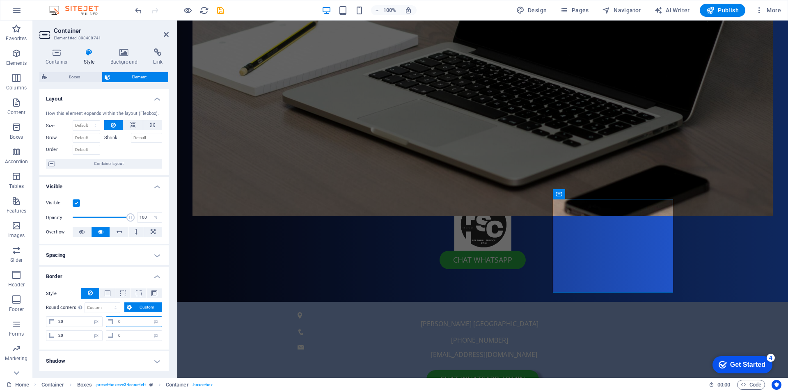
click at [131, 321] on input "0" at bounding box center [139, 322] width 46 height 10
type input "20"
click at [137, 337] on input "0" at bounding box center [139, 336] width 46 height 10
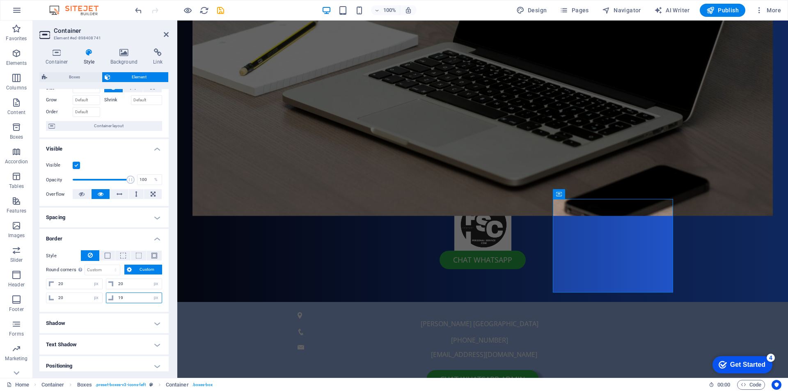
scroll to position [82, 0]
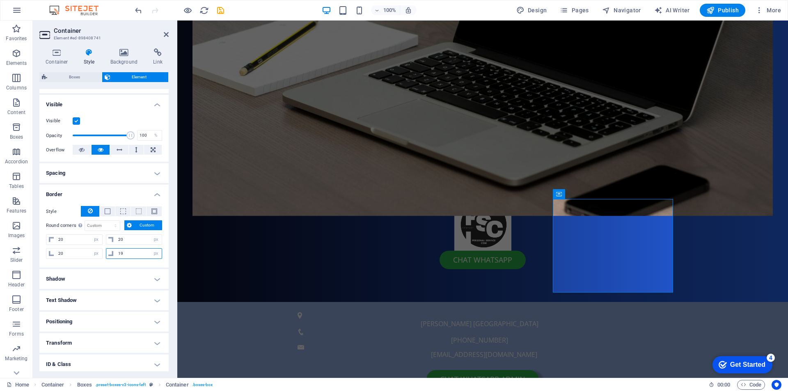
drag, startPoint x: 130, startPoint y: 253, endPoint x: 109, endPoint y: 256, distance: 21.6
click at [109, 256] on div "19 px rem % vh vw" at bounding box center [134, 253] width 57 height 11
type input "20"
select select "px"
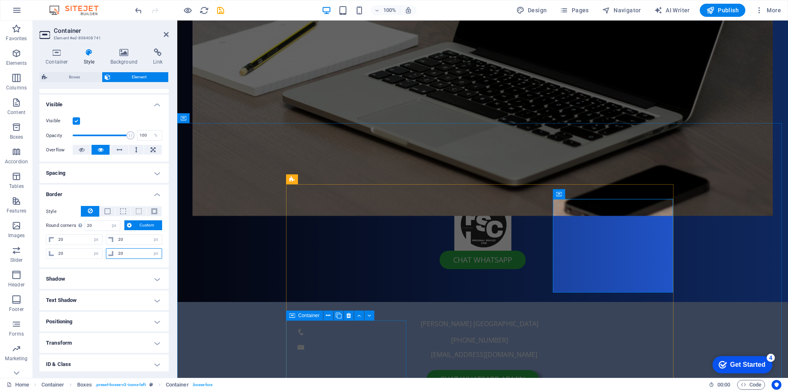
type input "20"
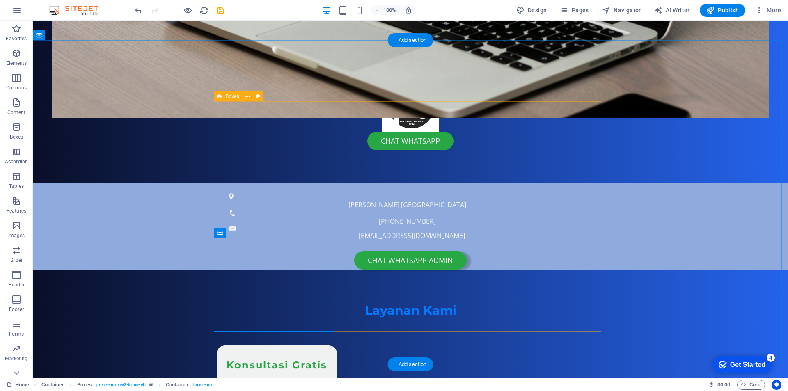
scroll to position [421, 0]
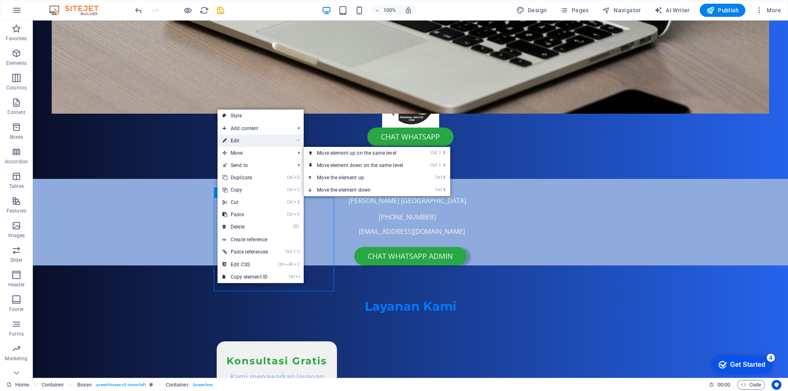
click at [257, 142] on link "⏎ Edit" at bounding box center [245, 141] width 55 height 12
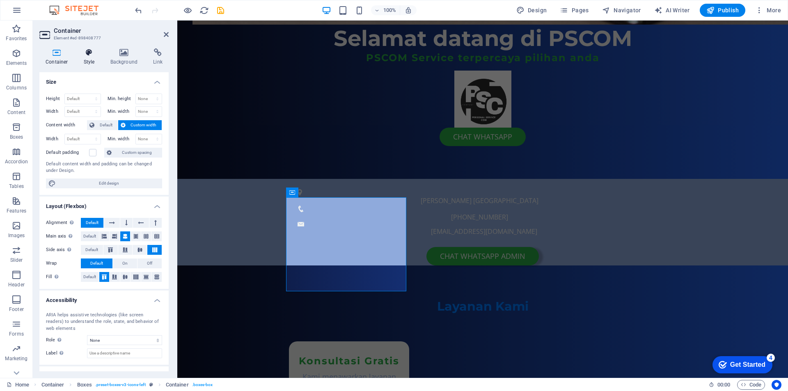
click at [89, 62] on h4 "Style" at bounding box center [91, 56] width 27 height 17
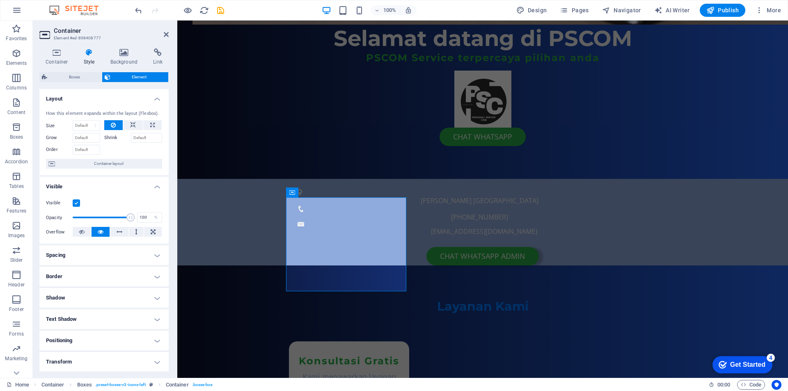
click at [101, 277] on h4 "Border" at bounding box center [103, 277] width 129 height 20
click at [142, 307] on span "Custom" at bounding box center [146, 308] width 25 height 10
click at [69, 320] on input "number" at bounding box center [79, 322] width 46 height 10
type input "20"
type input "0"
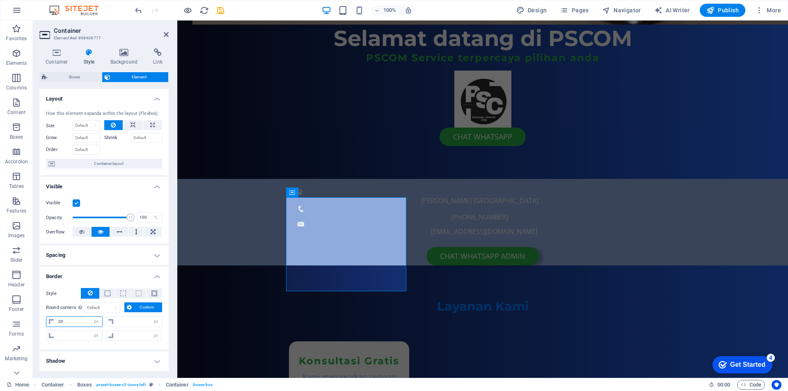
type input "0"
type input "20"
click at [128, 322] on input "0" at bounding box center [139, 322] width 46 height 10
type input "20"
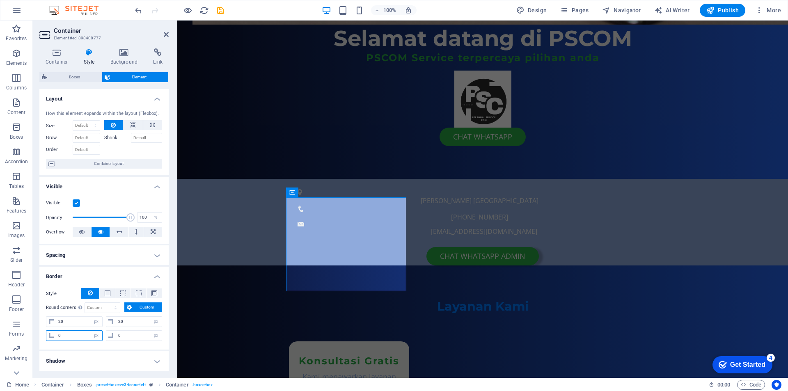
click at [78, 335] on input "0" at bounding box center [79, 336] width 46 height 10
type input "20"
click at [131, 338] on input "0" at bounding box center [139, 336] width 46 height 10
type input "020"
type input "20"
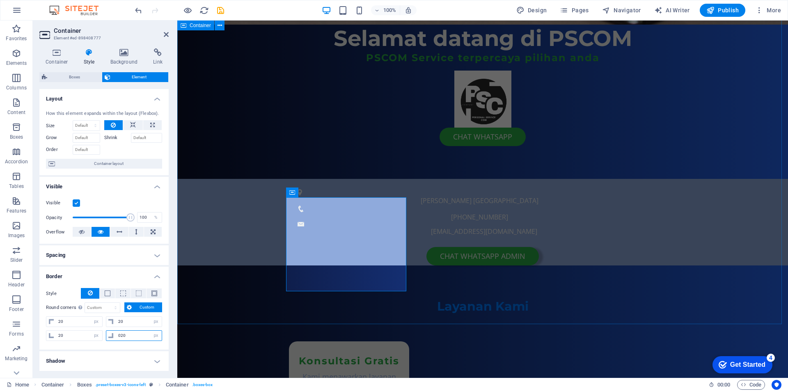
select select "px"
type input "20"
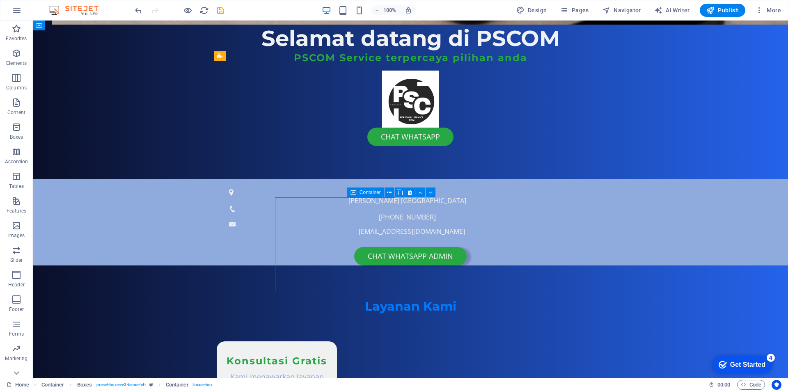
drag, startPoint x: 284, startPoint y: 284, endPoint x: 428, endPoint y: 284, distance: 143.7
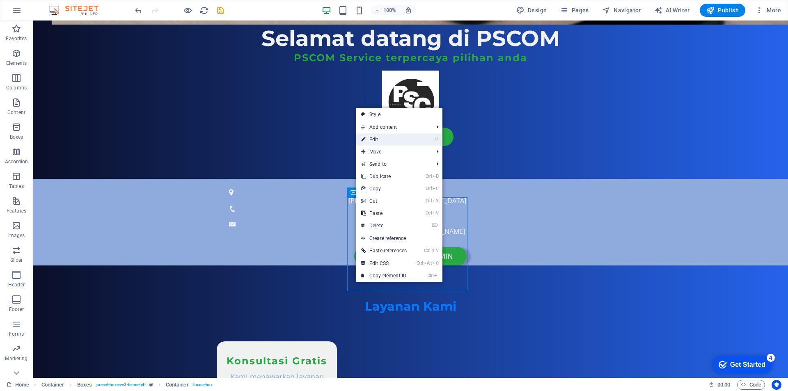
drag, startPoint x: 391, startPoint y: 140, endPoint x: 126, endPoint y: 170, distance: 266.9
click at [391, 140] on link "⏎ Edit" at bounding box center [383, 139] width 55 height 12
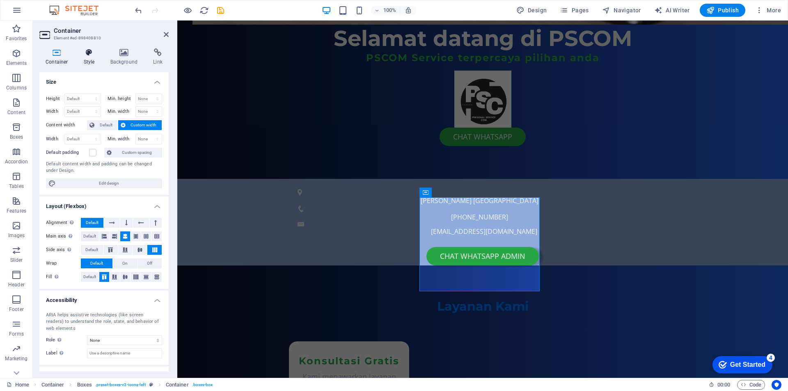
click at [89, 59] on h4 "Style" at bounding box center [91, 56] width 27 height 17
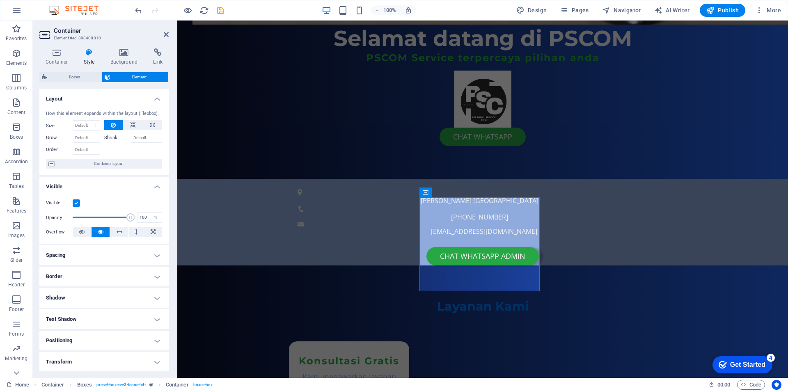
click at [96, 277] on h4 "Border" at bounding box center [103, 277] width 129 height 20
click at [142, 307] on span "Custom" at bounding box center [146, 308] width 25 height 10
click at [72, 323] on input "number" at bounding box center [79, 322] width 46 height 10
type input "20"
type input "0"
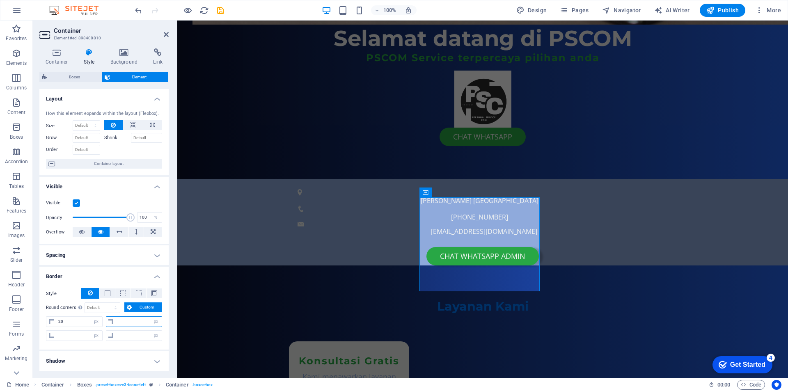
type input "0"
click at [125, 321] on input "0" at bounding box center [139, 322] width 46 height 10
type input "20"
click at [70, 337] on input "0" at bounding box center [79, 336] width 46 height 10
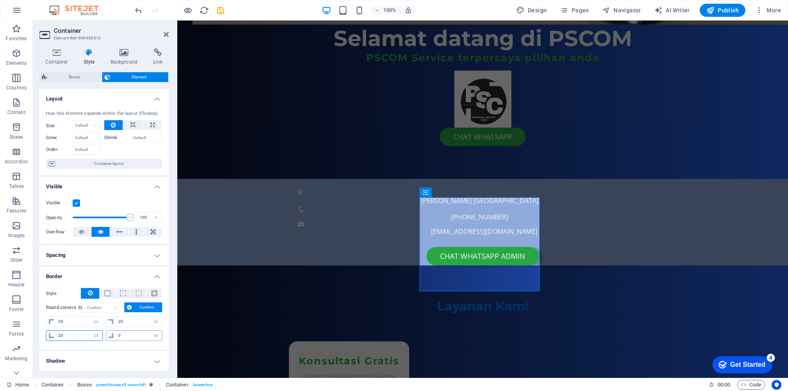
type input "20"
click at [129, 333] on input "0" at bounding box center [139, 336] width 46 height 10
type input "020"
type input "20"
select select "px"
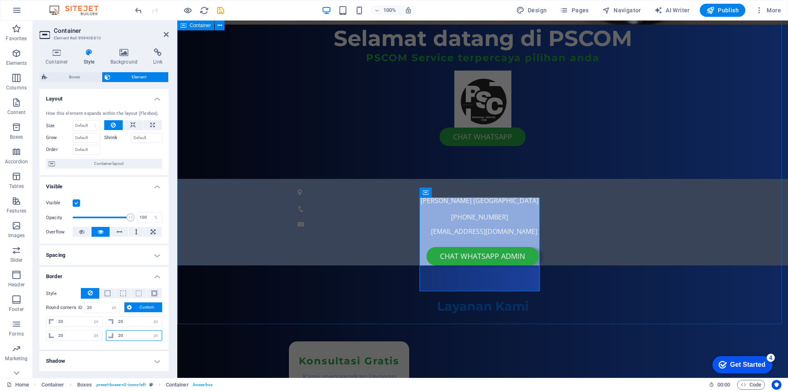
type input "20"
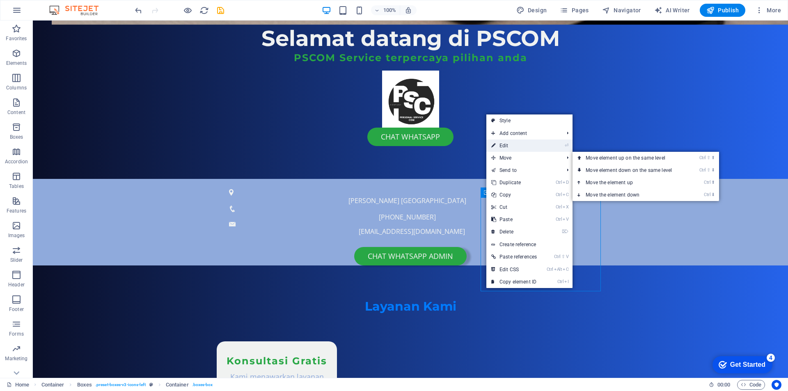
click at [512, 147] on link "⏎ Edit" at bounding box center [513, 146] width 55 height 12
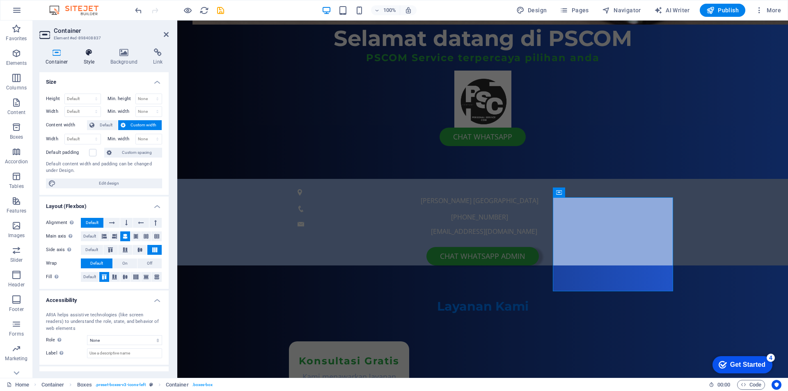
click at [90, 60] on h4 "Style" at bounding box center [91, 56] width 27 height 17
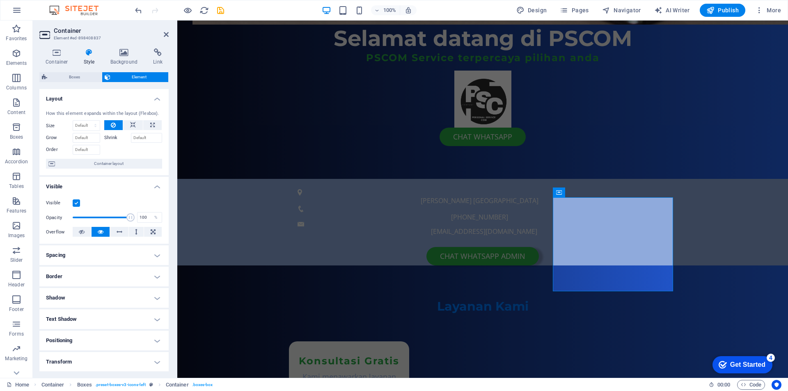
click at [110, 275] on h4 "Border" at bounding box center [103, 277] width 129 height 20
click at [137, 306] on span "Custom" at bounding box center [146, 308] width 25 height 10
click at [70, 321] on input "number" at bounding box center [79, 322] width 46 height 10
type input "20"
type input "0"
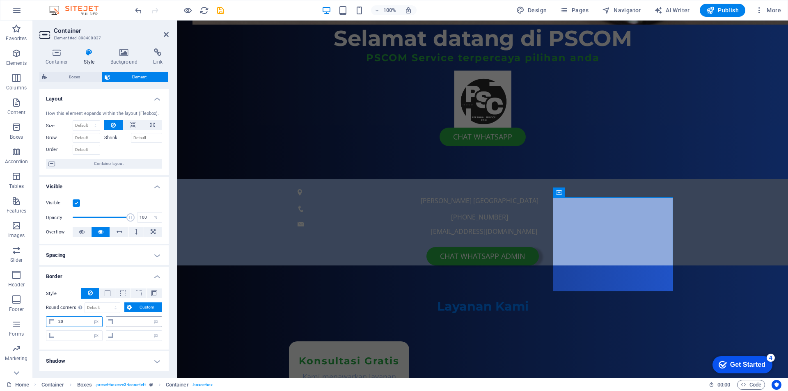
type input "0"
type input "20"
click at [132, 324] on input "0" at bounding box center [139, 322] width 46 height 10
type input "20"
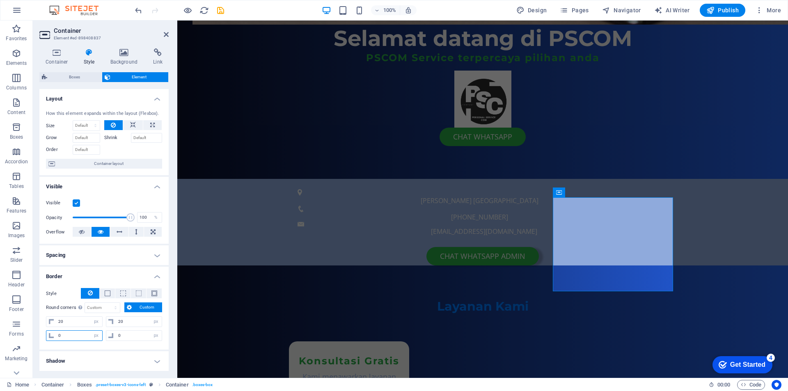
click at [67, 338] on input "0" at bounding box center [79, 336] width 46 height 10
type input "20"
click at [127, 337] on input "0" at bounding box center [139, 336] width 46 height 10
type input "020"
type input "20"
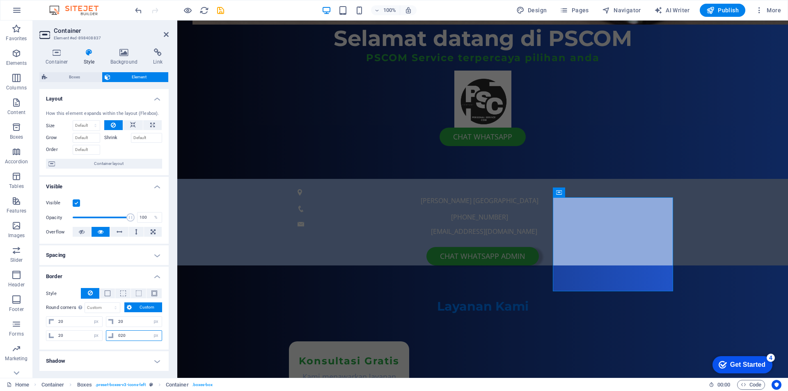
select select "px"
type input "20"
click at [115, 347] on div "Style - Width 1 auto px rem % vh vw Custom Custom 1 auto px rem % vh vw 1 auto …" at bounding box center [103, 316] width 129 height 68
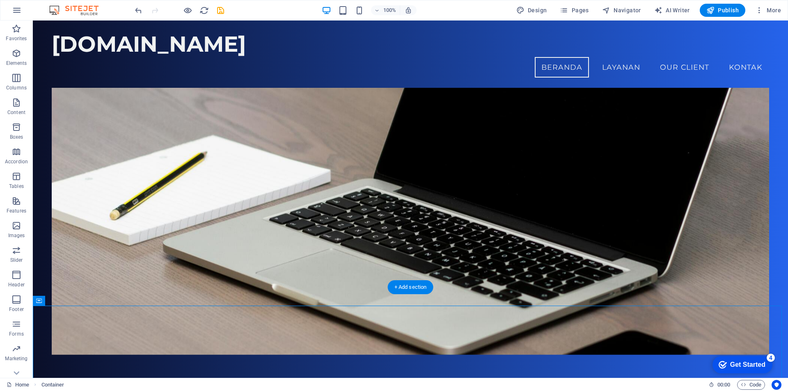
scroll to position [46, 0]
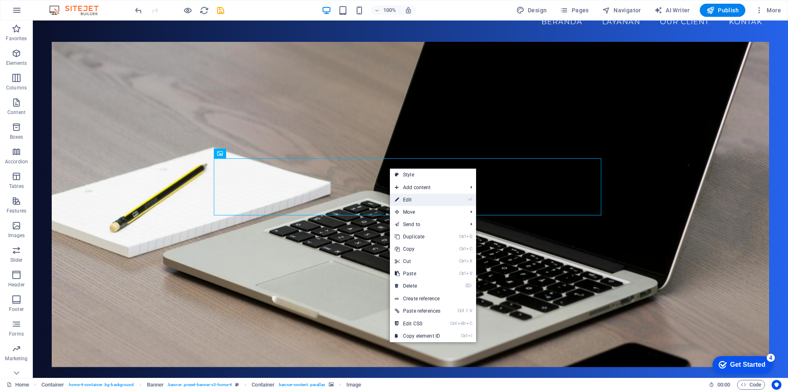
click at [413, 199] on link "⏎ Edit" at bounding box center [417, 200] width 55 height 12
select select "px"
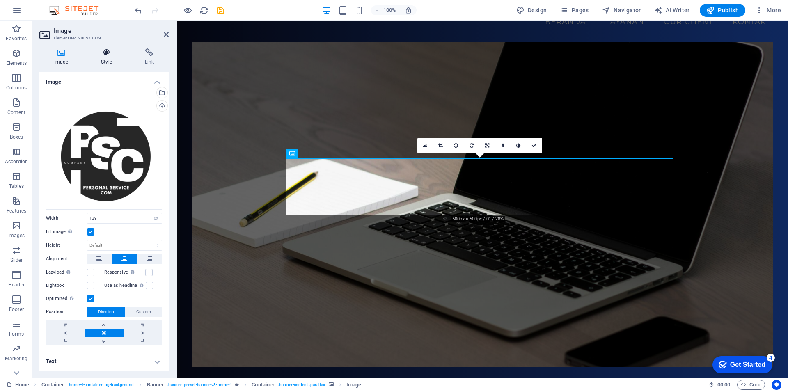
click at [103, 59] on h4 "Style" at bounding box center [108, 56] width 44 height 17
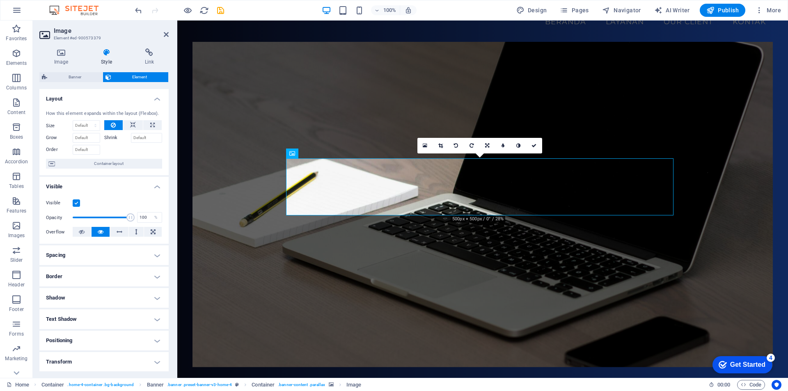
click at [87, 277] on h4 "Border" at bounding box center [103, 277] width 129 height 20
click at [138, 310] on span "Custom" at bounding box center [147, 308] width 28 height 10
click at [83, 323] on input "number" at bounding box center [79, 322] width 46 height 10
type input "20"
type input "0"
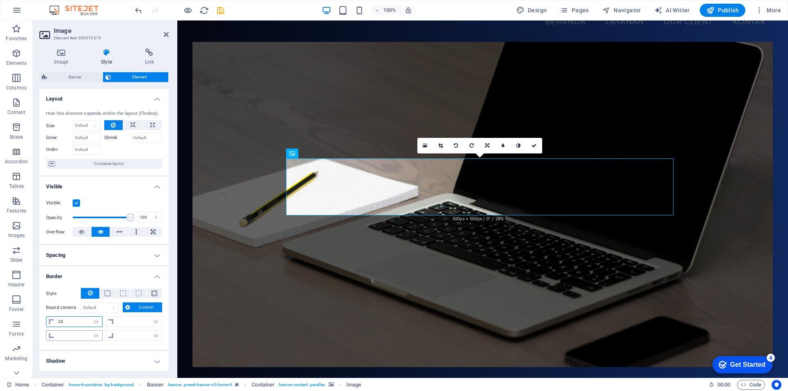
type input "0"
type input "20"
click at [77, 336] on input "0" at bounding box center [79, 336] width 46 height 10
type input "20"
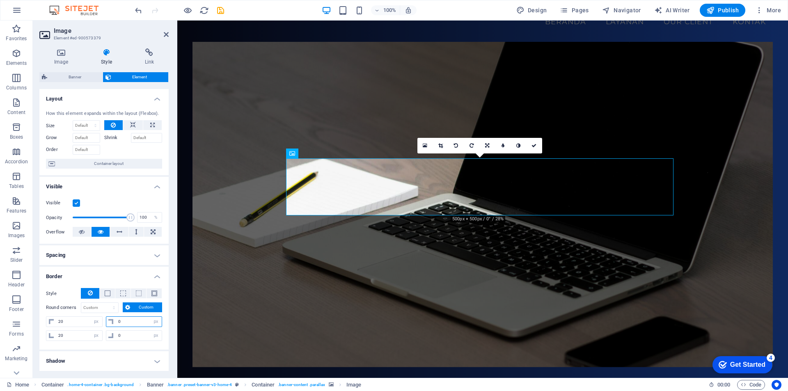
click at [131, 322] on input "0" at bounding box center [139, 322] width 46 height 10
type input "20"
click at [128, 336] on input "0" at bounding box center [139, 336] width 46 height 10
type input "020"
type input "20"
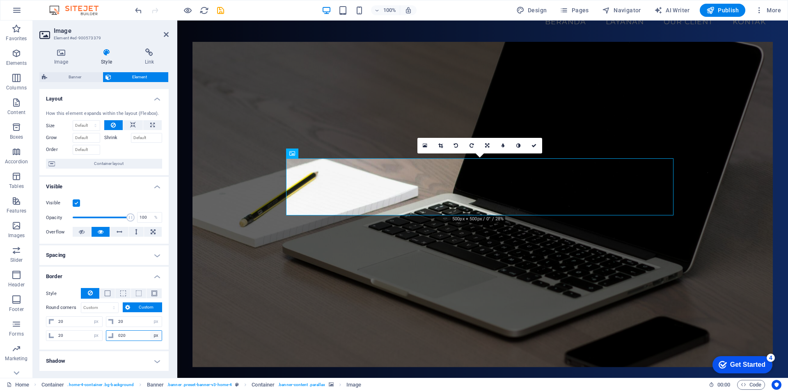
select select "px"
type input "20"
click at [210, 286] on figure at bounding box center [483, 205] width 580 height 326
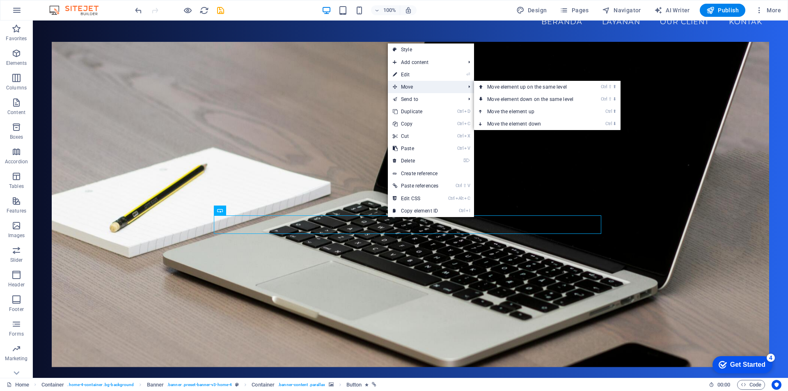
click at [410, 88] on span "Move" at bounding box center [425, 87] width 74 height 12
click at [503, 125] on link "Ctrl ⬇ Move the element down" at bounding box center [532, 124] width 116 height 12
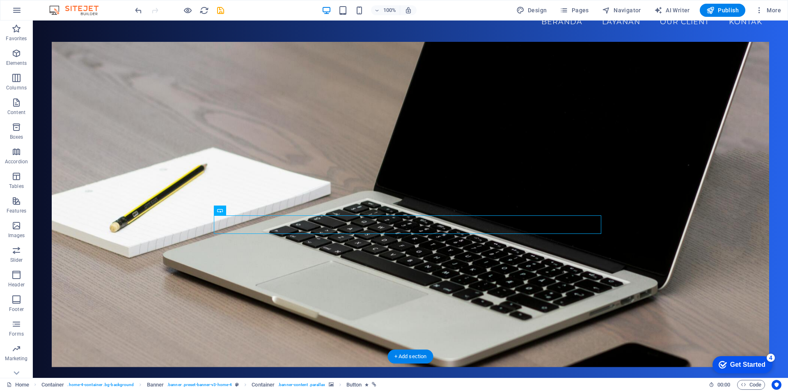
click at [649, 218] on figure at bounding box center [411, 205] width 718 height 326
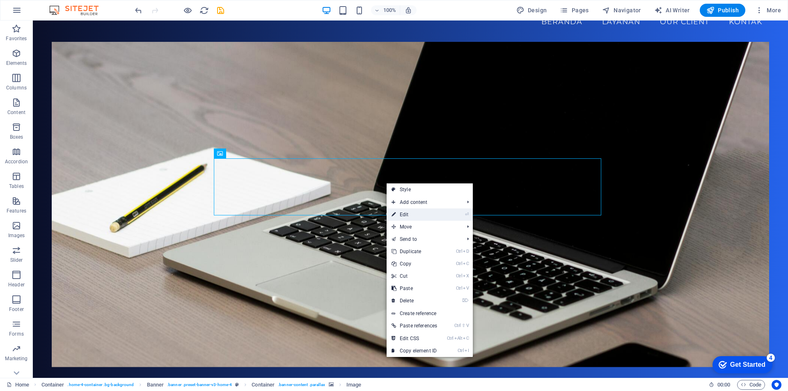
click at [410, 214] on link "⏎ Edit" at bounding box center [414, 215] width 55 height 12
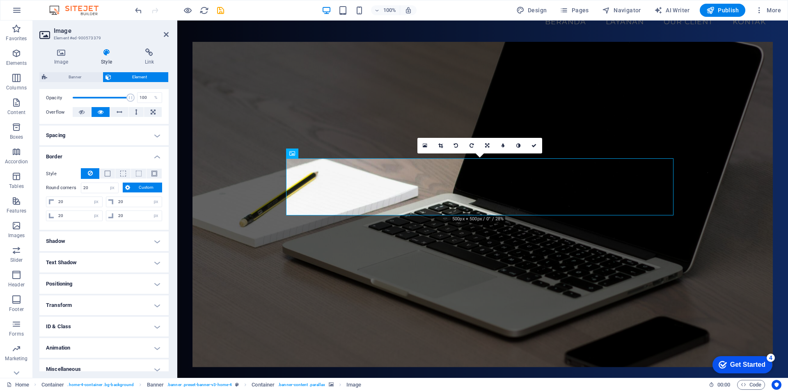
scroll to position [128, 0]
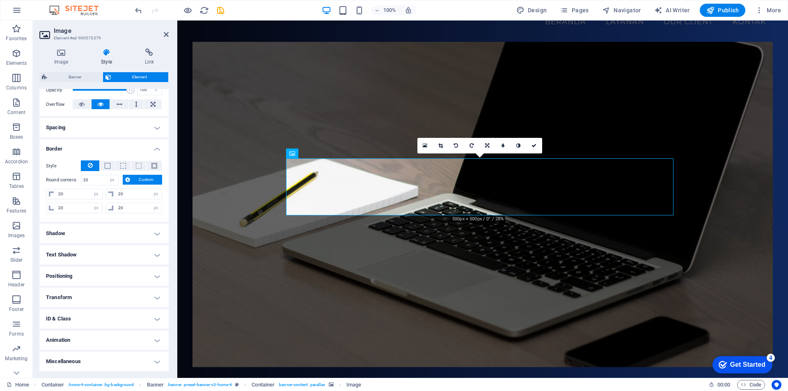
click at [86, 275] on h4 "Positioning" at bounding box center [103, 276] width 129 height 20
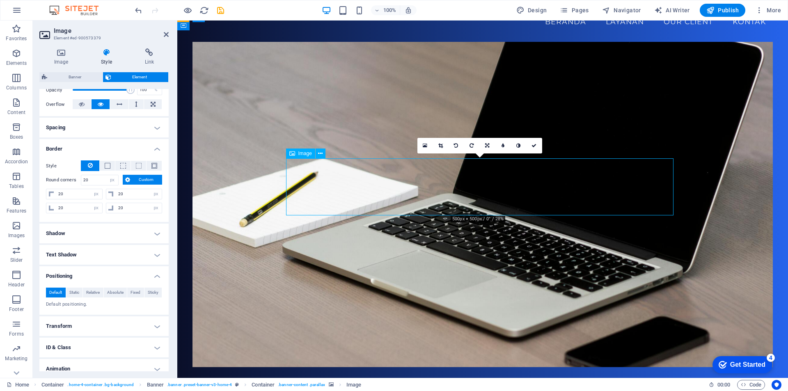
drag, startPoint x: 426, startPoint y: 170, endPoint x: 428, endPoint y: 163, distance: 7.3
click at [236, 261] on figure at bounding box center [483, 205] width 580 height 326
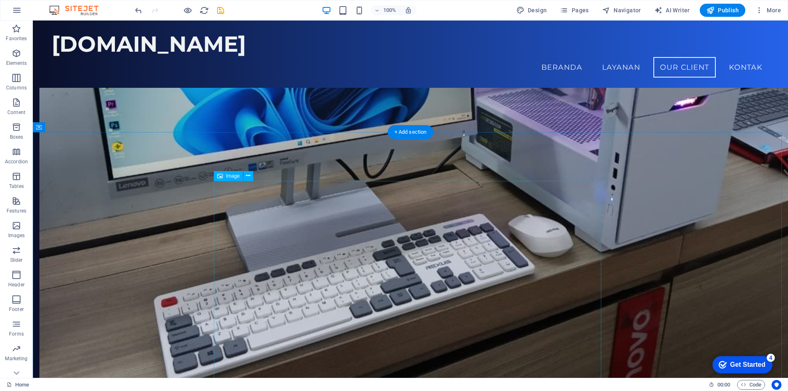
scroll to position [1570, 0]
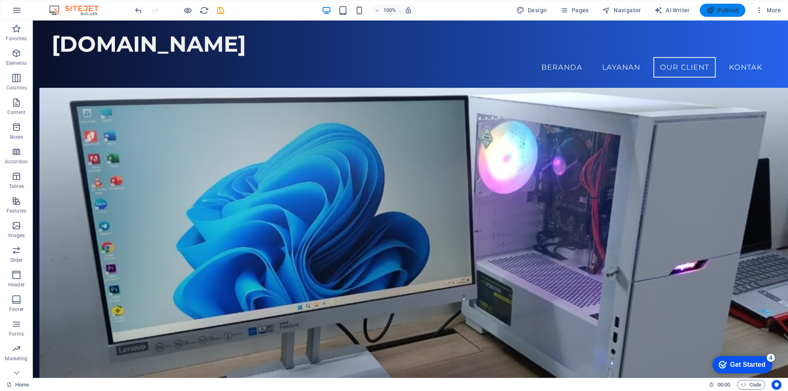
click at [723, 12] on span "Publish" at bounding box center [722, 10] width 32 height 8
